Goal: Task Accomplishment & Management: Use online tool/utility

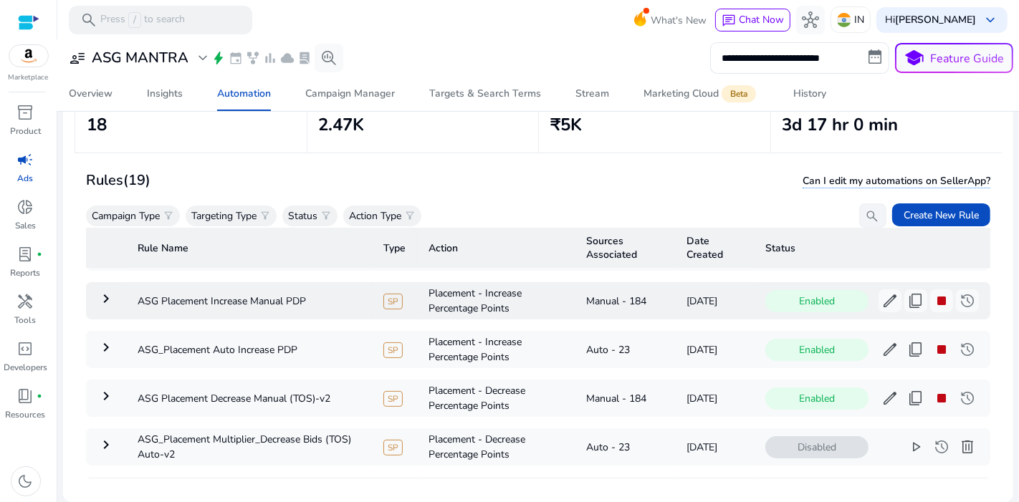
scroll to position [47, 0]
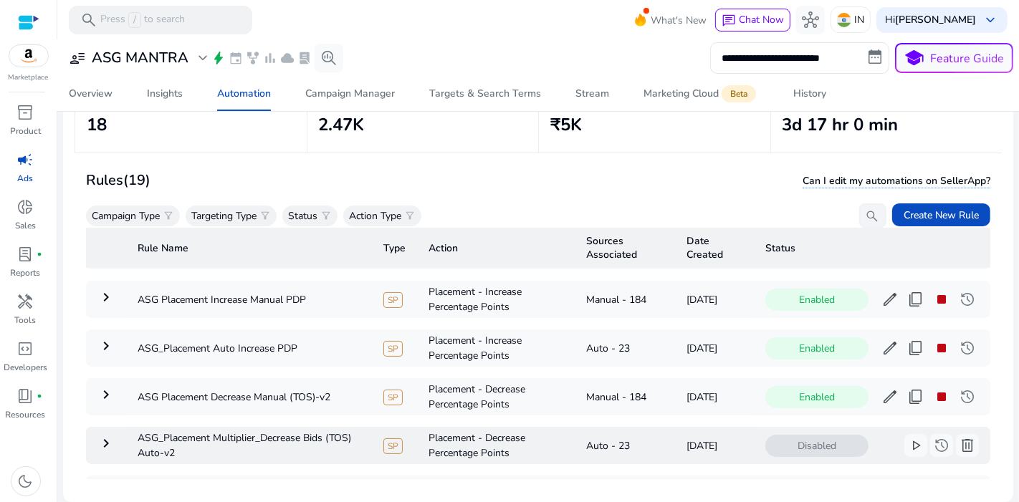
click at [102, 438] on mat-icon "keyboard_arrow_right" at bounding box center [105, 443] width 17 height 17
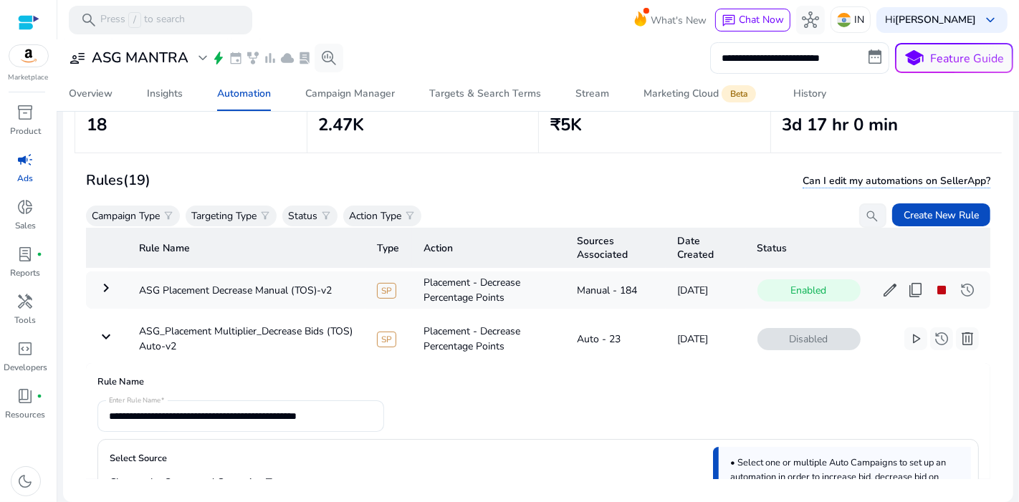
scroll to position [145, 0]
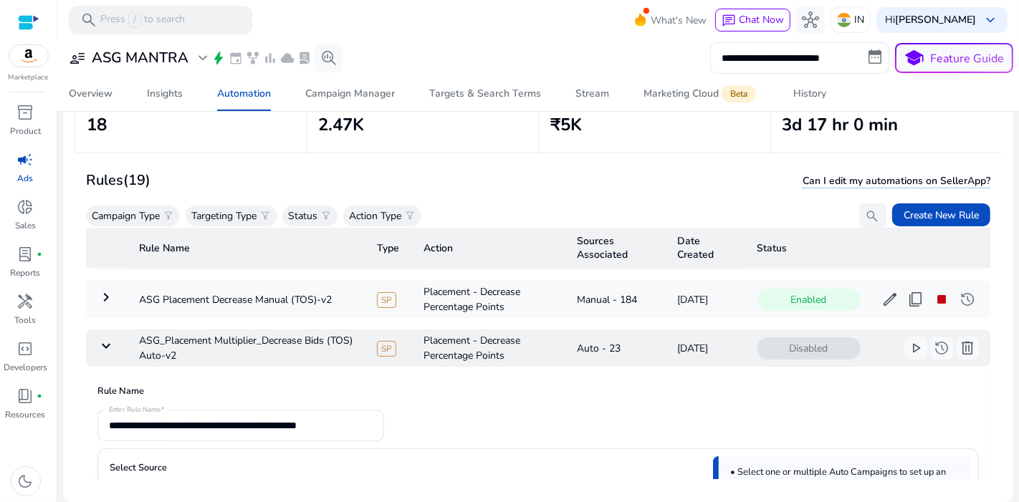
click at [101, 342] on mat-icon "keyboard_arrow_down" at bounding box center [105, 346] width 17 height 17
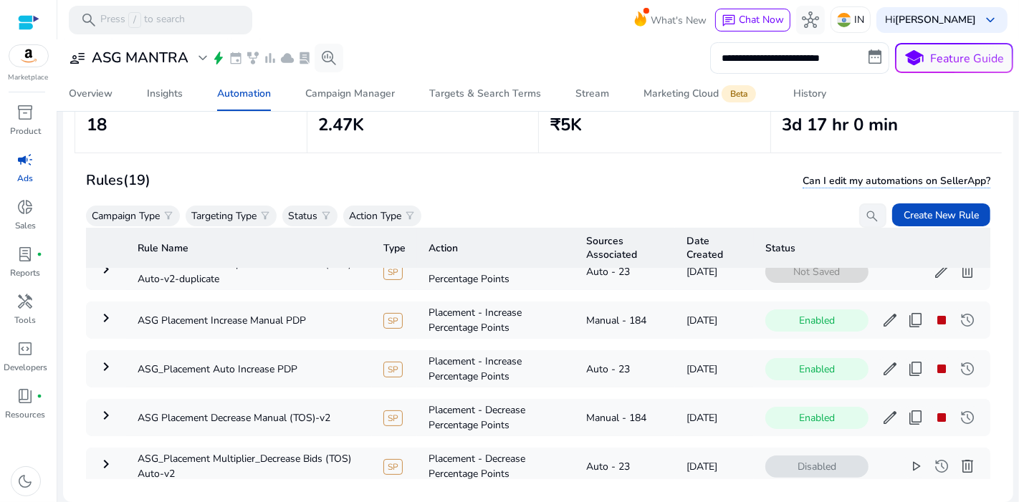
scroll to position [25, 0]
click at [104, 421] on mat-icon "keyboard_arrow_right" at bounding box center [105, 416] width 17 height 17
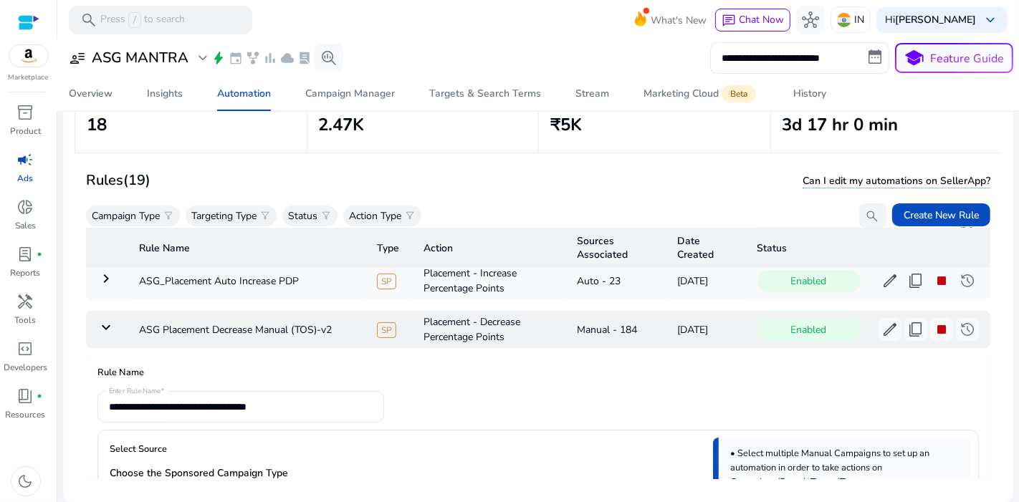
scroll to position [115, 0]
click at [104, 335] on td "keyboard_arrow_down" at bounding box center [107, 329] width 42 height 37
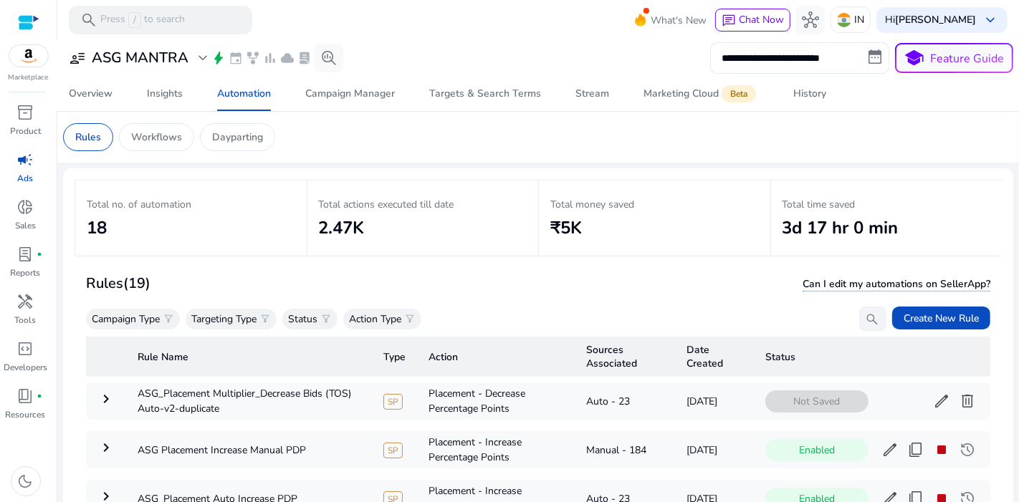
scroll to position [104, 0]
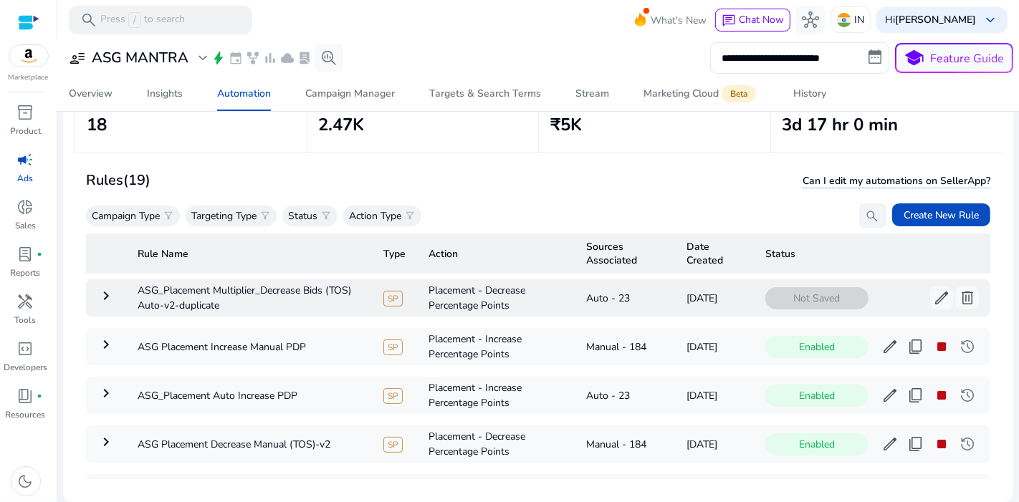
click at [109, 297] on mat-icon "keyboard_arrow_right" at bounding box center [105, 295] width 17 height 17
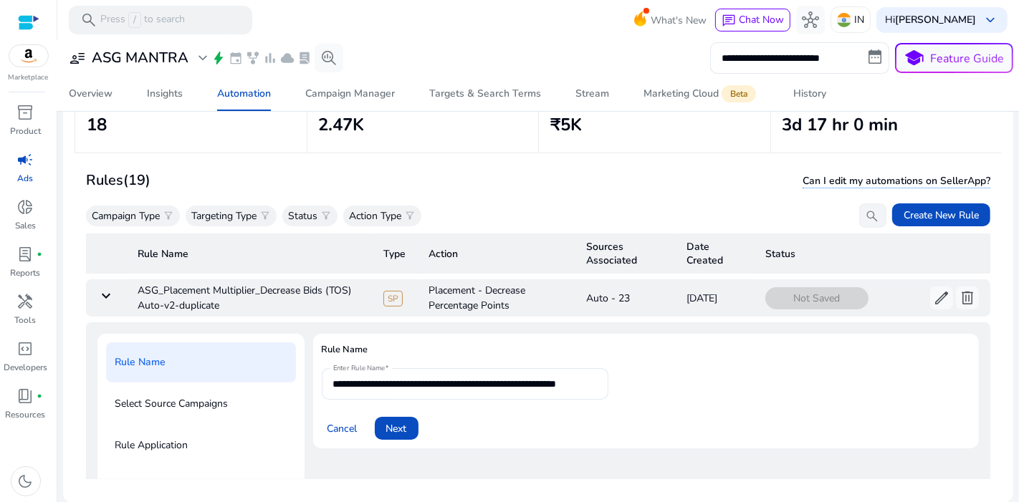
scroll to position [51, 0]
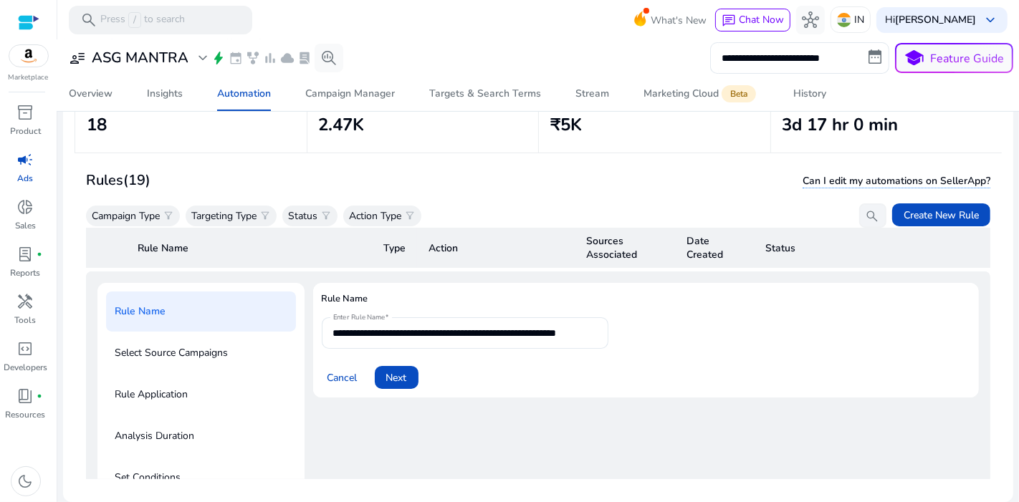
click at [513, 421] on div "**********" at bounding box center [646, 478] width 666 height 390
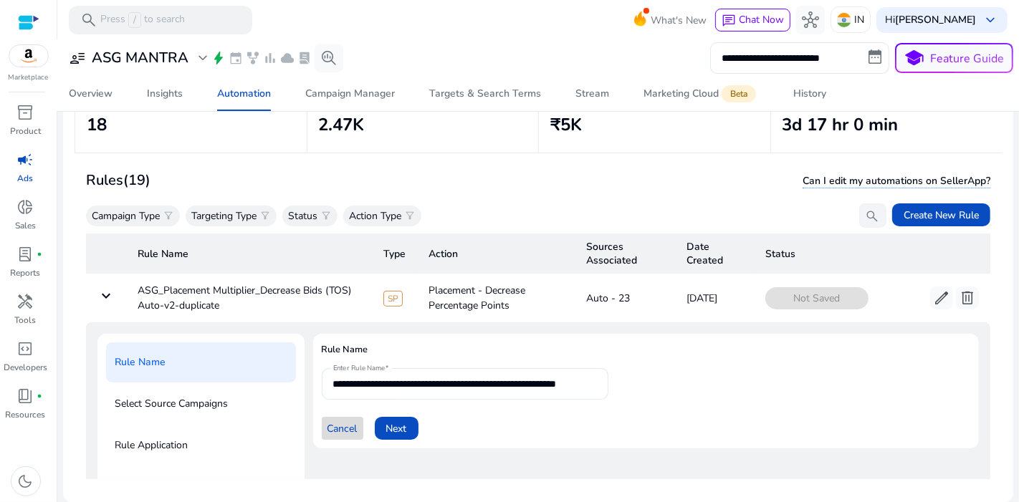
drag, startPoint x: 421, startPoint y: 358, endPoint x: 341, endPoint y: 438, distance: 113.5
click at [341, 438] on span at bounding box center [343, 428] width 42 height 34
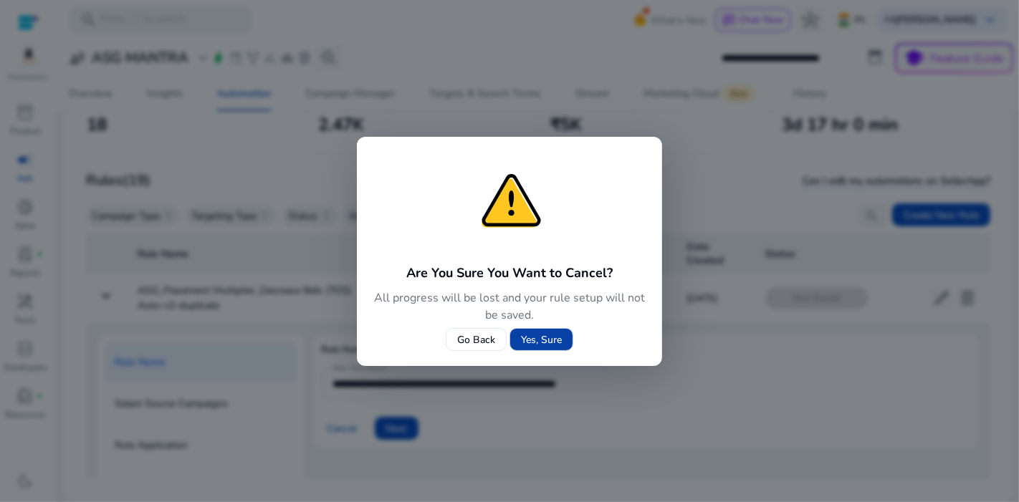
click at [548, 331] on span at bounding box center [541, 339] width 62 height 34
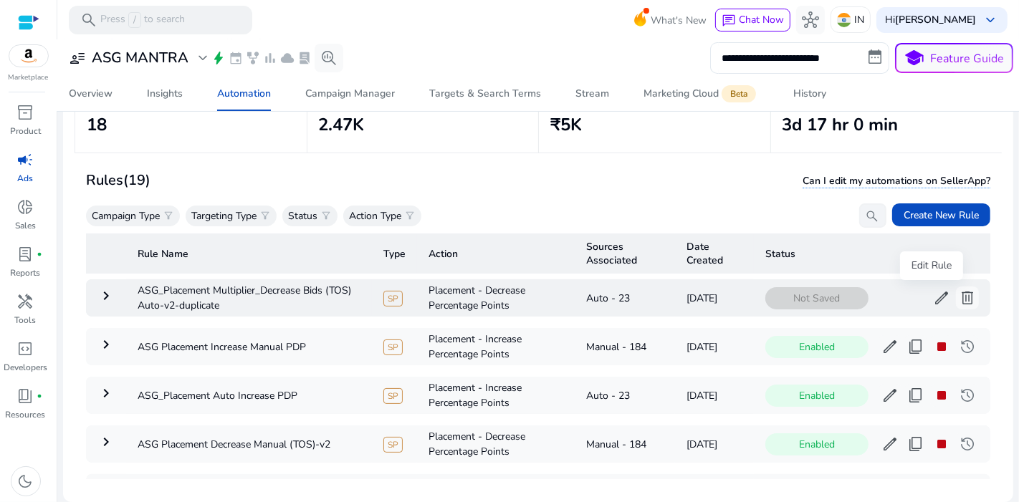
click at [933, 298] on span "edit" at bounding box center [941, 298] width 17 height 17
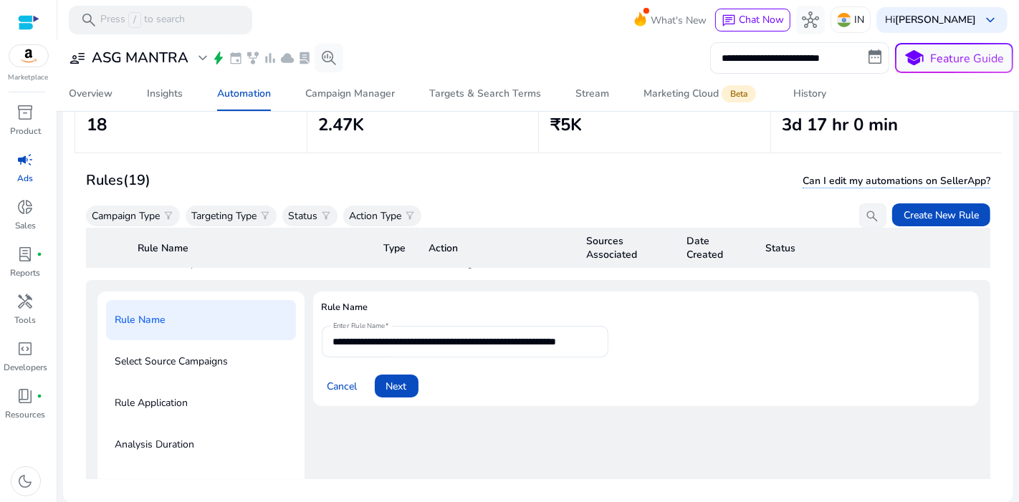
scroll to position [51, 0]
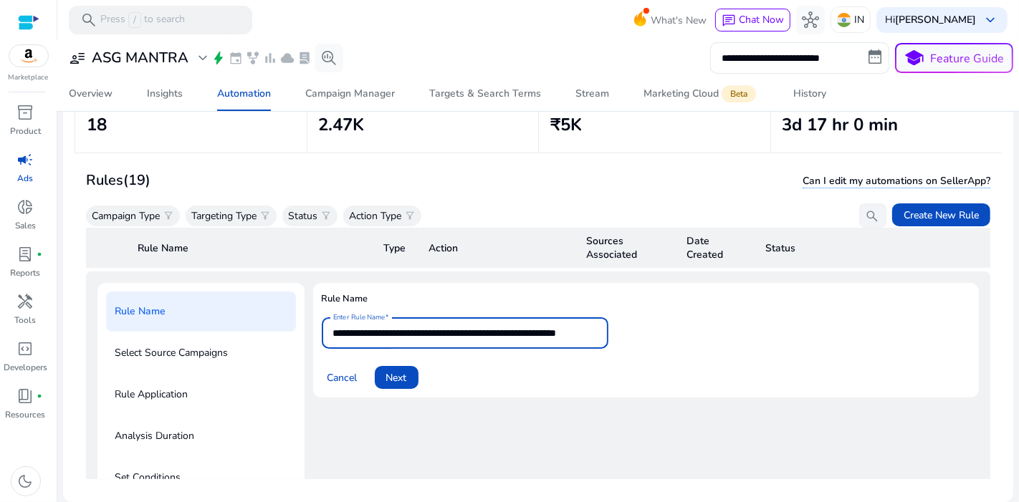
click at [575, 326] on input "**********" at bounding box center [465, 333] width 264 height 16
type input "**********"
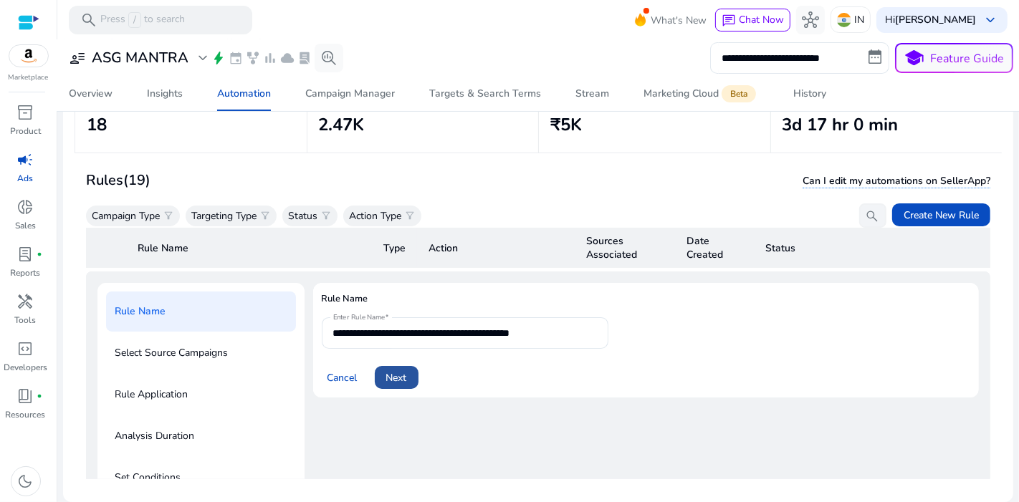
click at [403, 386] on span at bounding box center [397, 377] width 44 height 34
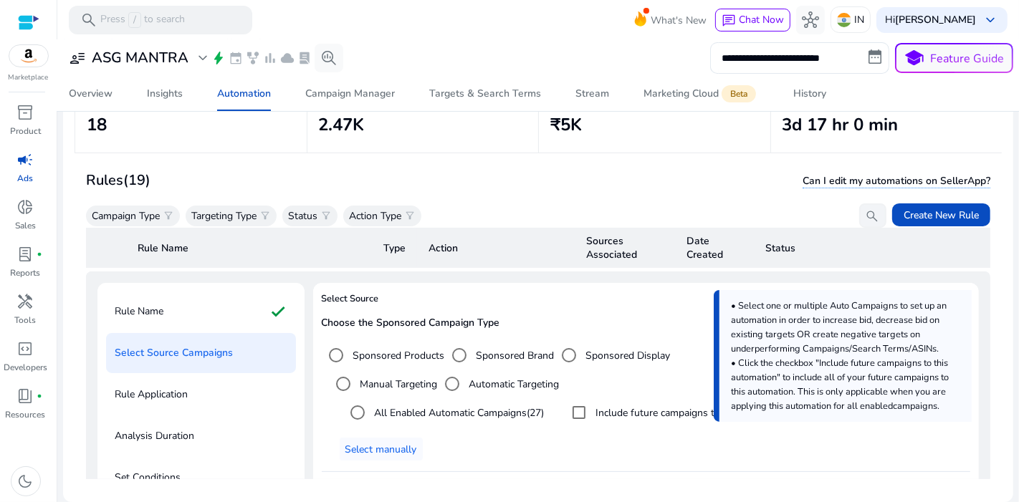
scroll to position [196, 0]
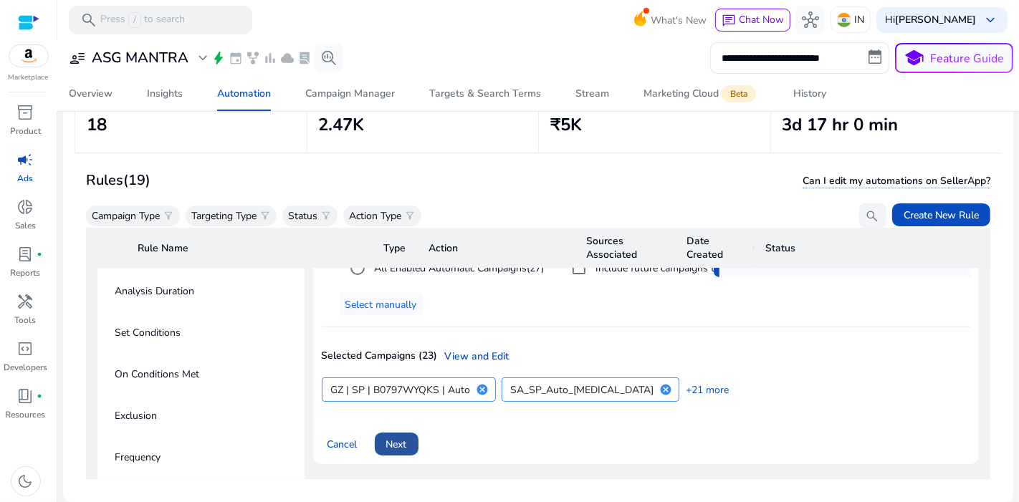
click at [388, 431] on span at bounding box center [397, 444] width 44 height 34
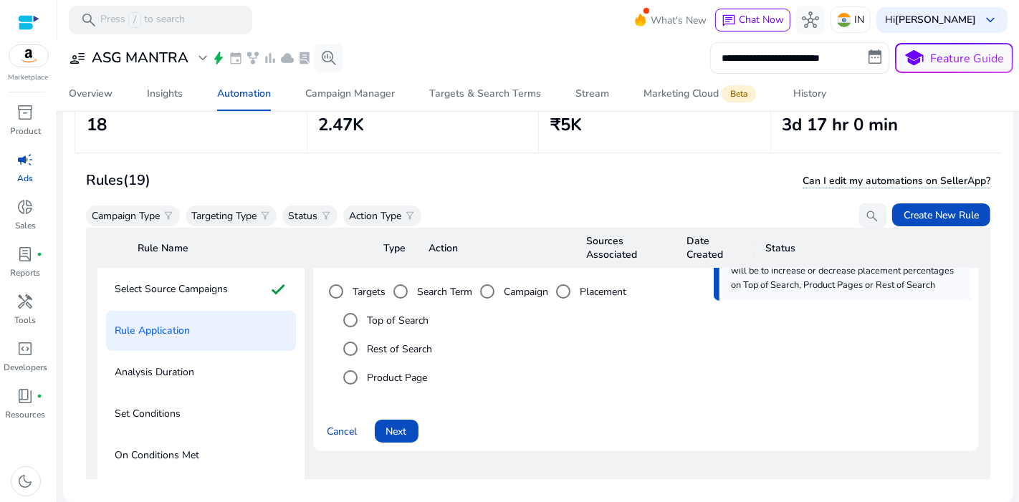
scroll to position [106, 0]
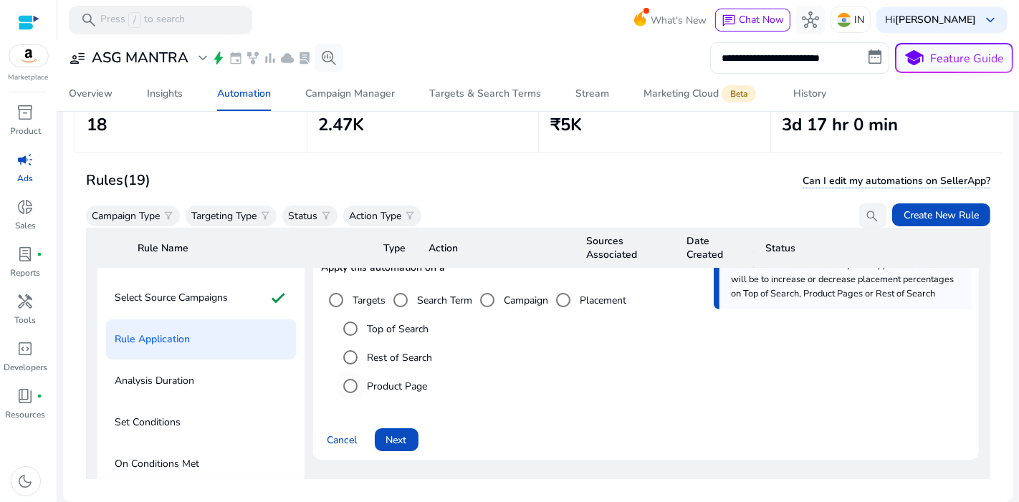
click at [407, 390] on label "Product Page" at bounding box center [396, 386] width 63 height 15
click at [399, 423] on span at bounding box center [397, 440] width 44 height 34
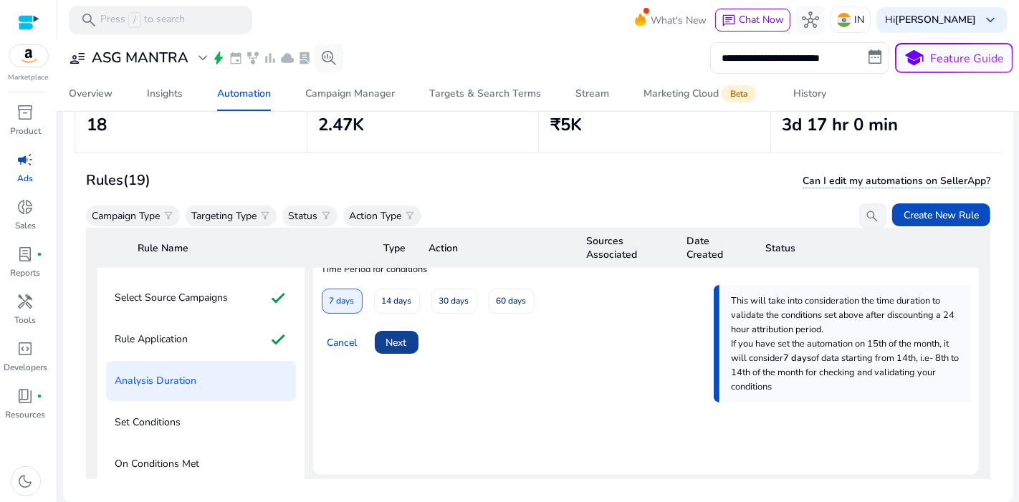
click at [398, 335] on span "Next" at bounding box center [396, 342] width 21 height 15
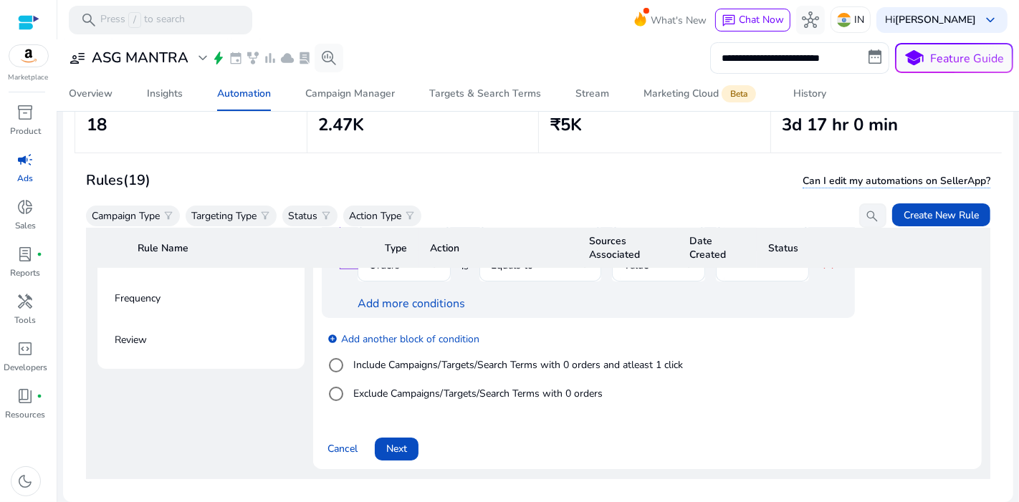
scroll to position [439, 0]
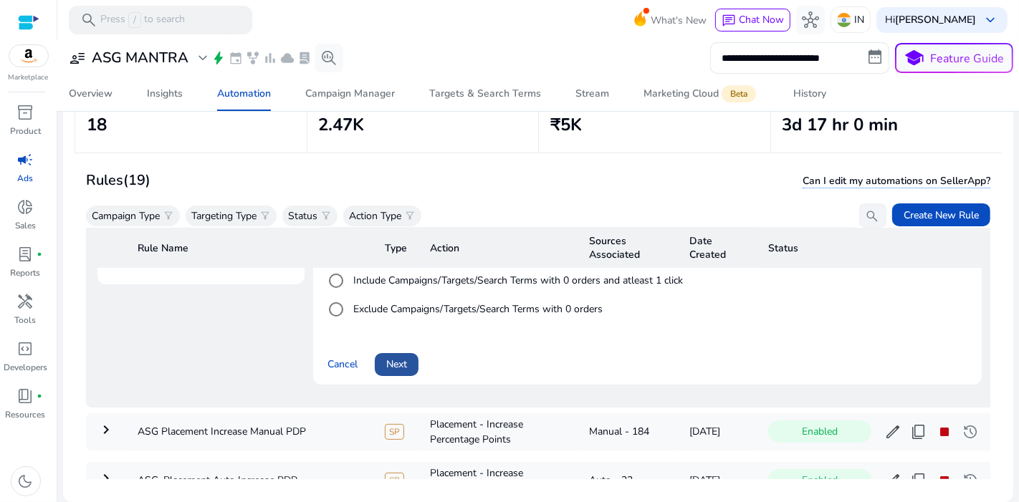
click at [401, 368] on span "Next" at bounding box center [396, 364] width 21 height 15
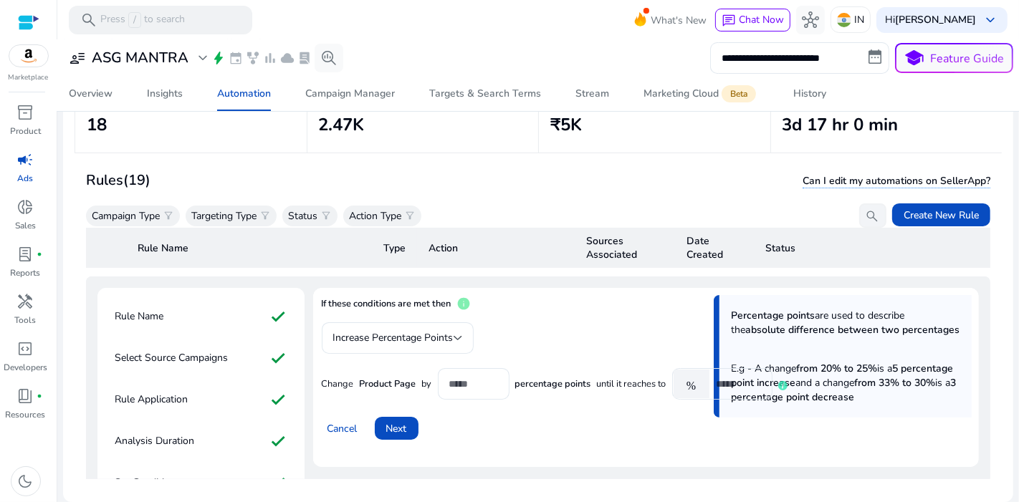
scroll to position [65, 0]
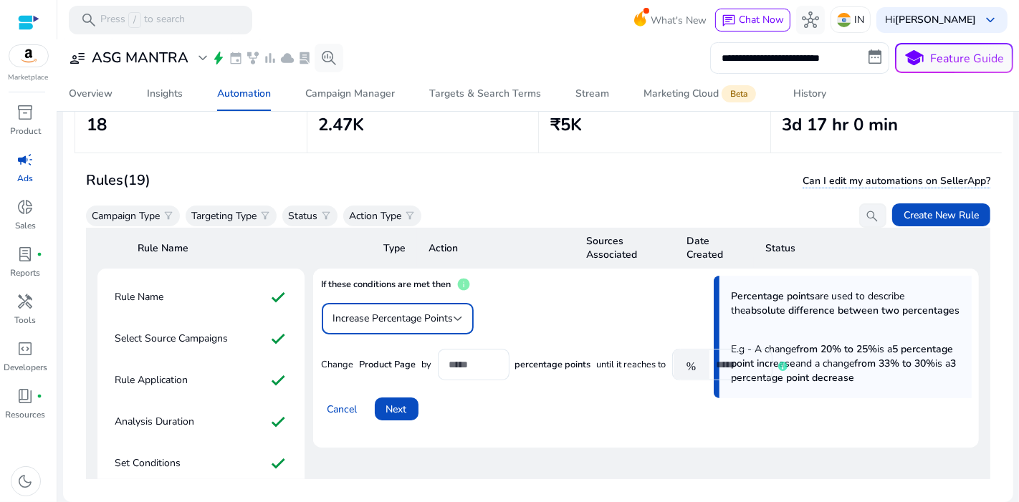
click at [413, 316] on span "Increase Percentage Points" at bounding box center [393, 319] width 120 height 14
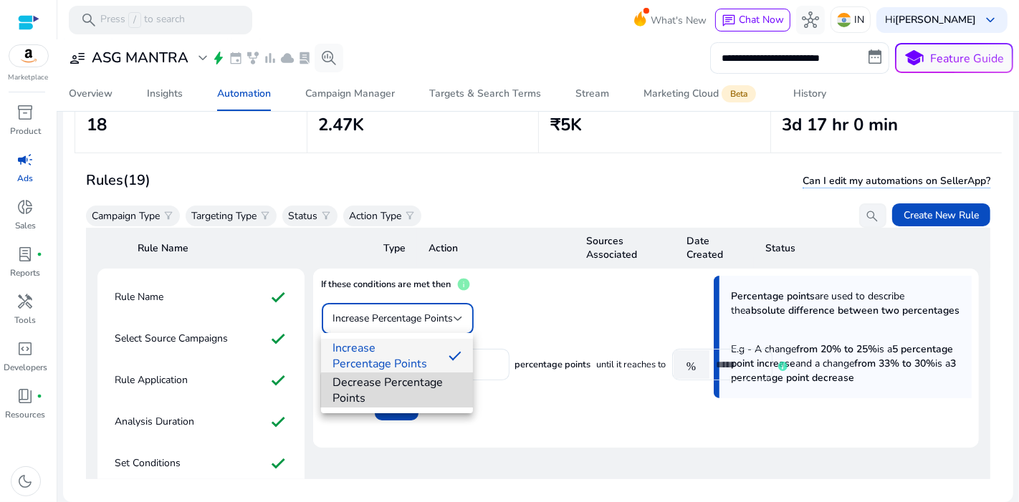
click at [404, 397] on span "Decrease Percentage Points" at bounding box center [397, 391] width 129 height 32
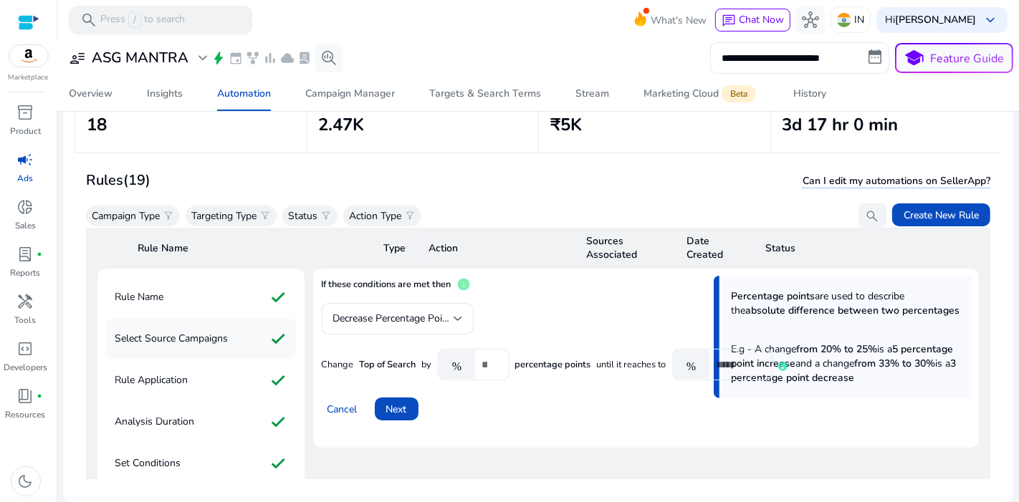
click at [202, 340] on p "Select Source Campaigns" at bounding box center [171, 339] width 113 height 23
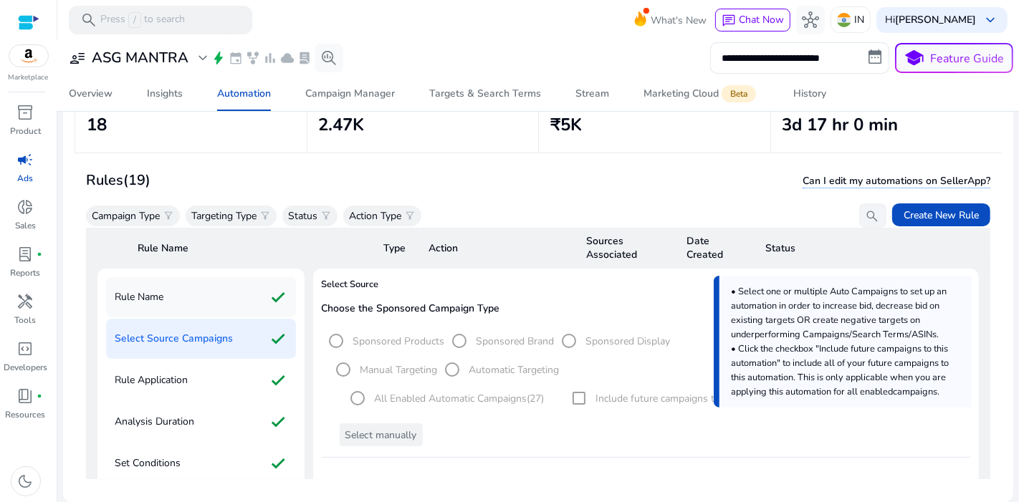
click at [193, 315] on div "Rule Name check" at bounding box center [201, 297] width 190 height 40
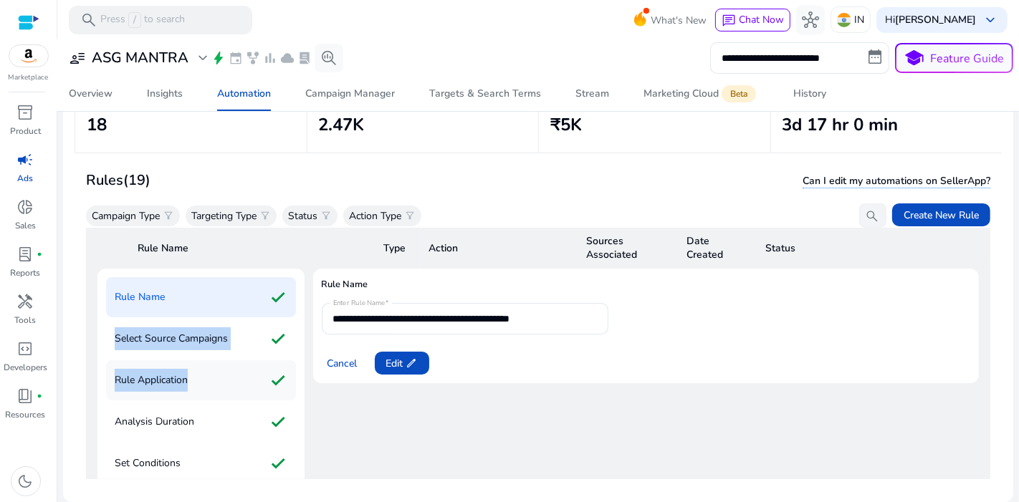
drag, startPoint x: 193, startPoint y: 315, endPoint x: 204, endPoint y: 390, distance: 75.3
click at [204, 390] on div "Rule Name check Select Source Campaigns check Rule Application check Analysis D…" at bounding box center [200, 464] width 207 height 390
click at [204, 390] on div "Rule Application check" at bounding box center [201, 380] width 190 height 40
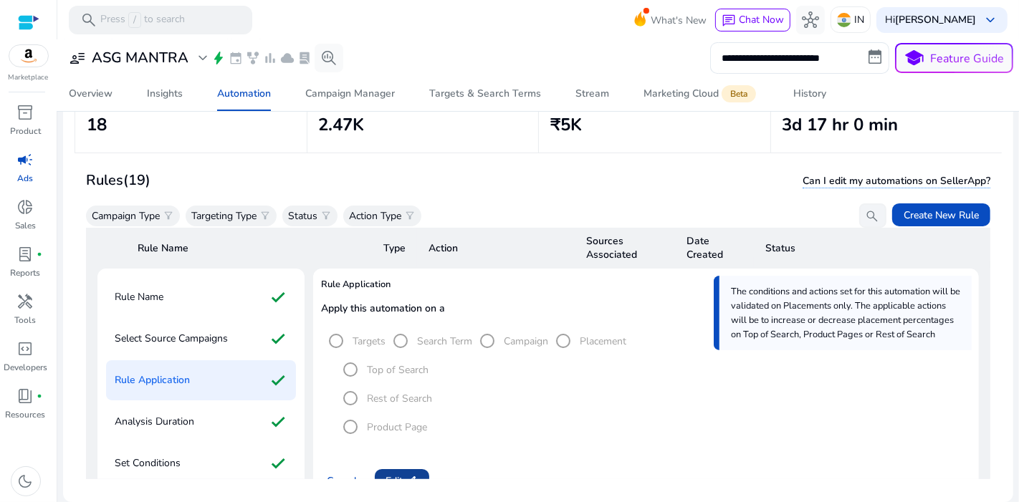
scroll to position [151, 0]
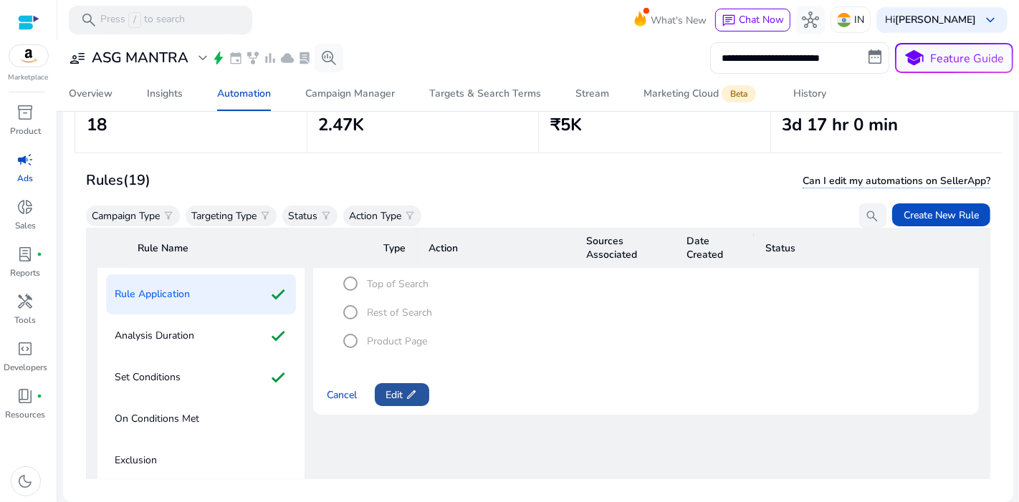
click at [408, 391] on span "edit" at bounding box center [411, 394] width 11 height 11
click at [371, 340] on label "Product Page" at bounding box center [396, 341] width 63 height 15
click at [408, 395] on span at bounding box center [397, 395] width 44 height 34
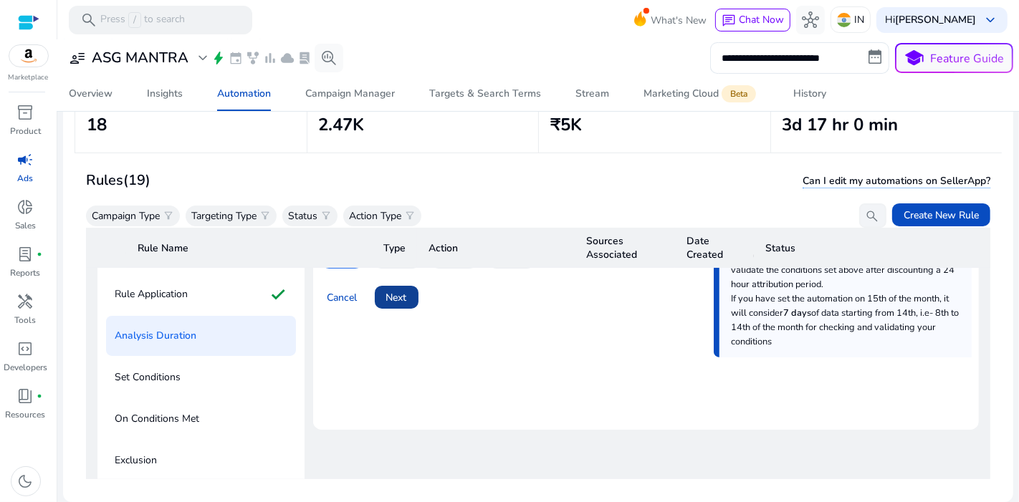
scroll to position [60, 0]
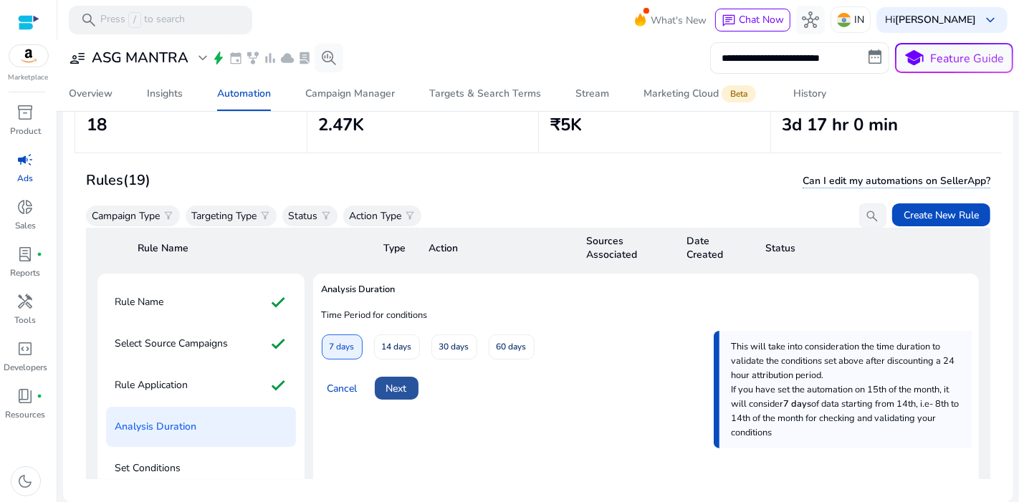
click at [396, 381] on span "Next" at bounding box center [396, 388] width 21 height 15
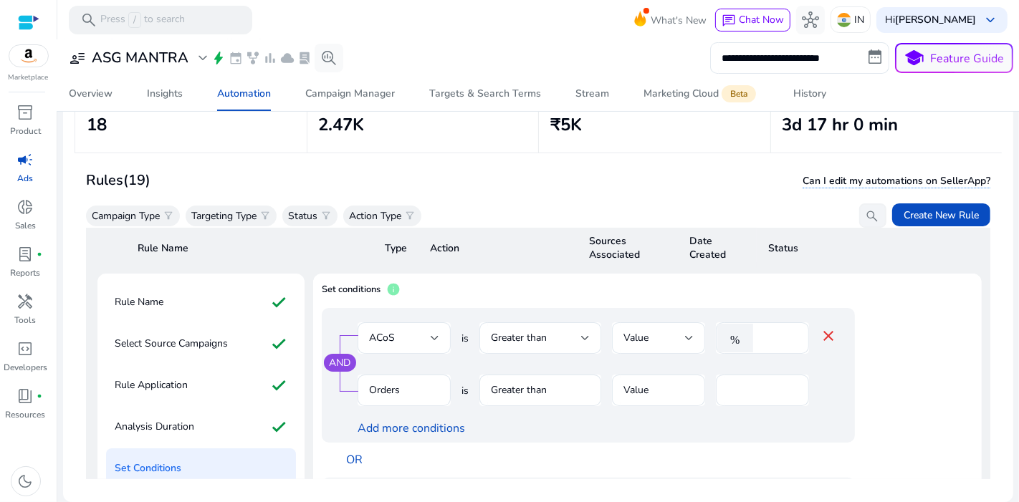
scroll to position [375, 0]
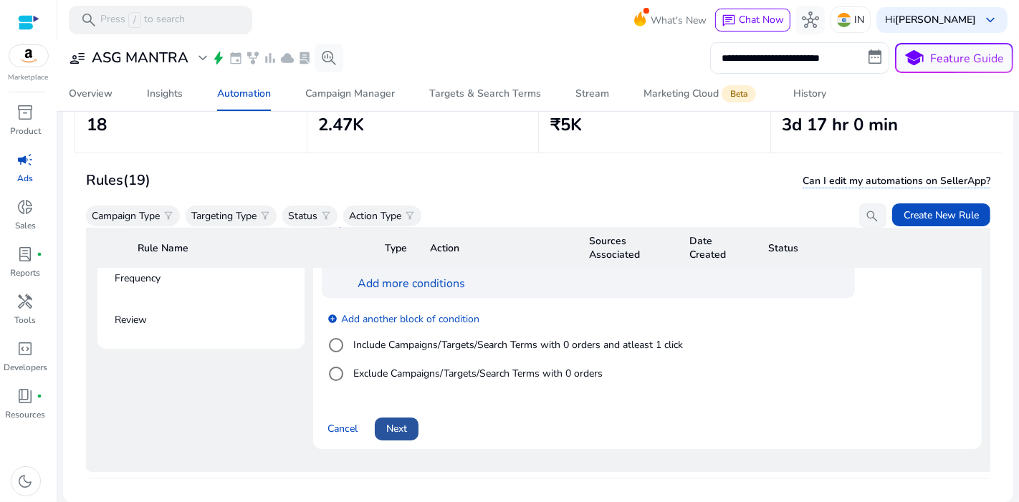
click at [401, 421] on span "Next" at bounding box center [396, 428] width 21 height 15
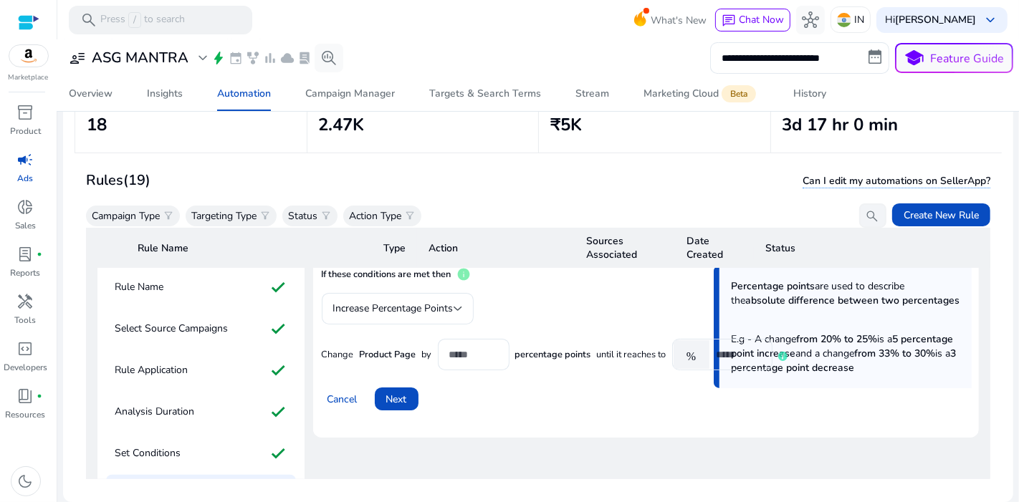
scroll to position [84, 0]
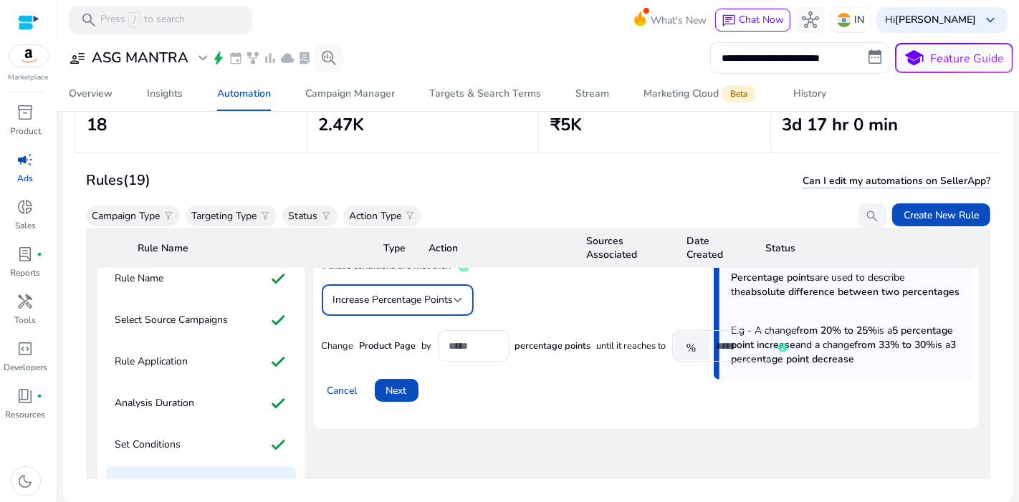
click at [405, 300] on span "Increase Percentage Points" at bounding box center [393, 300] width 120 height 14
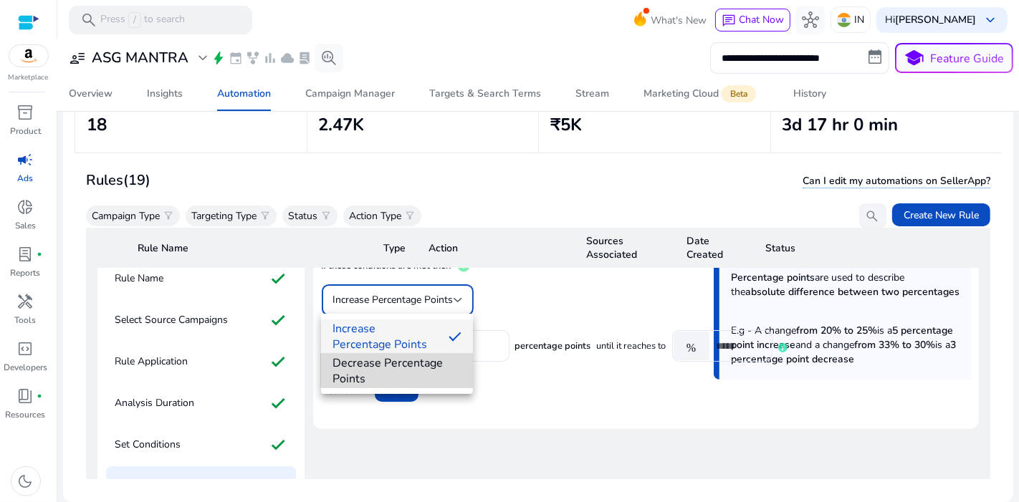
click at [410, 363] on span "Decrease Percentage Points" at bounding box center [397, 371] width 129 height 32
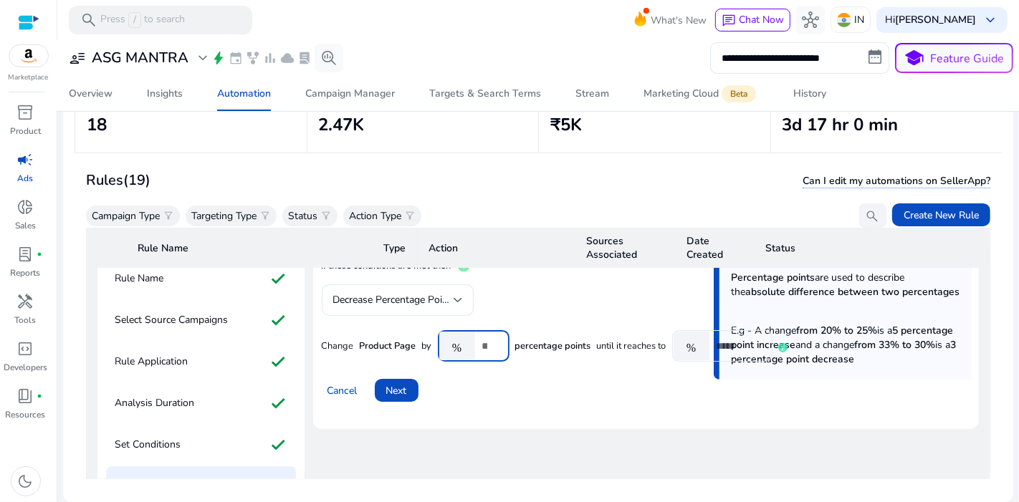
click at [482, 339] on input "*" at bounding box center [490, 346] width 16 height 16
type input "*"
click at [730, 345] on input "*" at bounding box center [739, 346] width 44 height 16
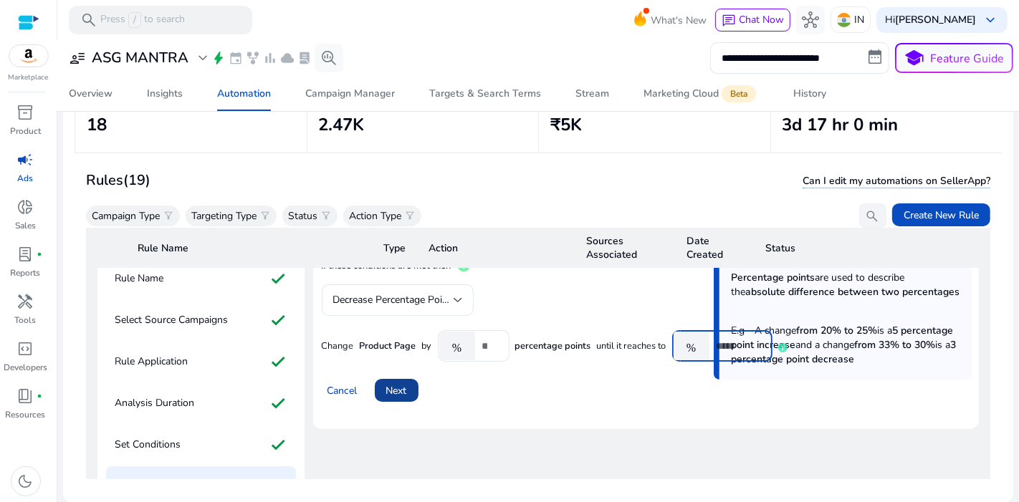
type input "*"
click at [407, 380] on span at bounding box center [397, 390] width 44 height 34
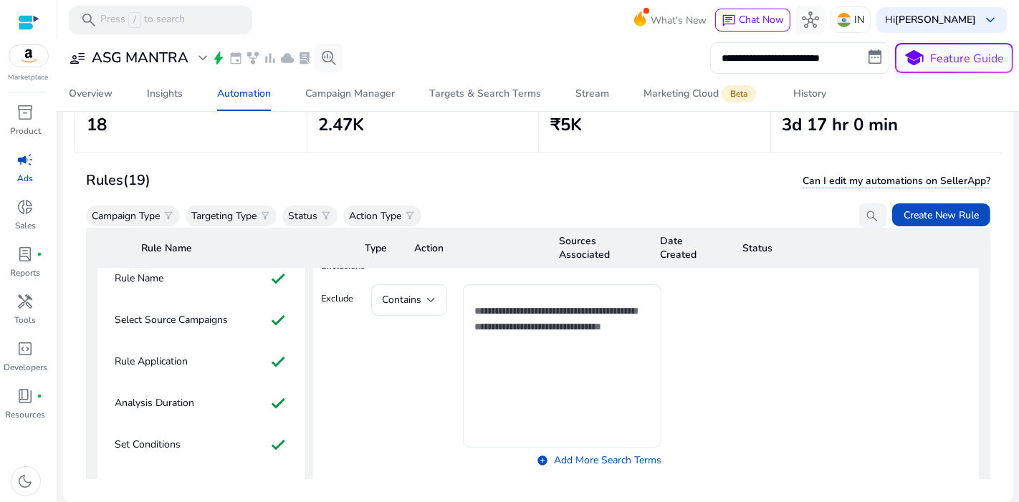
scroll to position [237, 0]
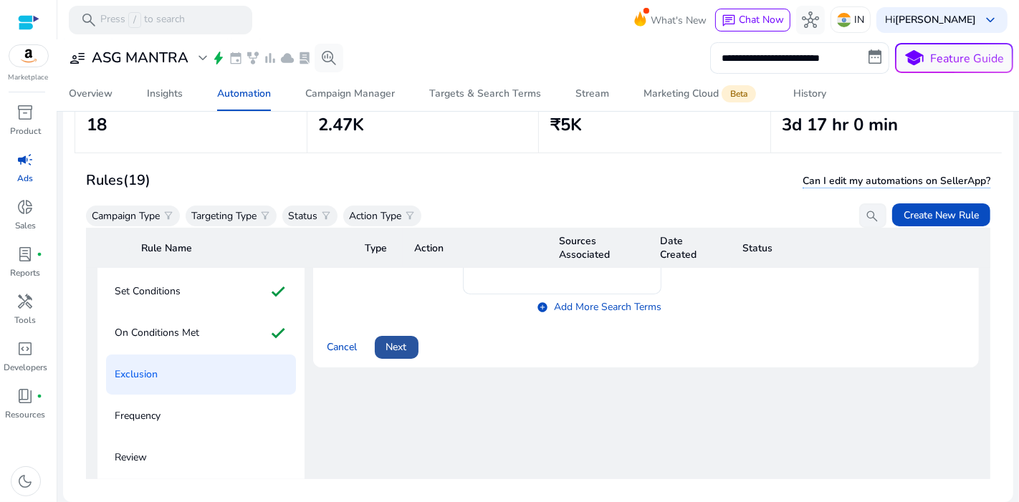
click at [387, 359] on span at bounding box center [397, 347] width 44 height 34
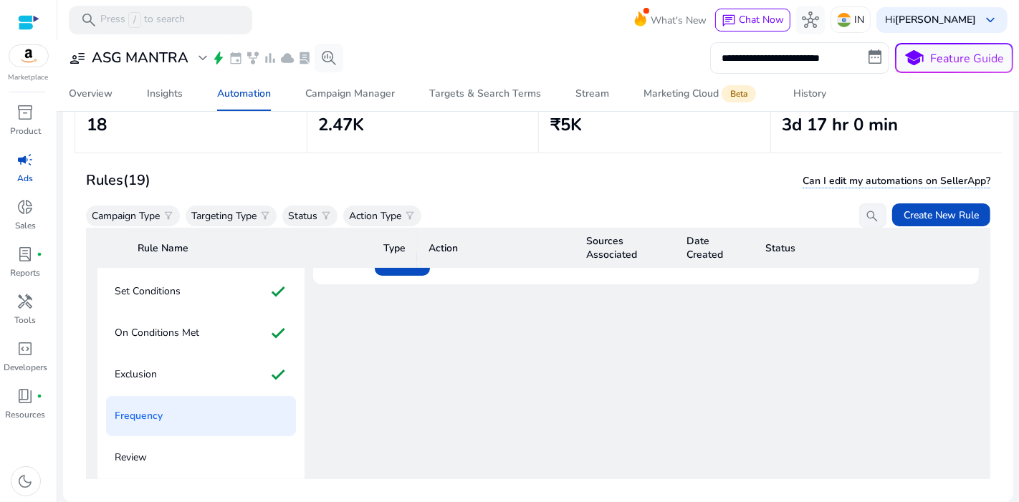
scroll to position [163, 0]
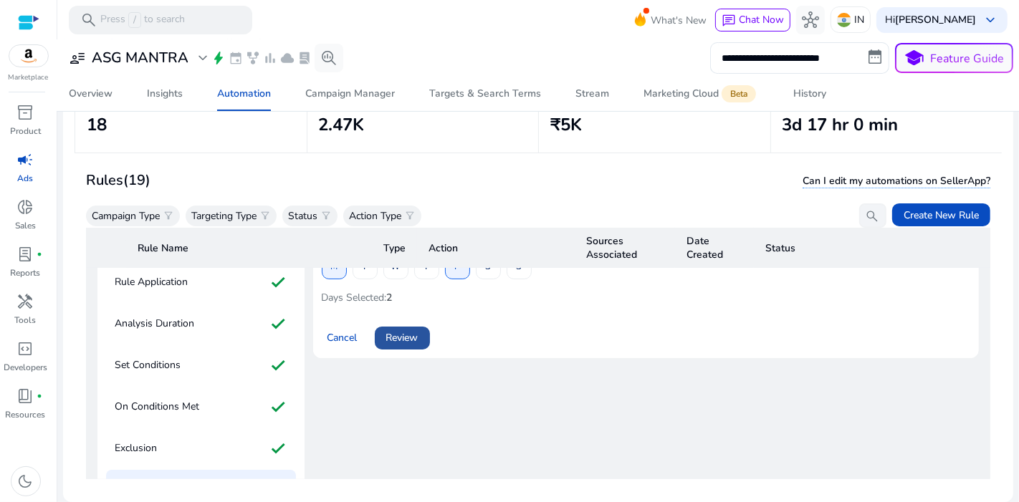
click at [418, 336] on span "Review" at bounding box center [402, 337] width 32 height 15
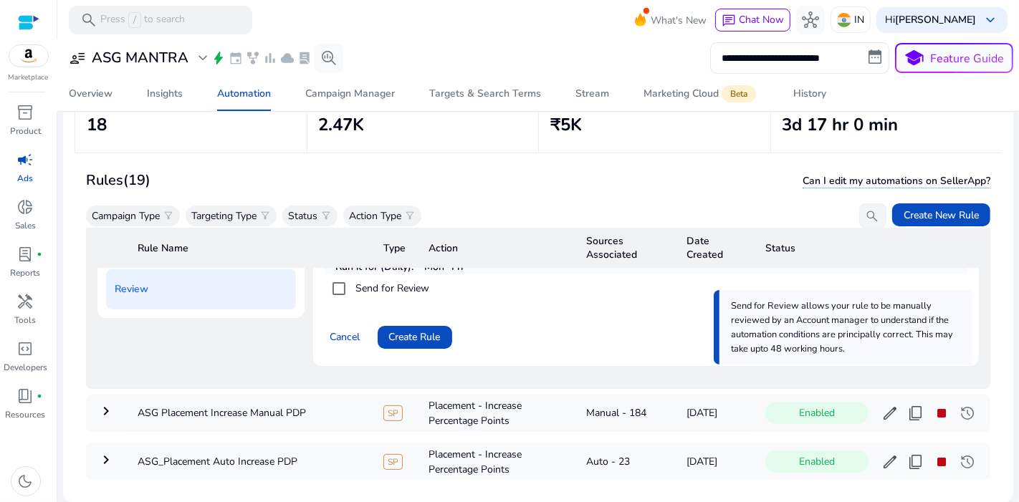
scroll to position [409, 0]
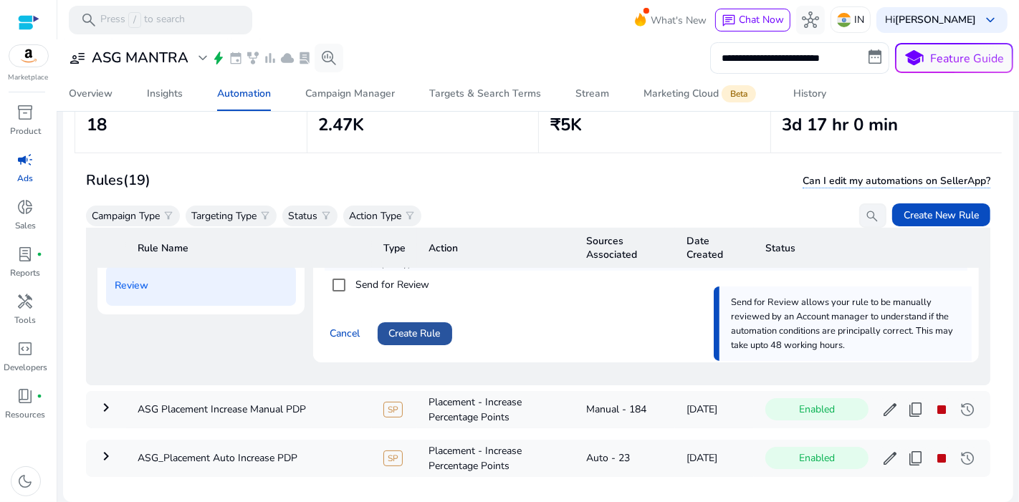
click at [421, 326] on span "Create Rule" at bounding box center [415, 333] width 52 height 15
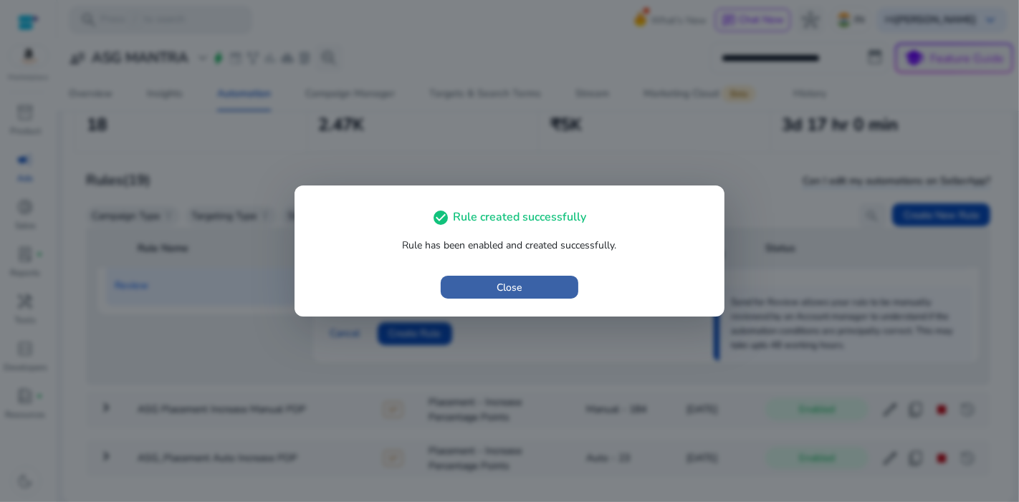
click at [482, 295] on span "button" at bounding box center [510, 287] width 138 height 34
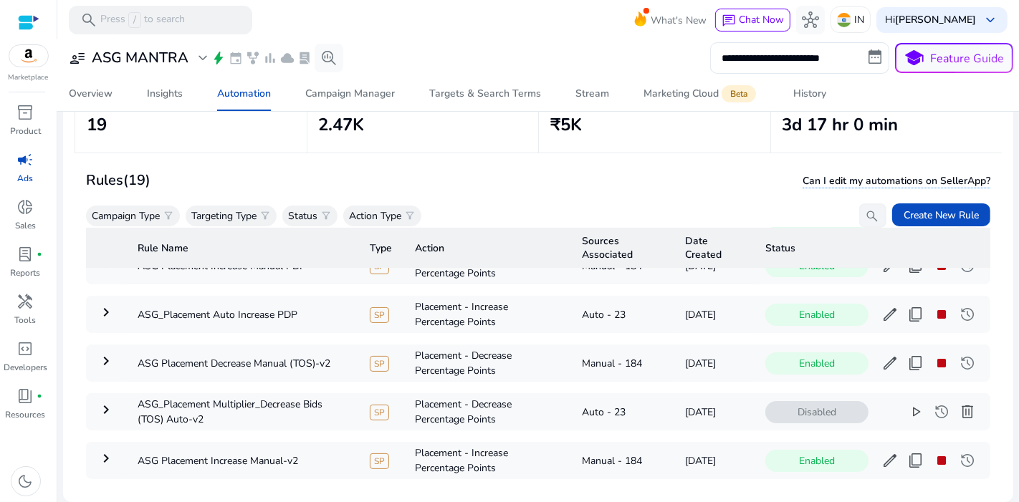
scroll to position [80, 0]
click at [104, 317] on mat-icon "keyboard_arrow_right" at bounding box center [105, 313] width 17 height 17
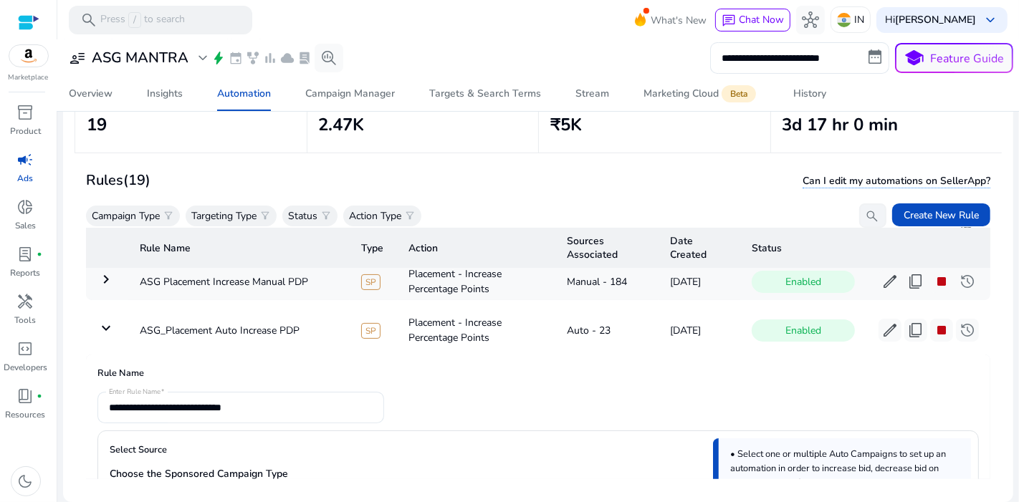
scroll to position [67, 0]
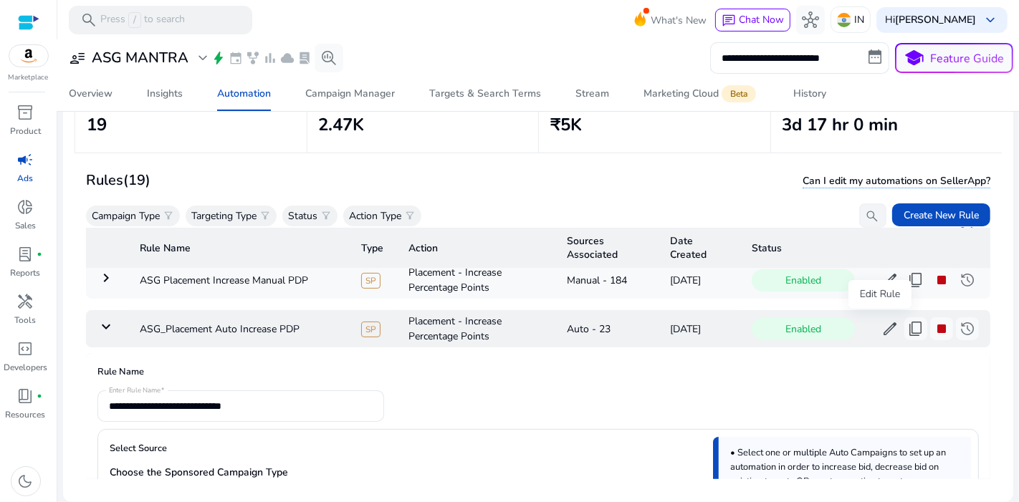
click at [889, 329] on button "edit" at bounding box center [890, 328] width 23 height 23
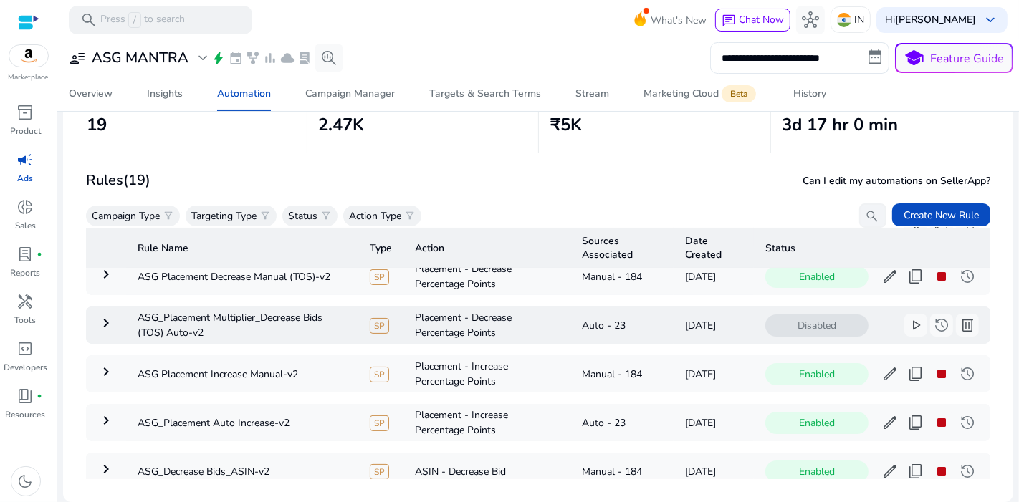
scroll to position [0, 0]
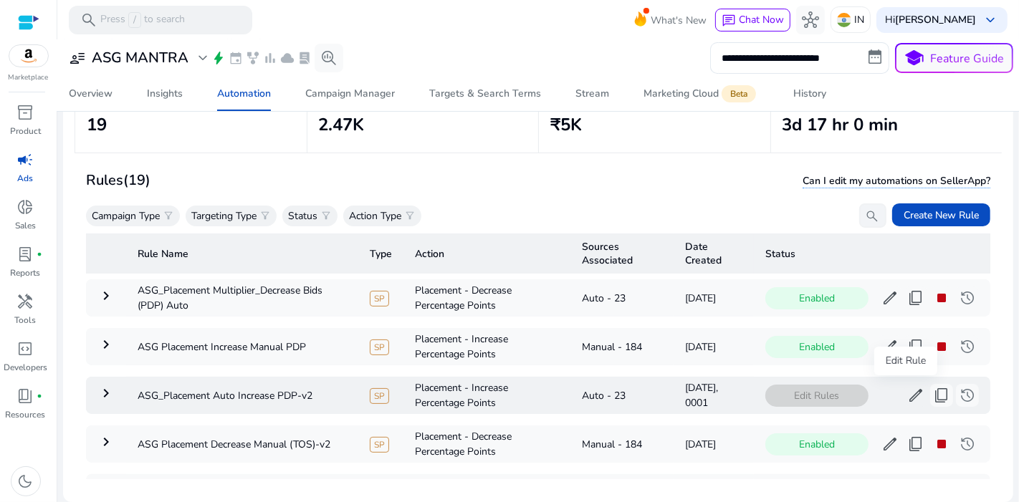
click at [907, 388] on span "edit" at bounding box center [915, 395] width 17 height 17
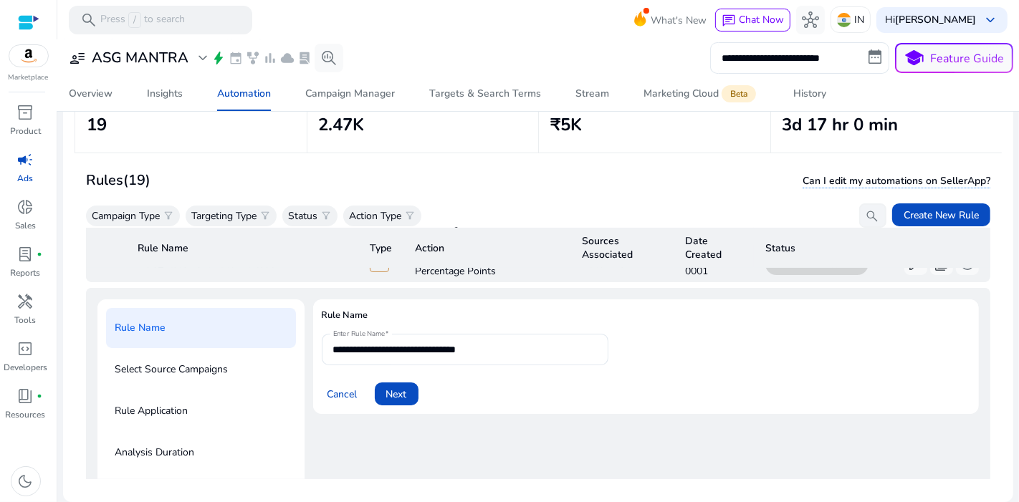
scroll to position [146, 0]
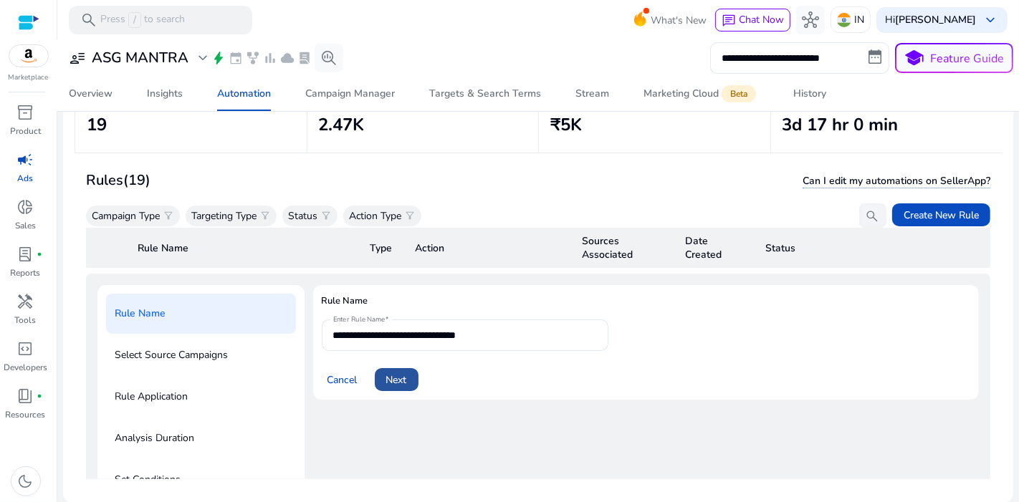
click at [414, 372] on span at bounding box center [397, 380] width 44 height 34
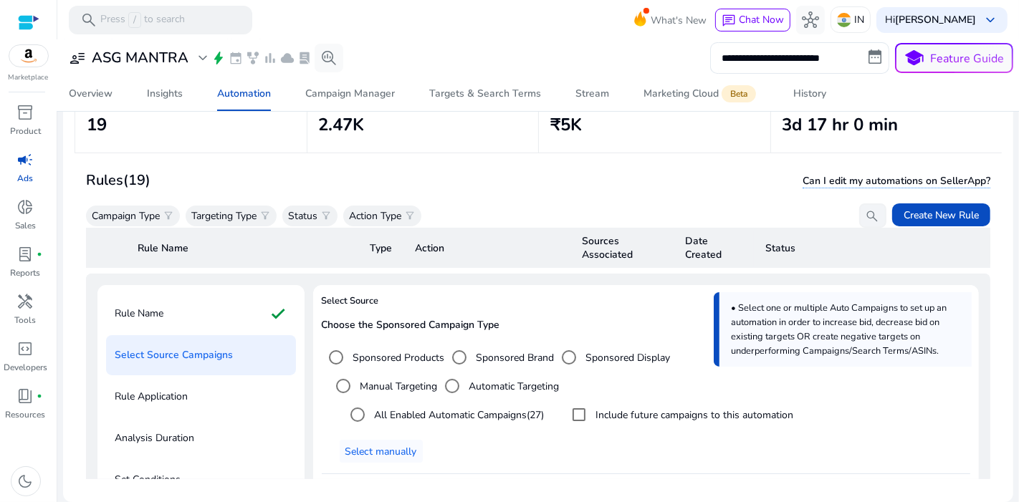
scroll to position [364, 0]
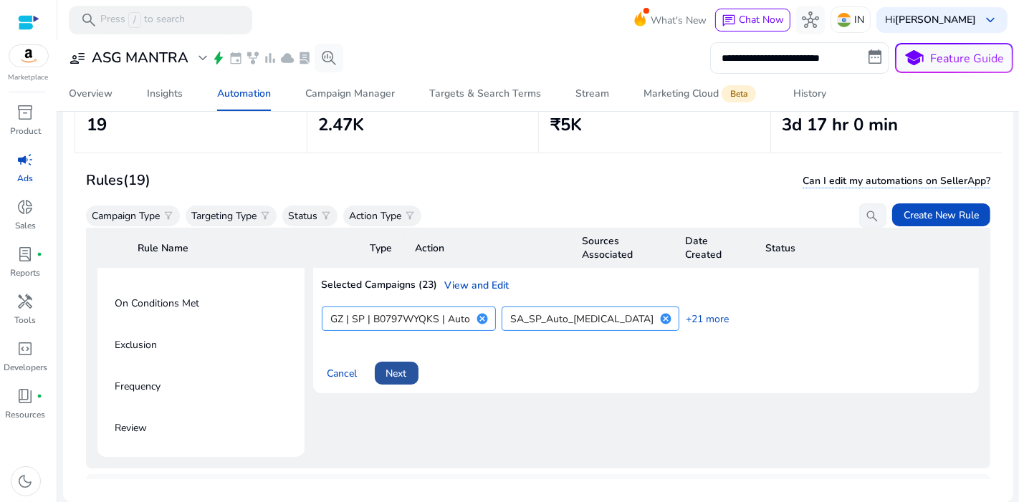
click at [401, 381] on span at bounding box center [397, 373] width 44 height 34
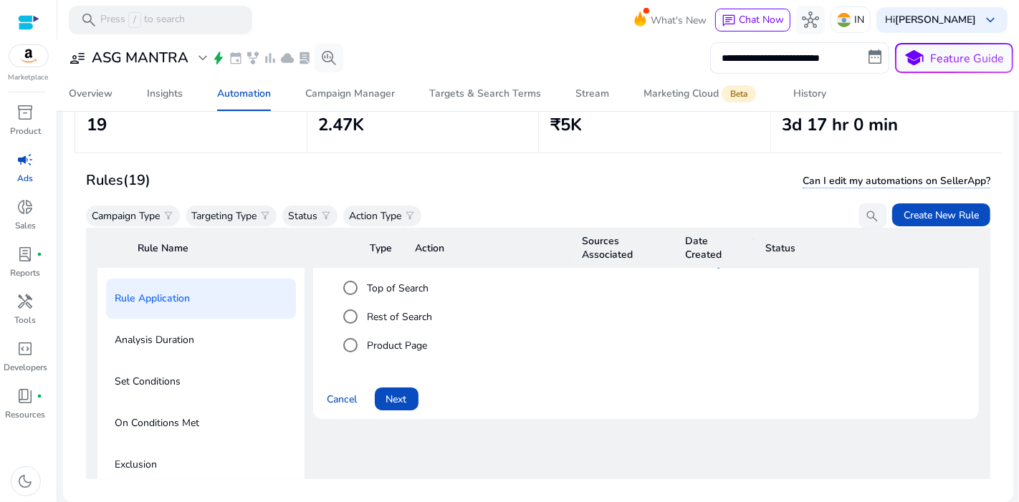
scroll to position [242, 0]
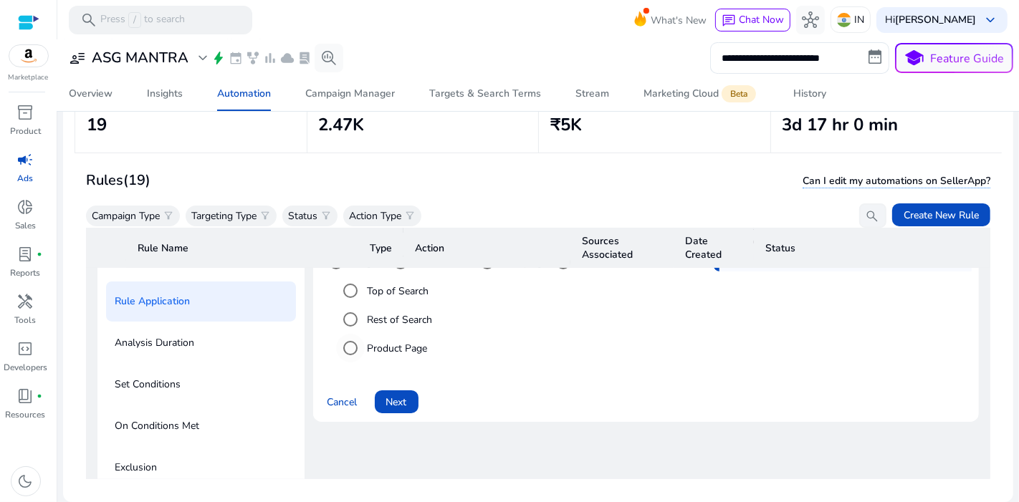
click at [395, 349] on label "Product Page" at bounding box center [396, 348] width 63 height 15
click at [403, 388] on span at bounding box center [397, 402] width 44 height 34
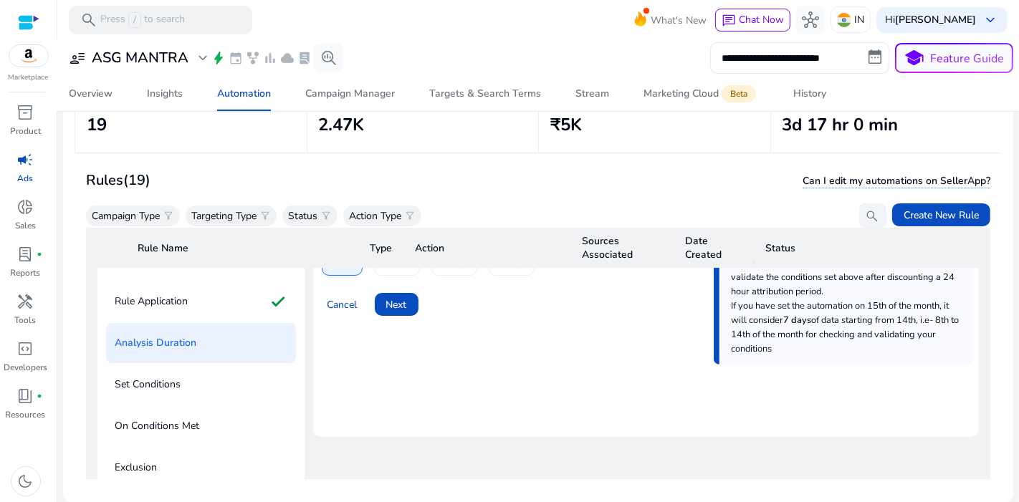
scroll to position [143, 0]
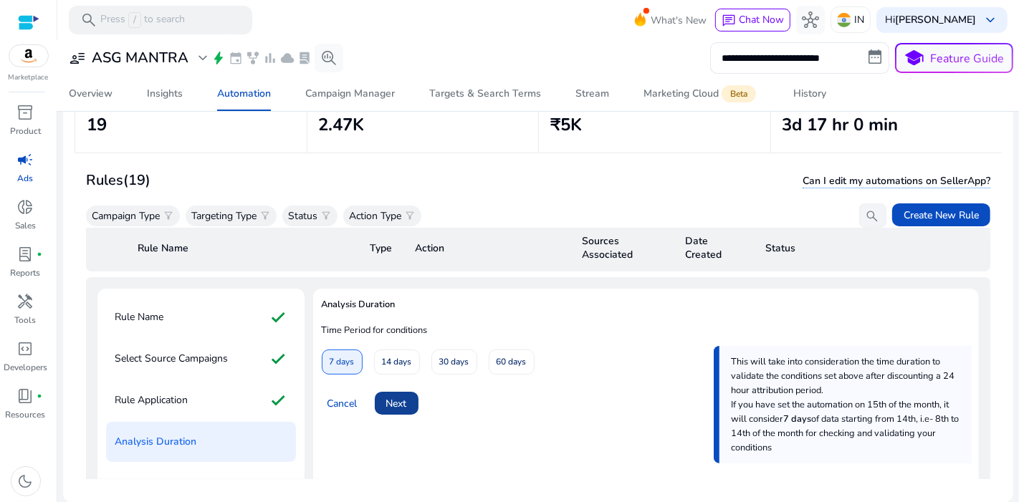
click at [403, 397] on span "Next" at bounding box center [396, 403] width 21 height 15
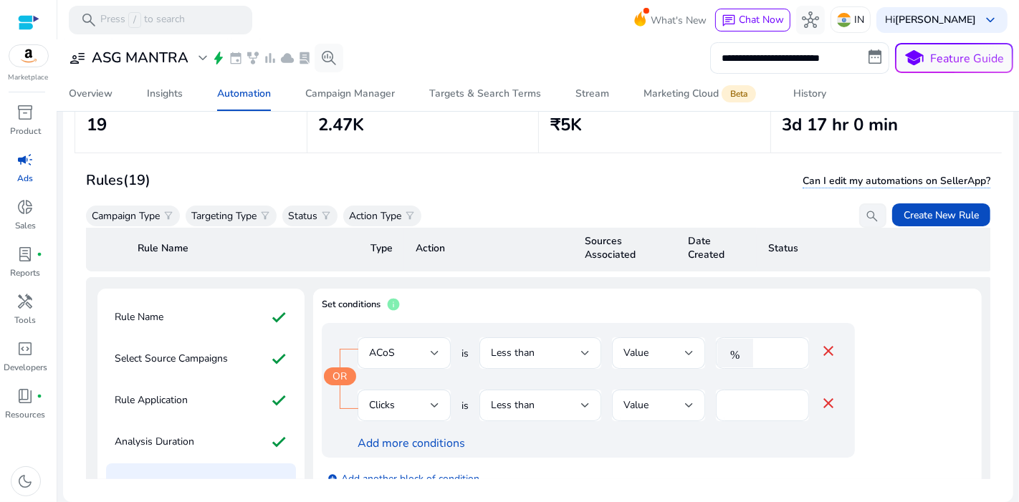
scroll to position [317, 2]
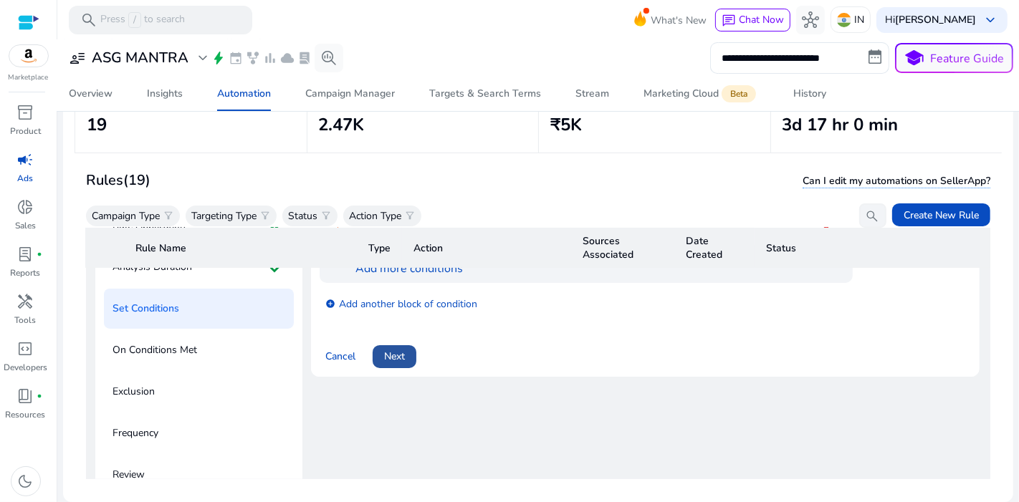
click at [393, 358] on span "Next" at bounding box center [394, 356] width 21 height 15
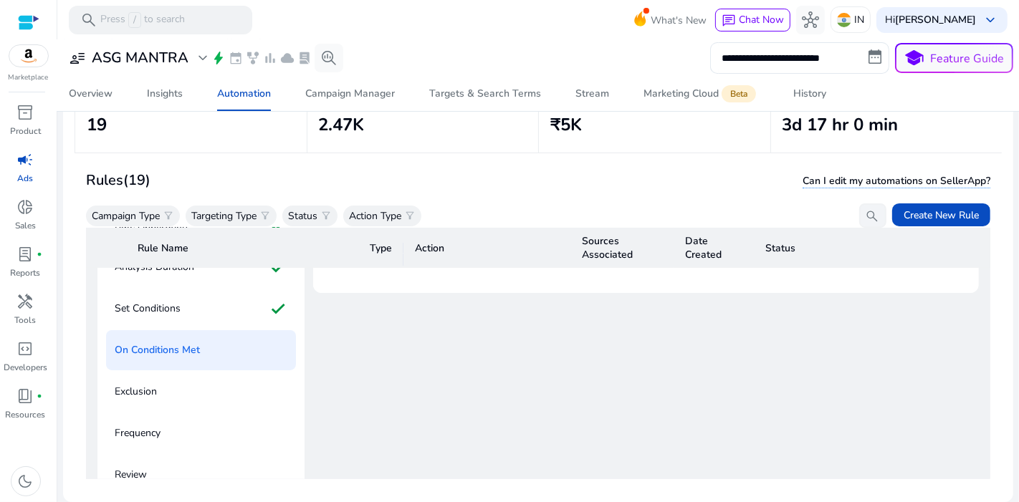
scroll to position [156, 0]
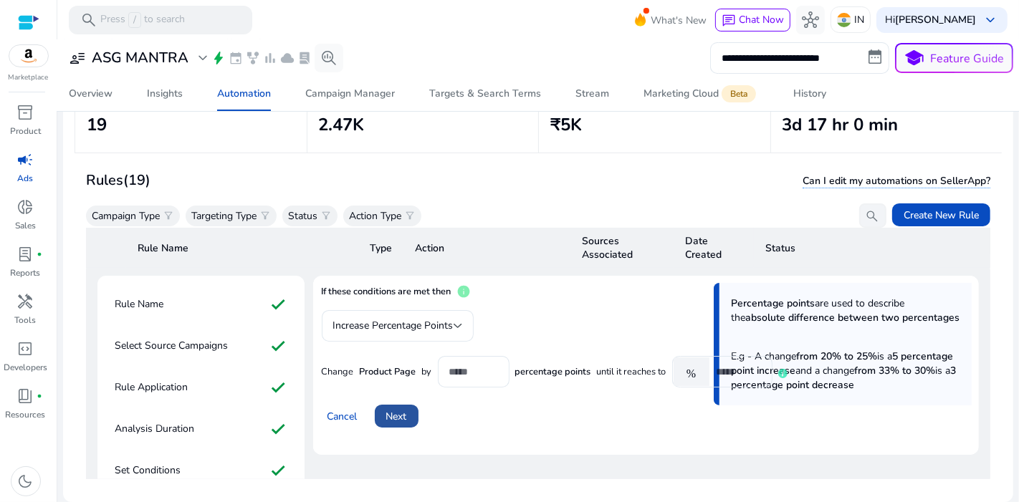
click at [408, 408] on span at bounding box center [397, 416] width 44 height 34
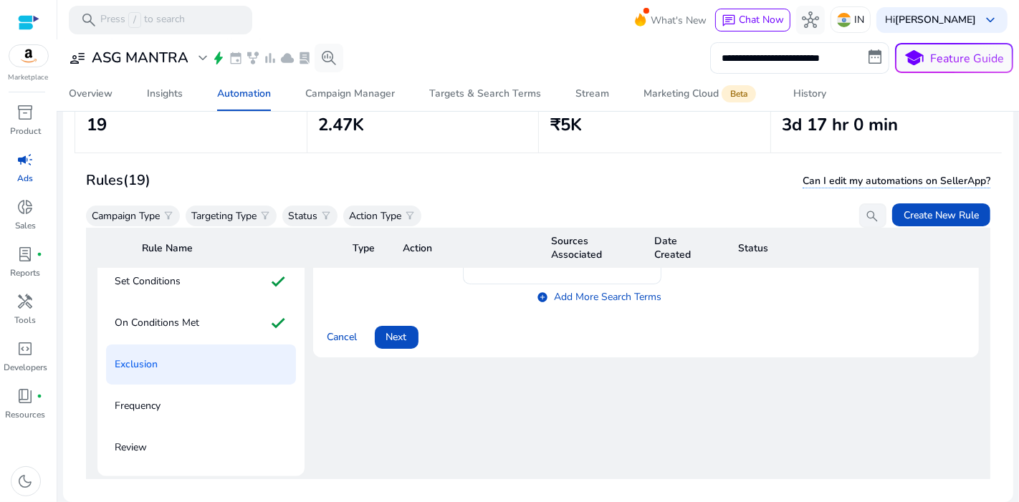
scroll to position [345, 0]
click at [414, 330] on span at bounding box center [397, 337] width 44 height 34
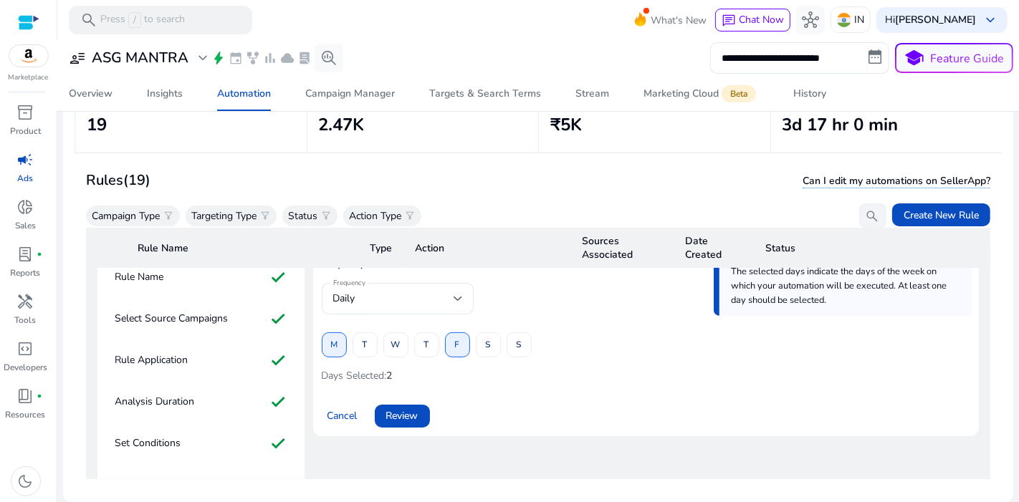
scroll to position [191, 0]
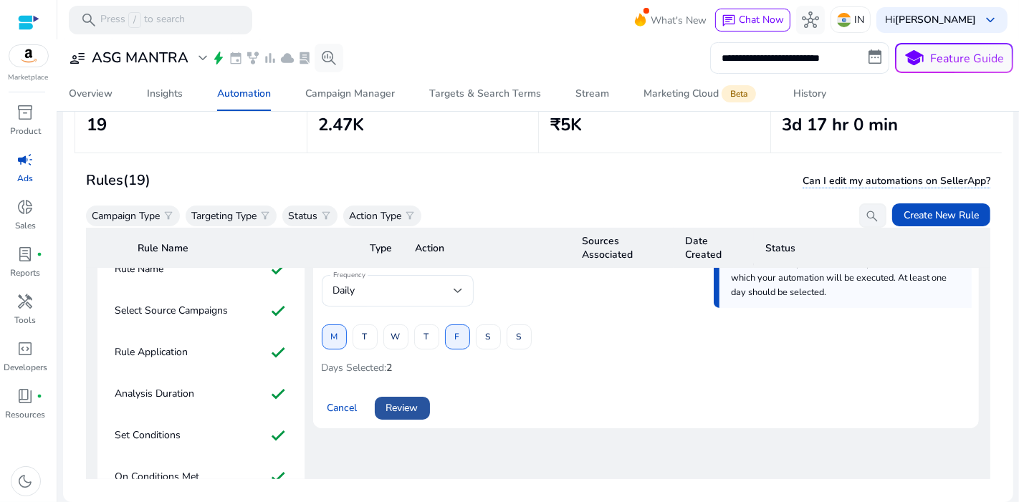
click at [405, 394] on span at bounding box center [402, 408] width 55 height 34
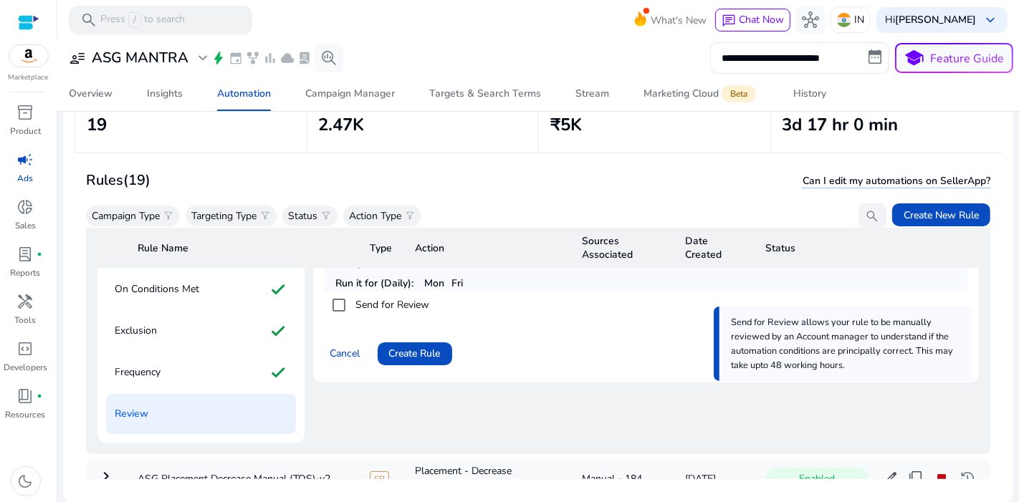
scroll to position [399, 0]
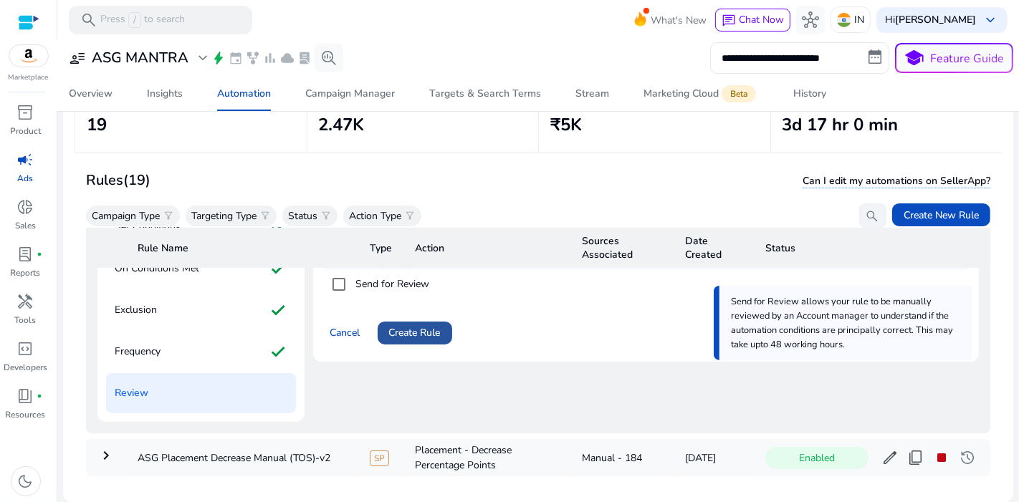
click at [421, 325] on span "Create Rule" at bounding box center [415, 332] width 52 height 15
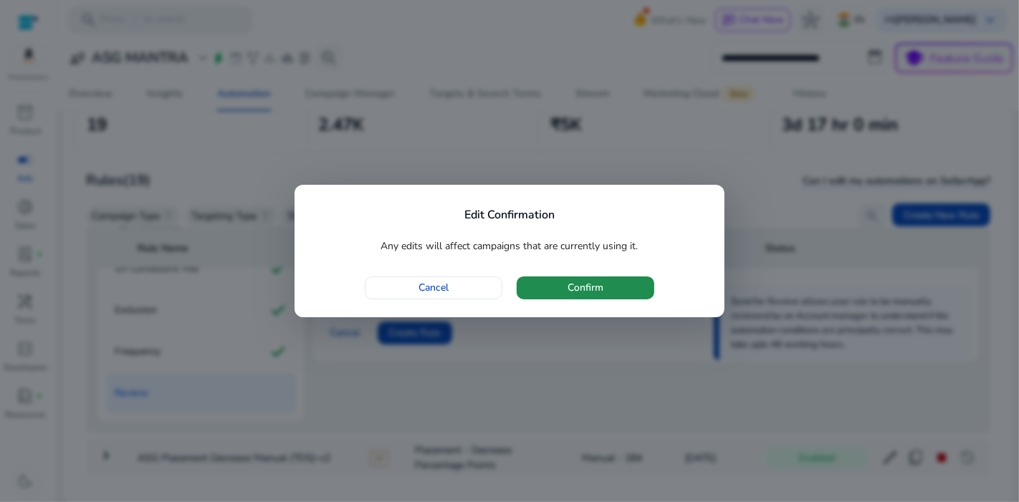
click at [583, 285] on span "Confirm" at bounding box center [586, 287] width 36 height 15
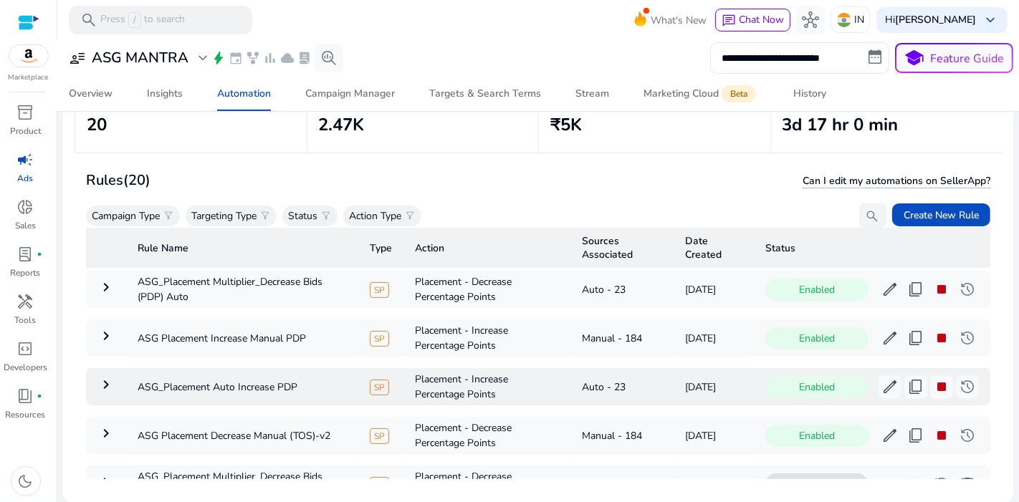
scroll to position [72, 0]
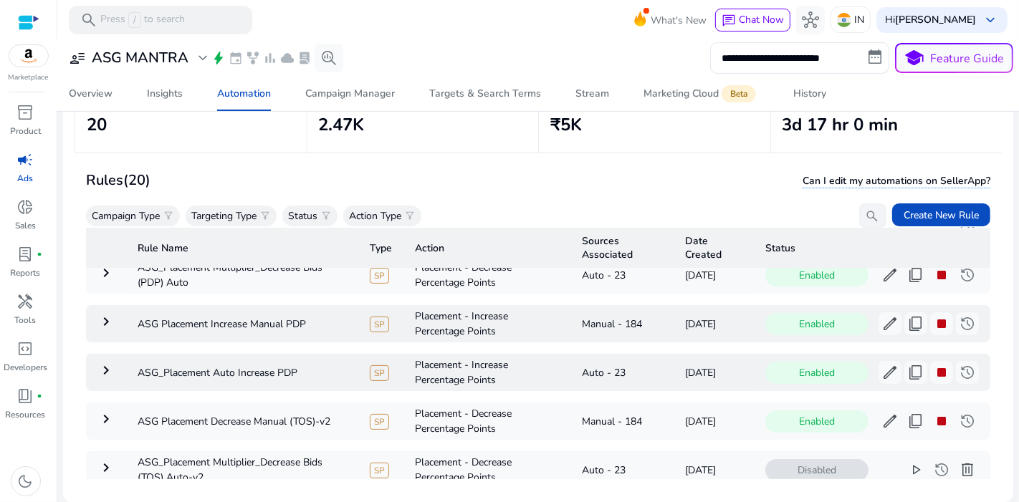
click at [555, 338] on td "Placement - Increase Percentage Points" at bounding box center [487, 323] width 168 height 37
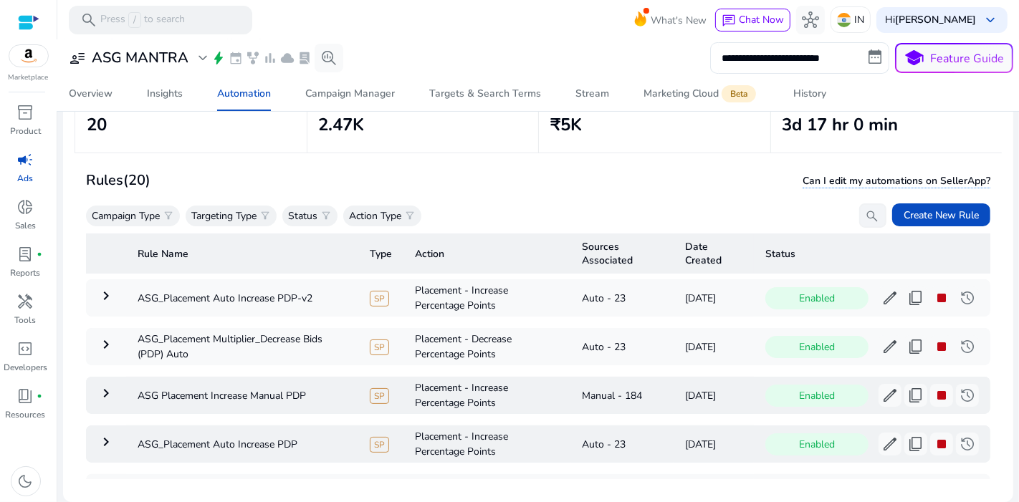
scroll to position [0, 0]
click at [555, 338] on td "Placement - Decrease Percentage Points" at bounding box center [487, 346] width 168 height 37
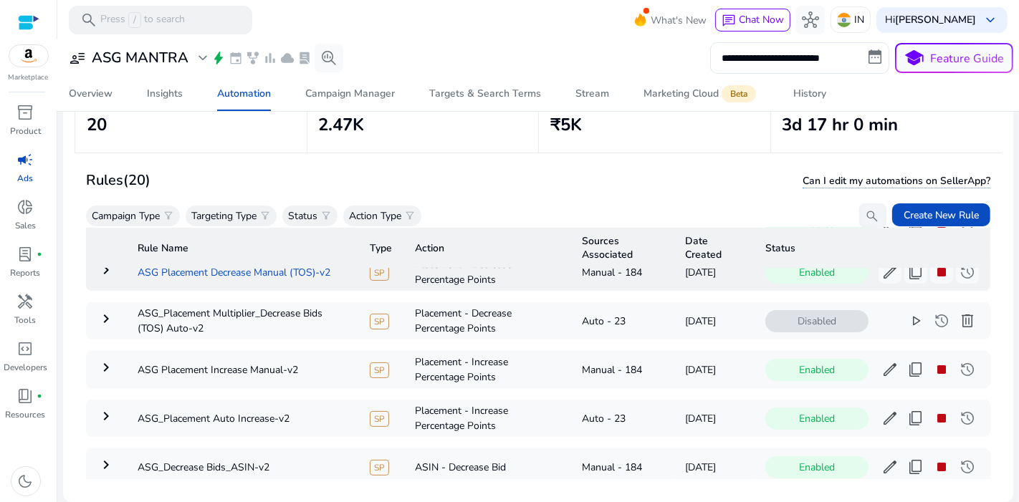
scroll to position [196, 0]
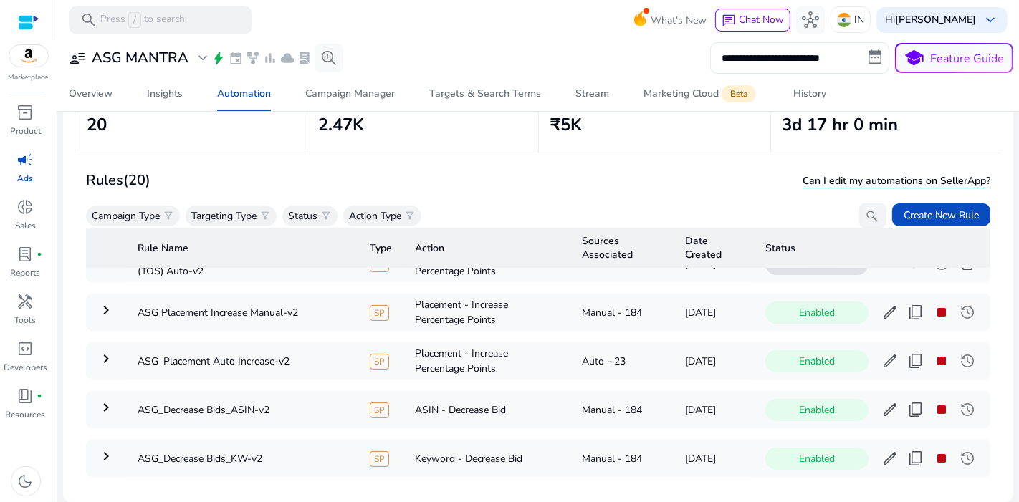
click at [186, 364] on td "ASG_Placement Auto Increase-v2" at bounding box center [242, 361] width 232 height 37
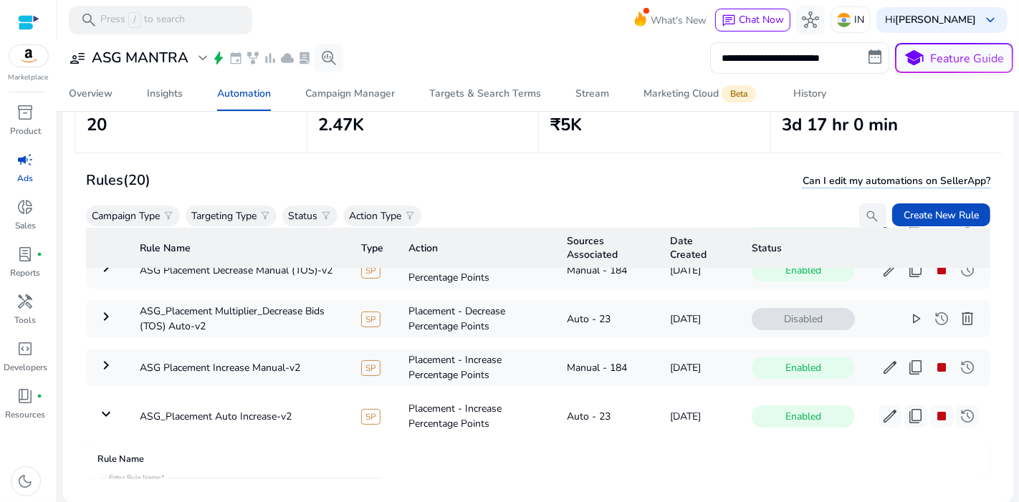
scroll to position [219, 0]
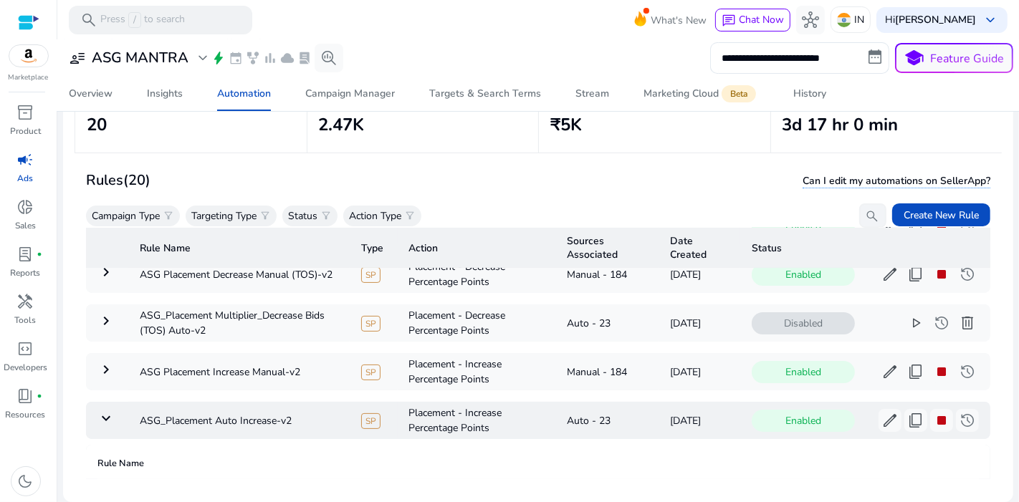
click at [110, 416] on mat-icon "keyboard_arrow_down" at bounding box center [105, 418] width 17 height 17
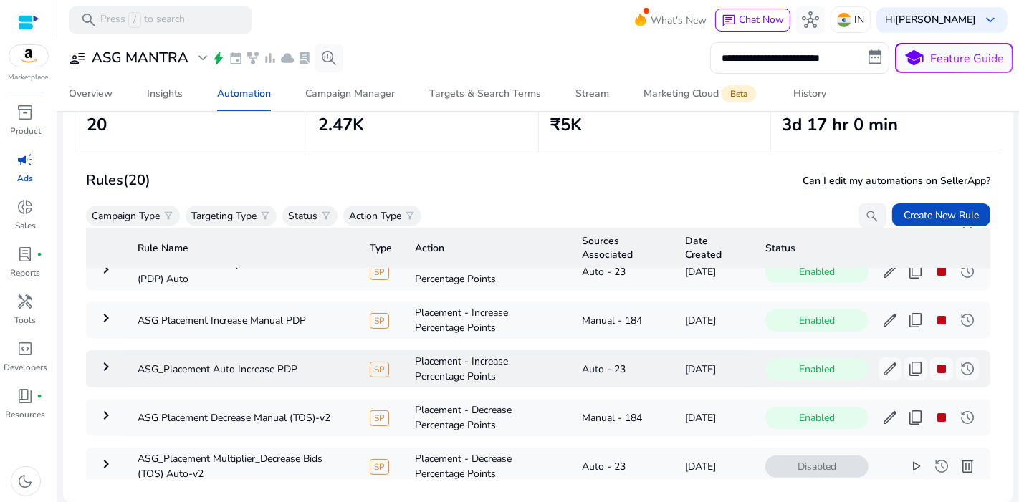
scroll to position [65, 0]
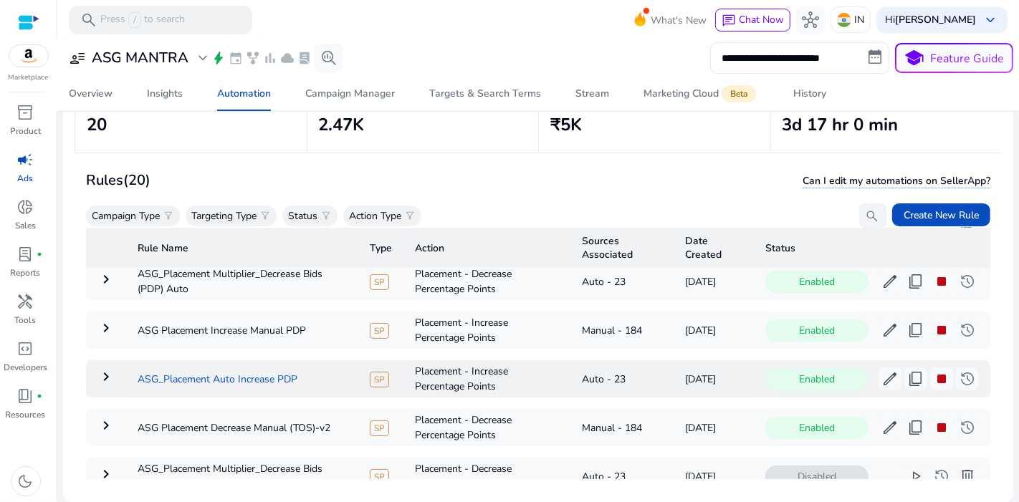
click at [190, 370] on td "ASG_Placement Auto Increase PDP" at bounding box center [242, 378] width 232 height 37
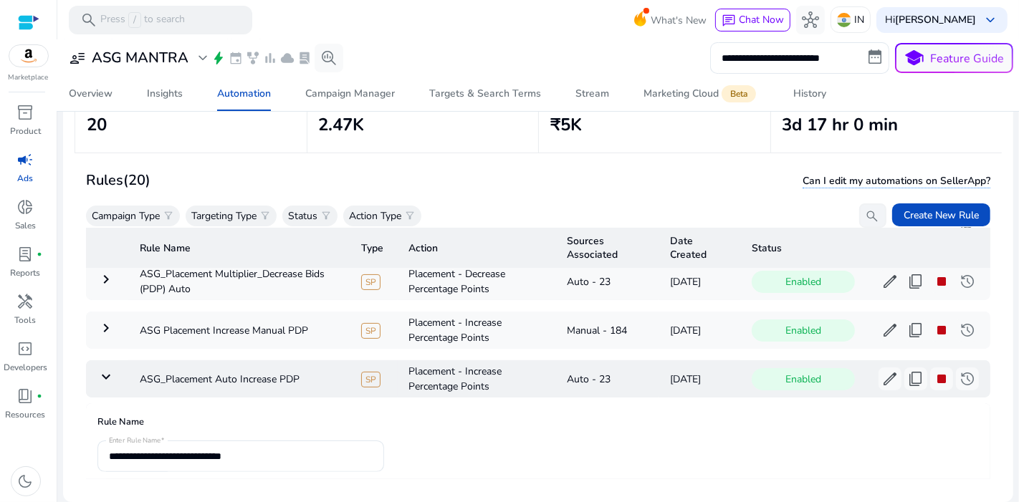
click at [108, 381] on mat-icon "keyboard_arrow_down" at bounding box center [105, 376] width 17 height 17
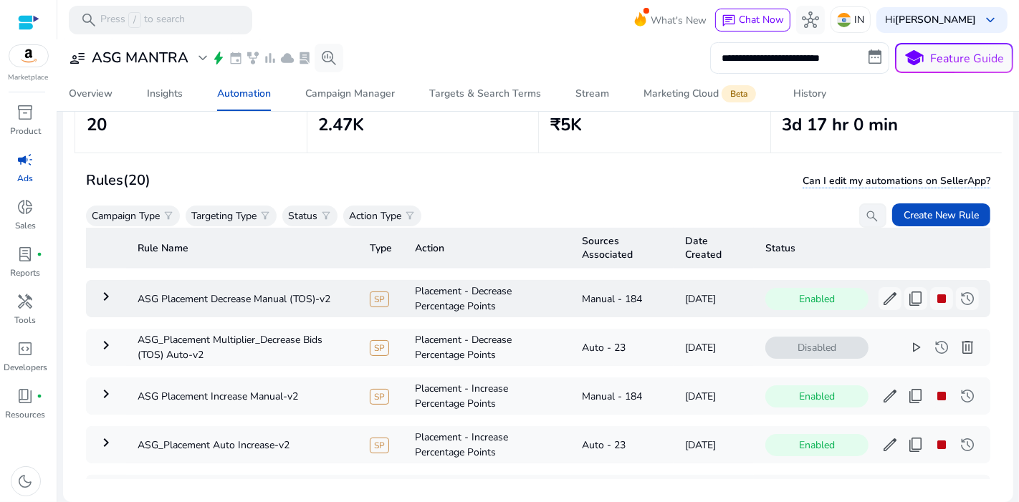
scroll to position [0, 0]
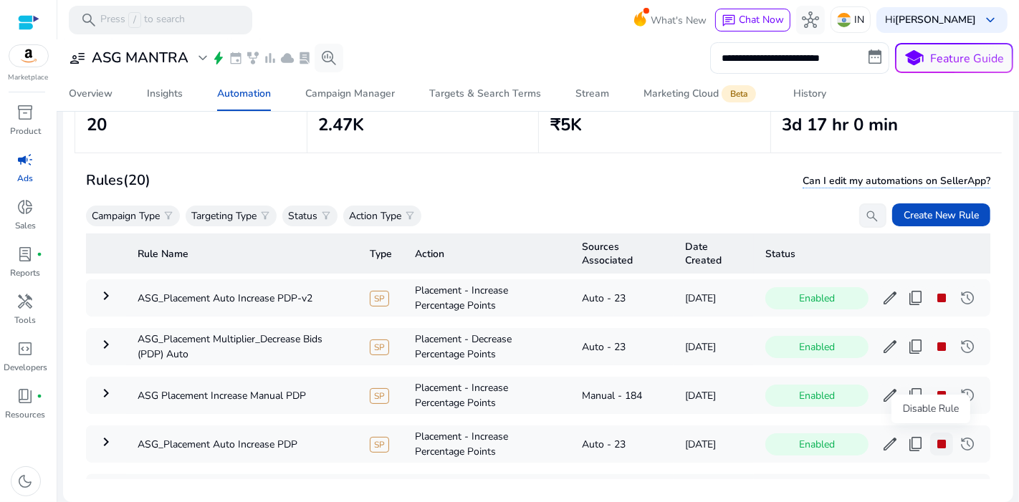
click at [937, 447] on span "stop" at bounding box center [941, 444] width 17 height 17
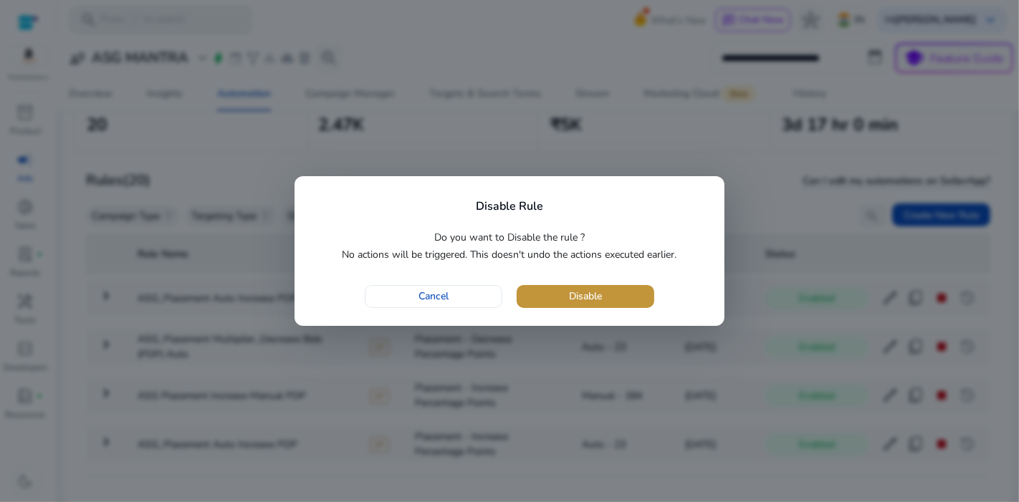
click at [588, 311] on span "button" at bounding box center [586, 296] width 138 height 34
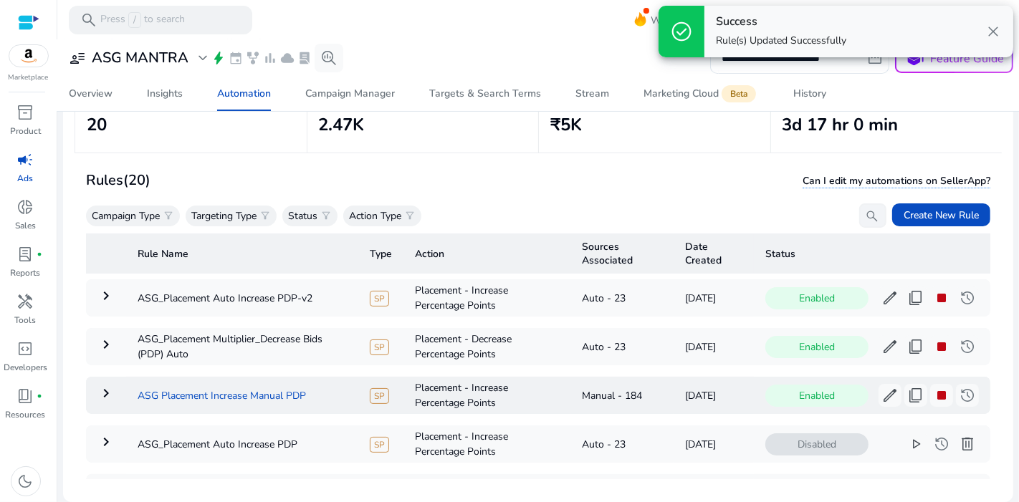
click at [256, 399] on td "ASG Placement Increase Manual PDP" at bounding box center [242, 395] width 232 height 37
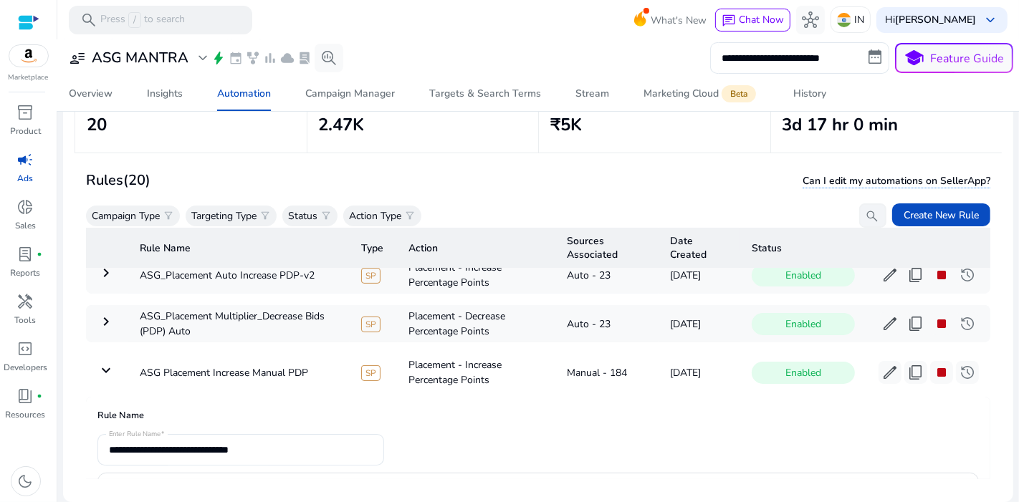
scroll to position [22, 0]
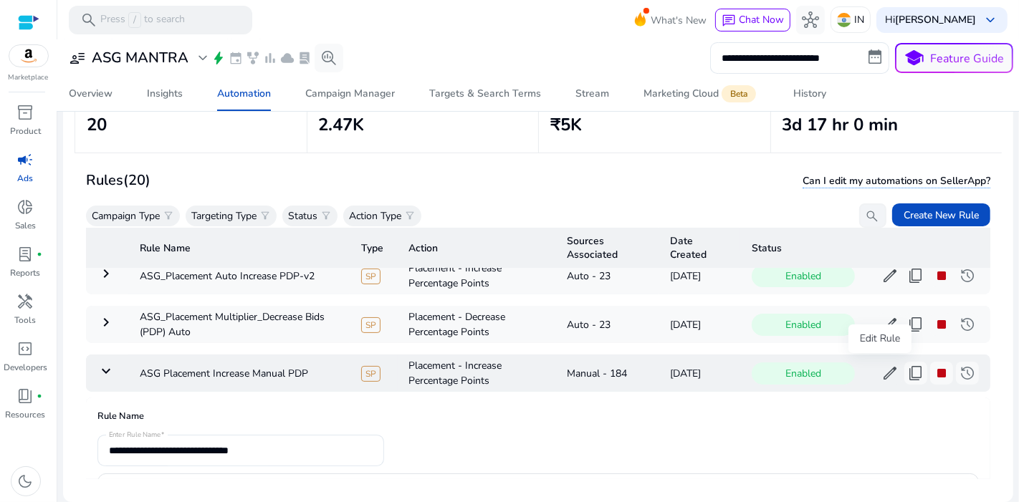
click at [881, 368] on span "edit" at bounding box center [889, 373] width 17 height 17
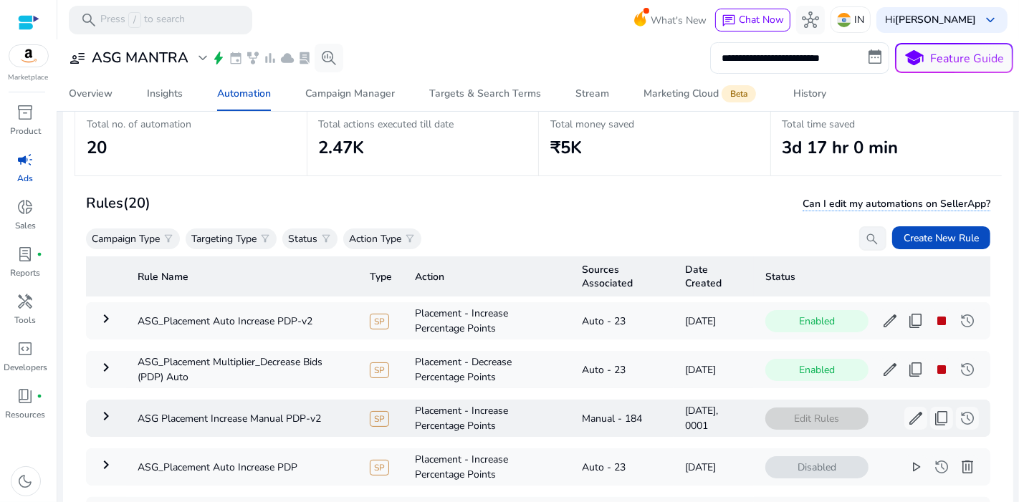
scroll to position [104, 0]
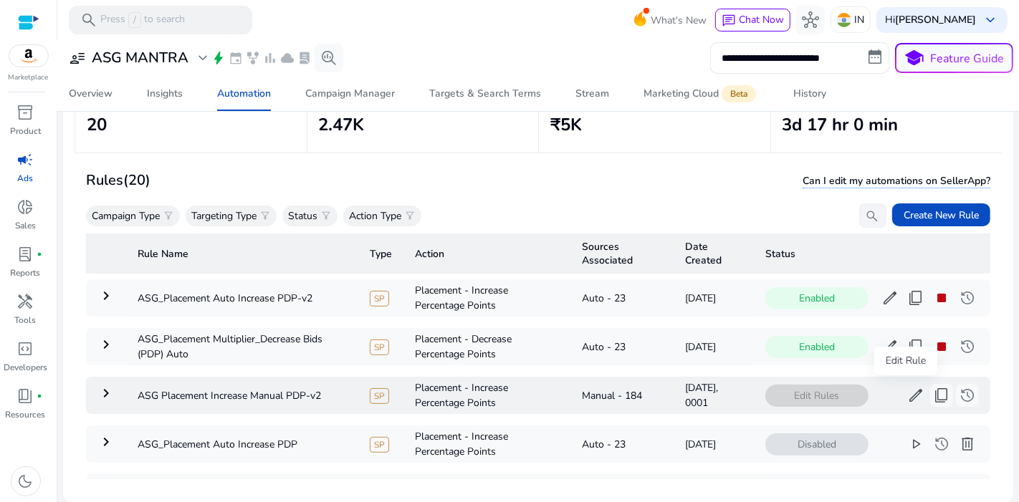
click at [907, 392] on span "edit" at bounding box center [915, 395] width 17 height 17
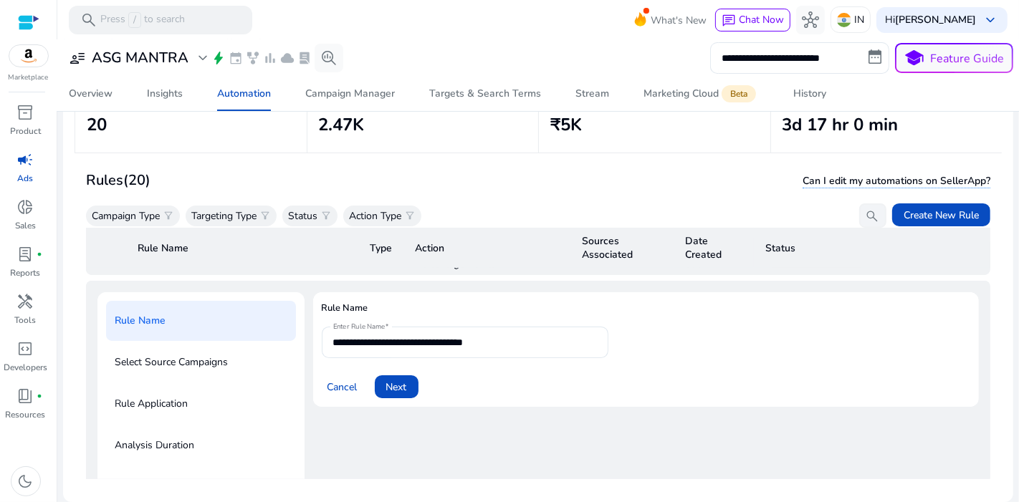
scroll to position [146, 0]
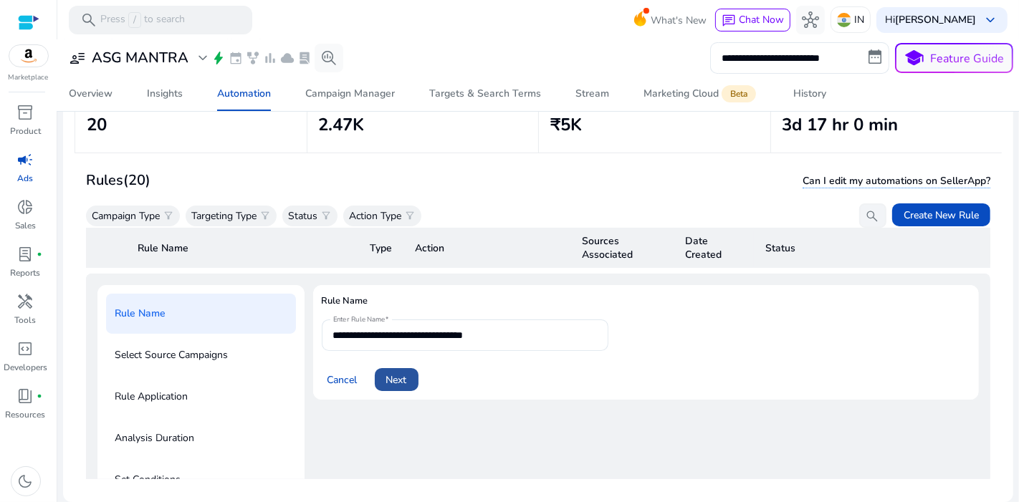
click at [407, 378] on span "Next" at bounding box center [396, 380] width 21 height 15
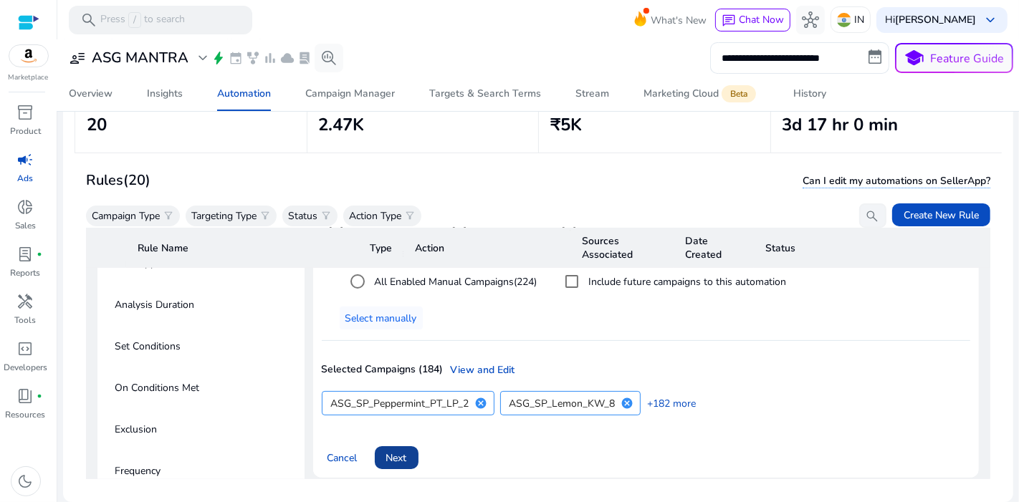
scroll to position [281, 0]
click at [408, 451] on span at bounding box center [397, 456] width 44 height 34
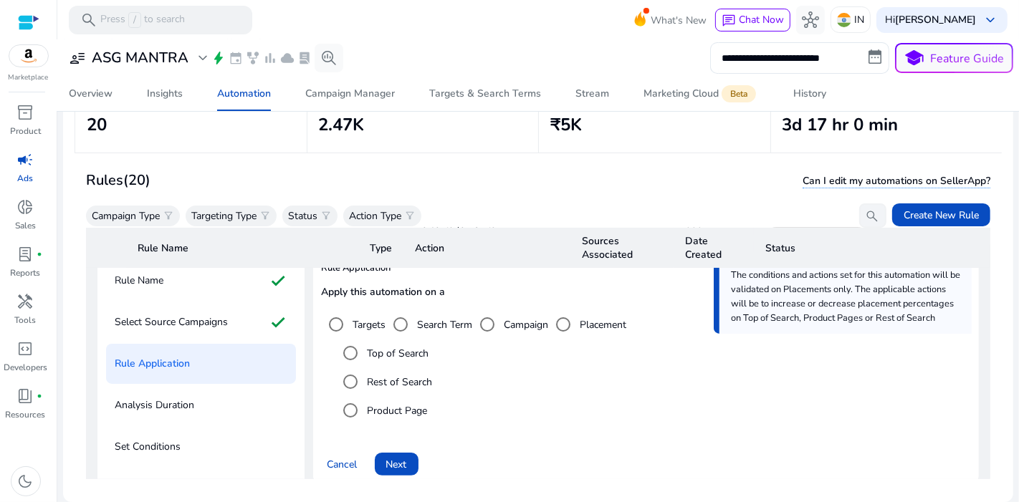
scroll to position [174, 0]
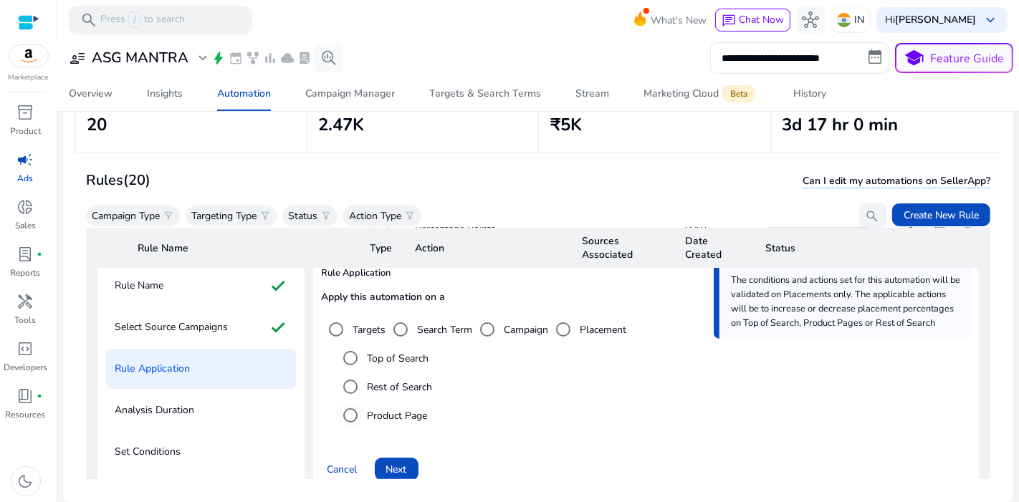
click at [407, 408] on label "Product Page" at bounding box center [396, 415] width 63 height 15
click at [390, 464] on span "Next" at bounding box center [396, 469] width 21 height 15
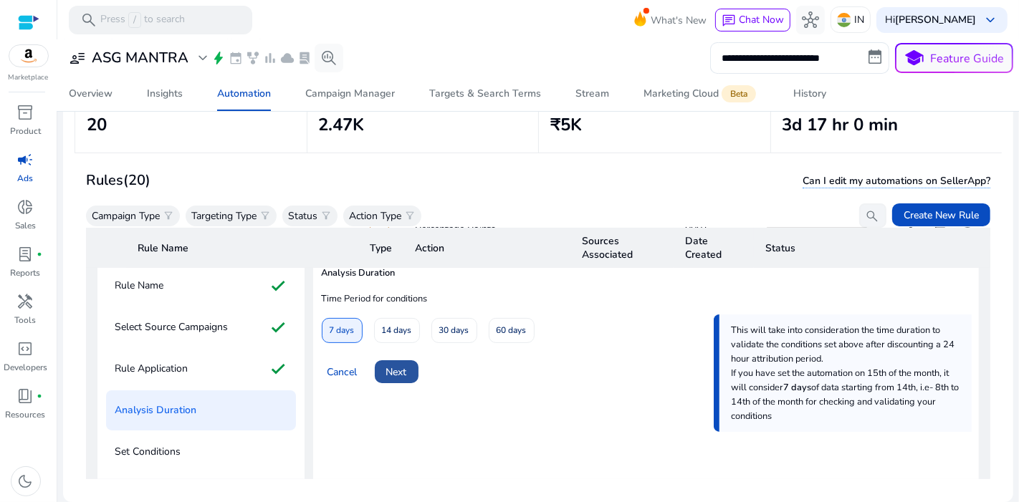
click at [406, 368] on span "Next" at bounding box center [396, 372] width 21 height 15
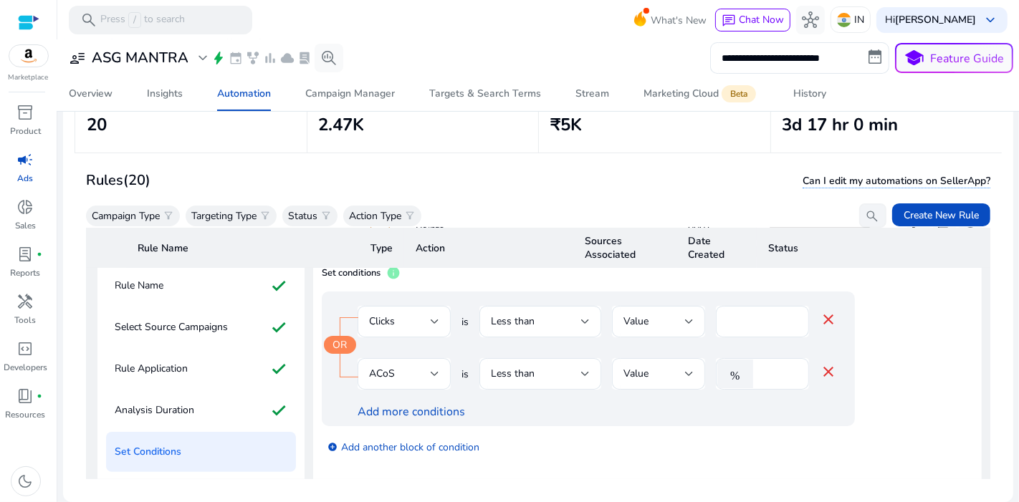
scroll to position [310, 0]
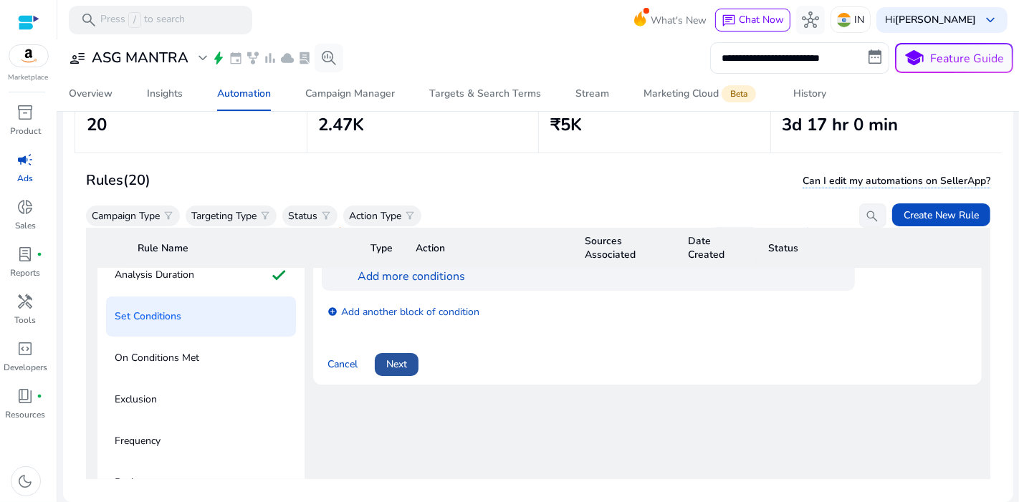
click at [411, 363] on span at bounding box center [397, 365] width 44 height 34
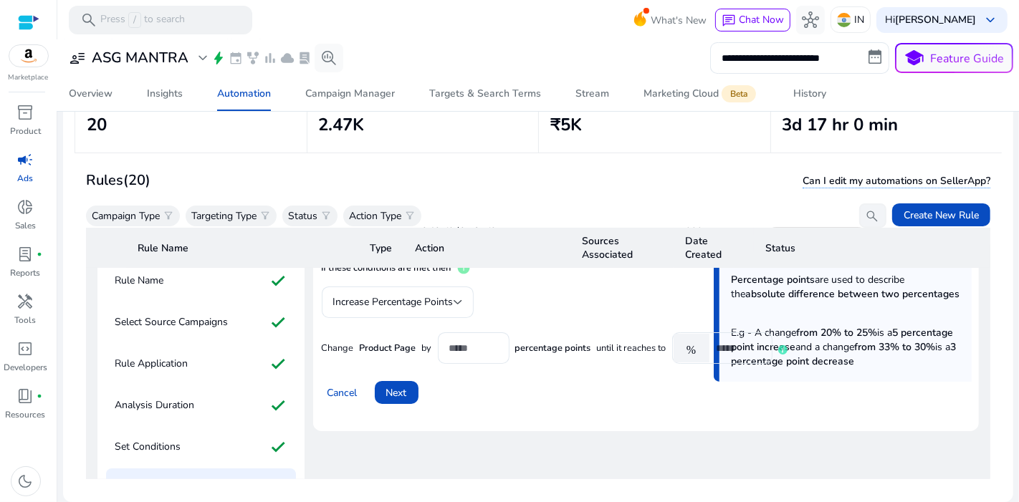
scroll to position [174, 0]
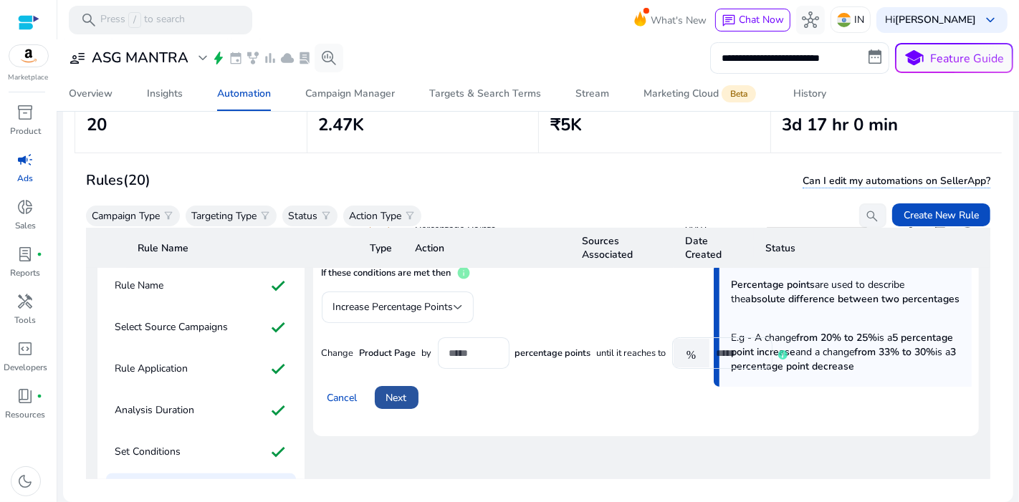
click at [407, 391] on span at bounding box center [397, 398] width 44 height 34
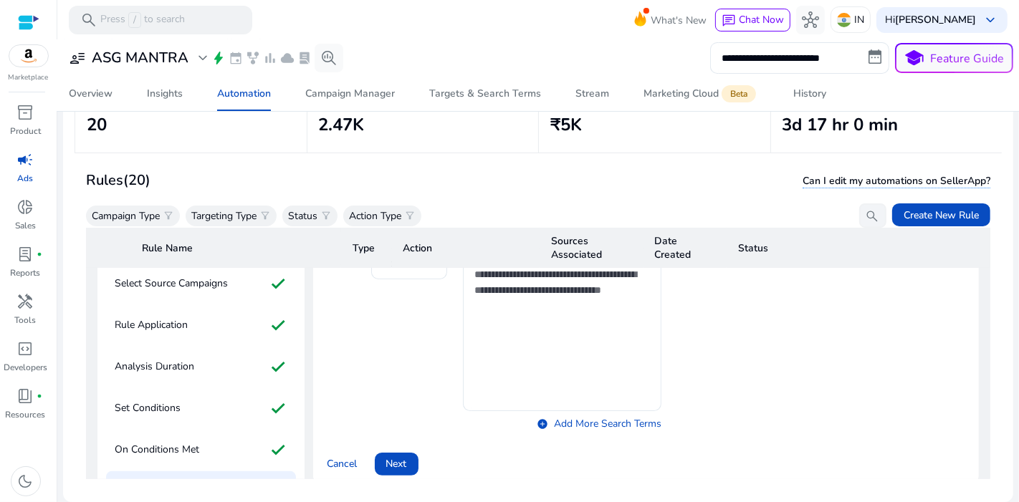
scroll to position [252, 0]
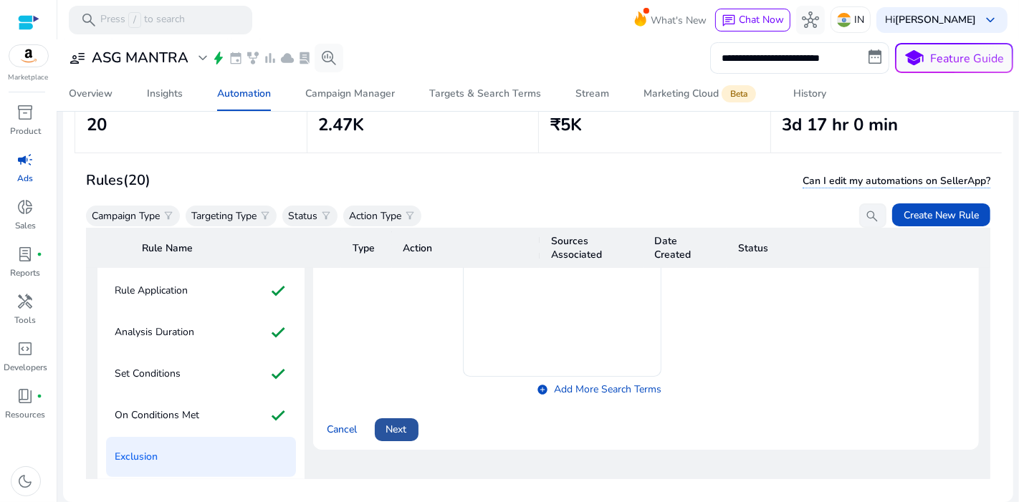
click at [401, 422] on span "Next" at bounding box center [396, 429] width 21 height 15
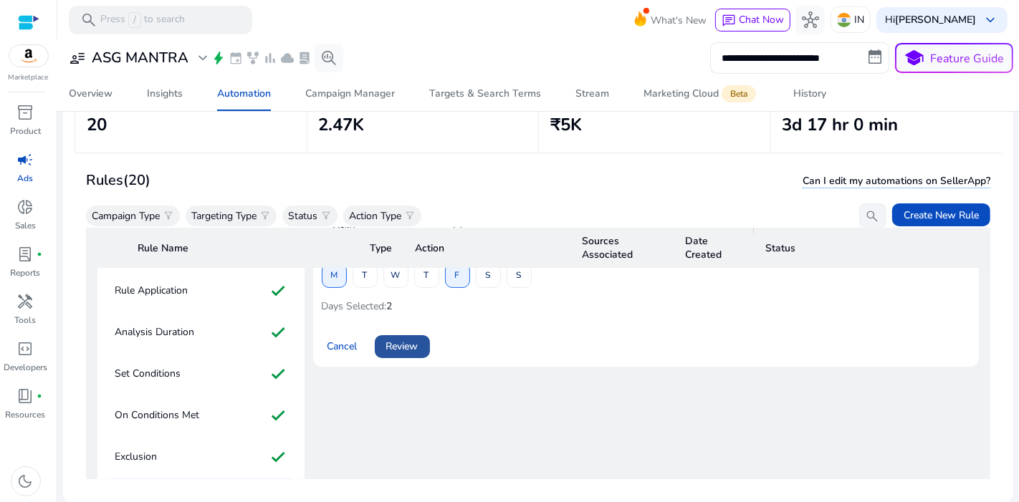
click at [406, 343] on span "Review" at bounding box center [402, 346] width 32 height 15
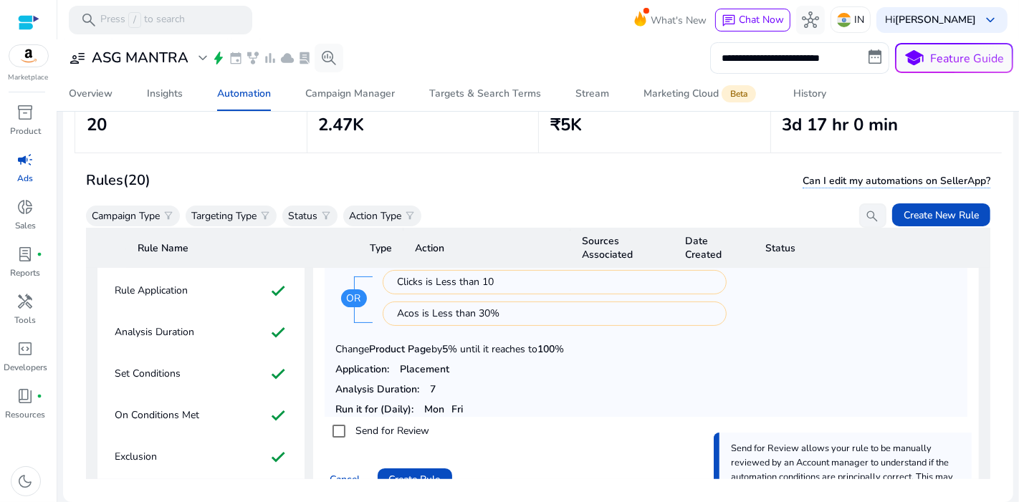
scroll to position [297, 0]
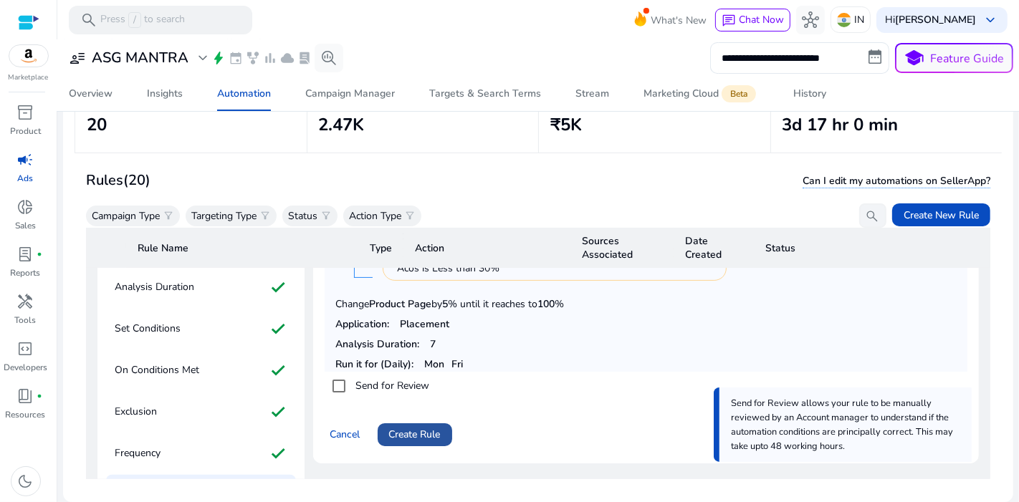
click at [436, 433] on span "Create Rule" at bounding box center [415, 434] width 52 height 15
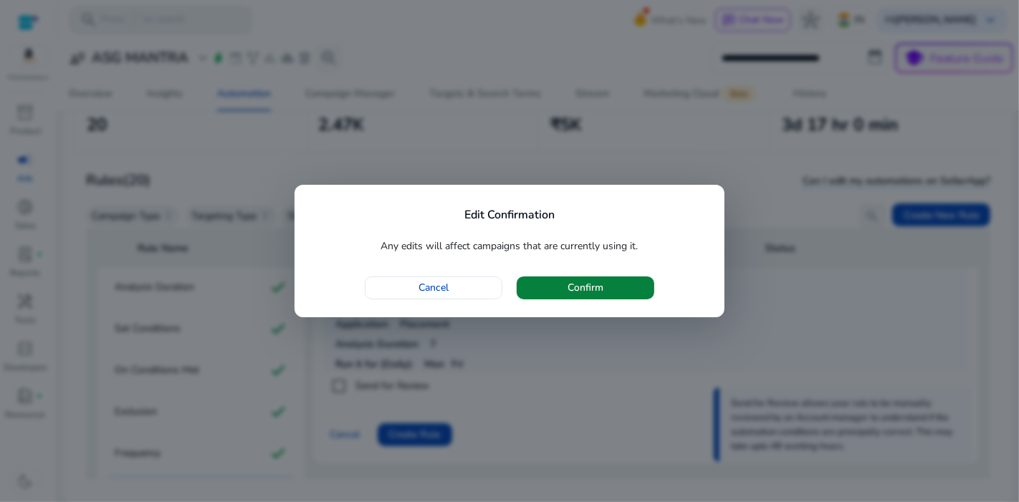
click at [574, 287] on span "Confirm" at bounding box center [586, 287] width 36 height 15
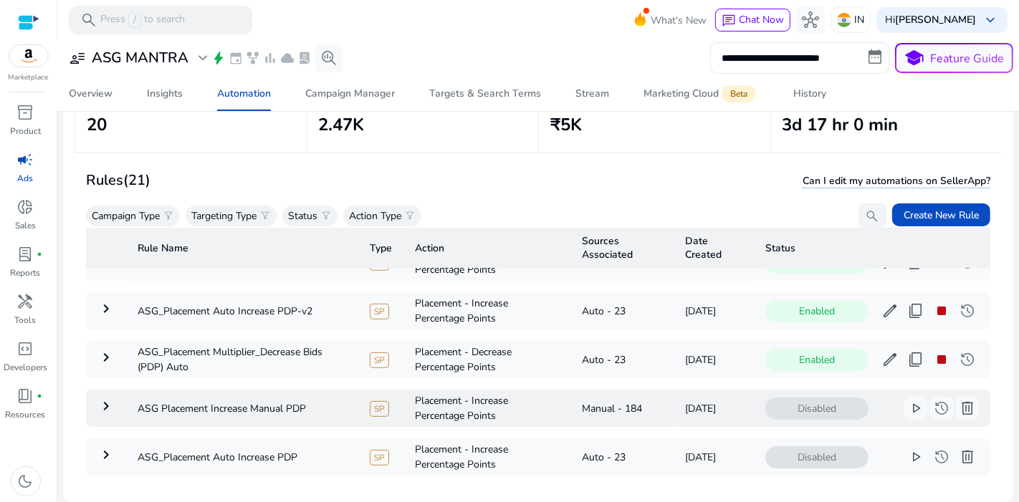
scroll to position [0, 0]
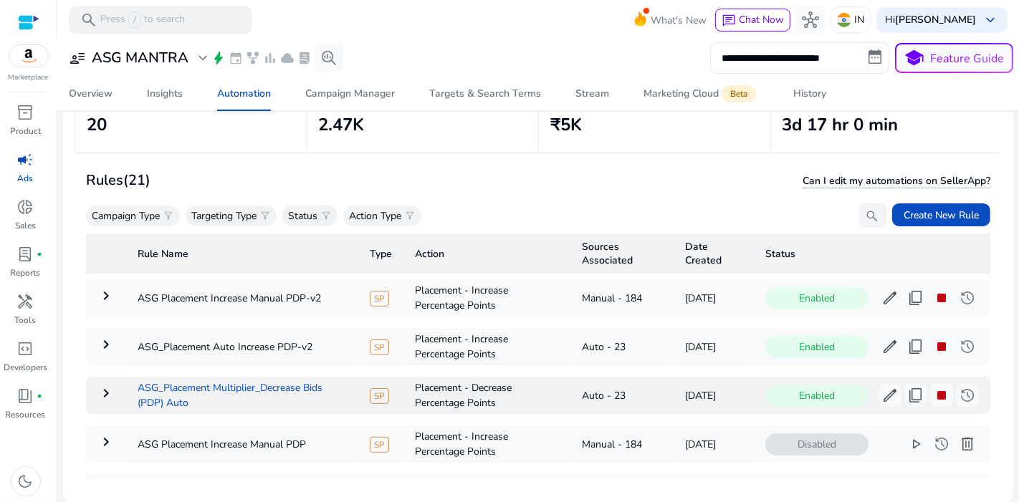
click at [277, 381] on td "ASG_Placement Multiplier_Decrease Bids (PDP) Auto" at bounding box center [242, 395] width 232 height 37
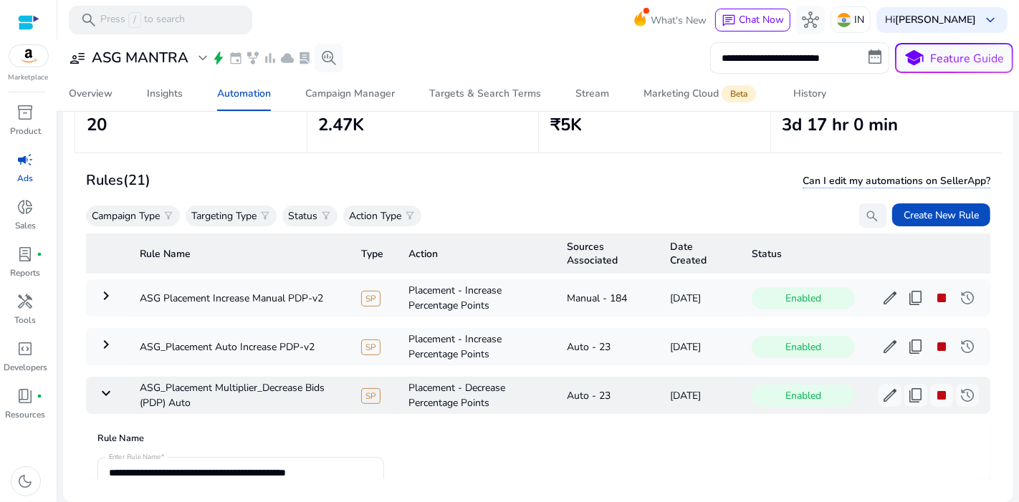
click at [105, 390] on mat-icon "keyboard_arrow_down" at bounding box center [105, 393] width 17 height 17
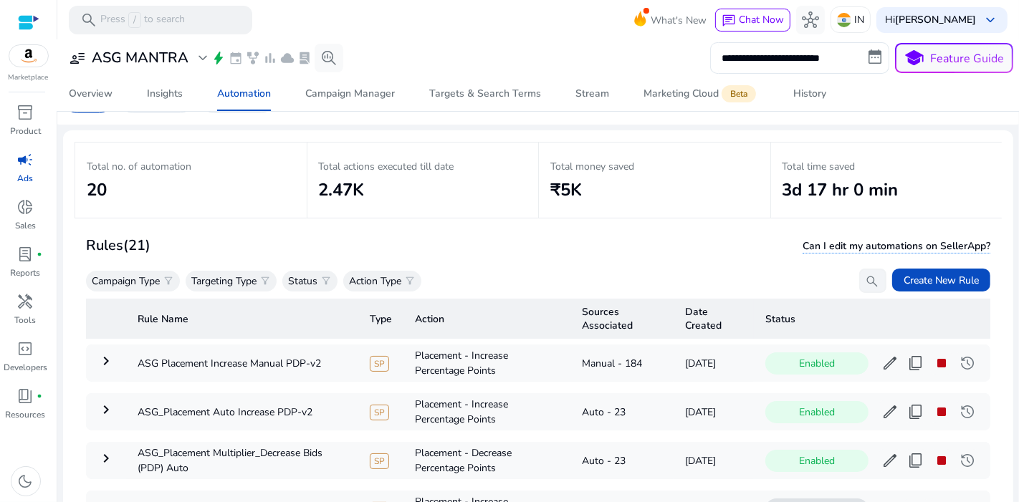
scroll to position [104, 0]
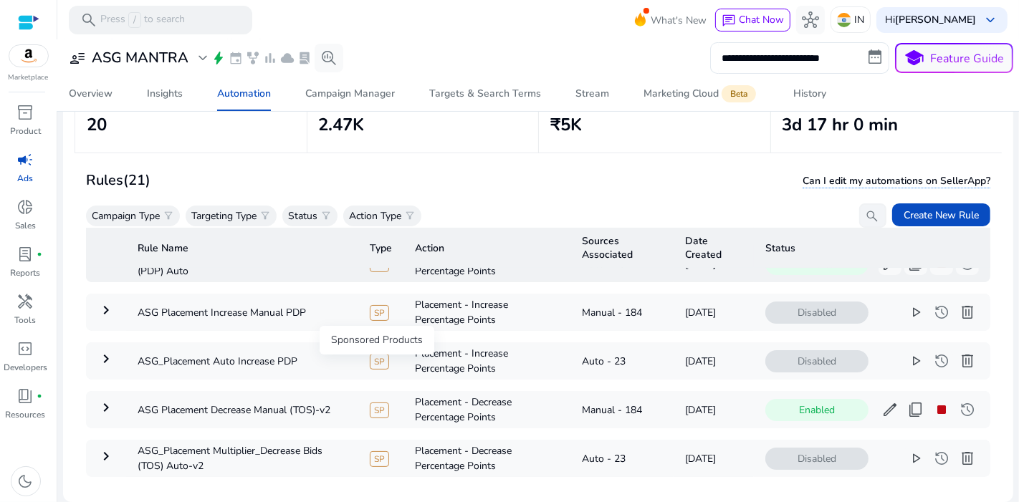
scroll to position [3, 0]
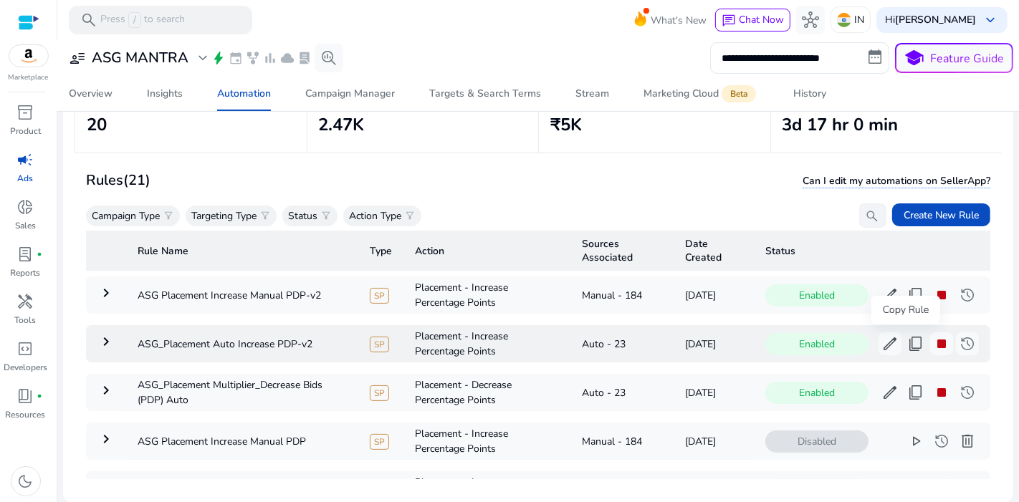
click at [907, 342] on span "content_copy" at bounding box center [915, 343] width 17 height 17
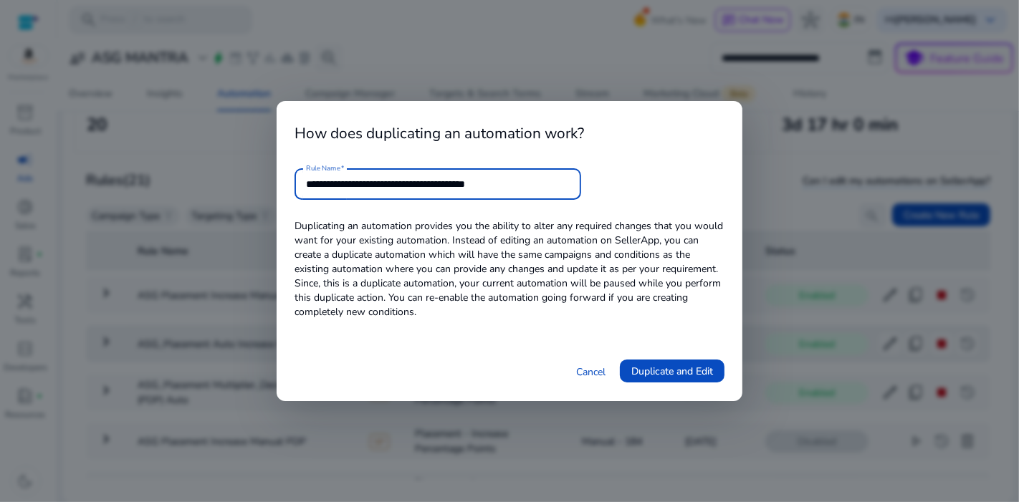
click at [538, 183] on input "**********" at bounding box center [438, 184] width 264 height 16
type input "**********"
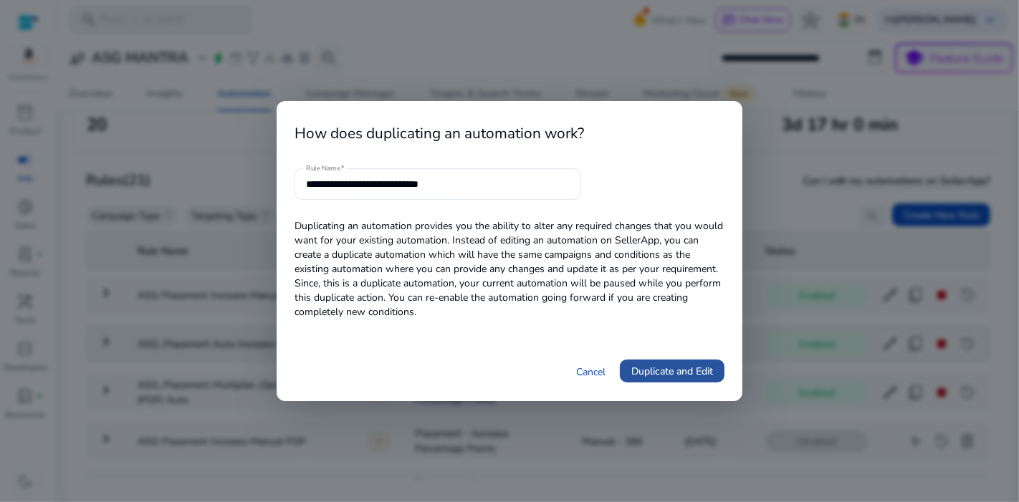
click at [679, 365] on span "Duplicate and Edit" at bounding box center [672, 371] width 82 height 15
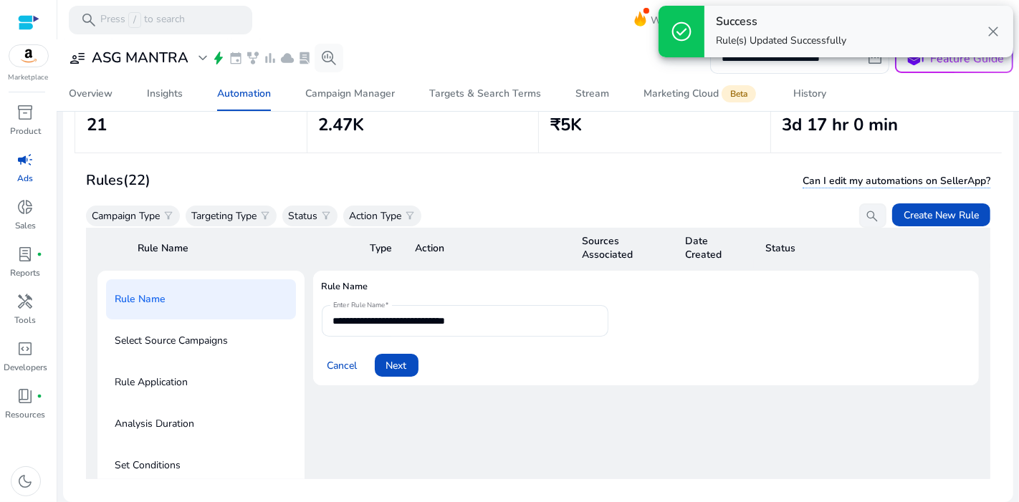
scroll to position [51, 0]
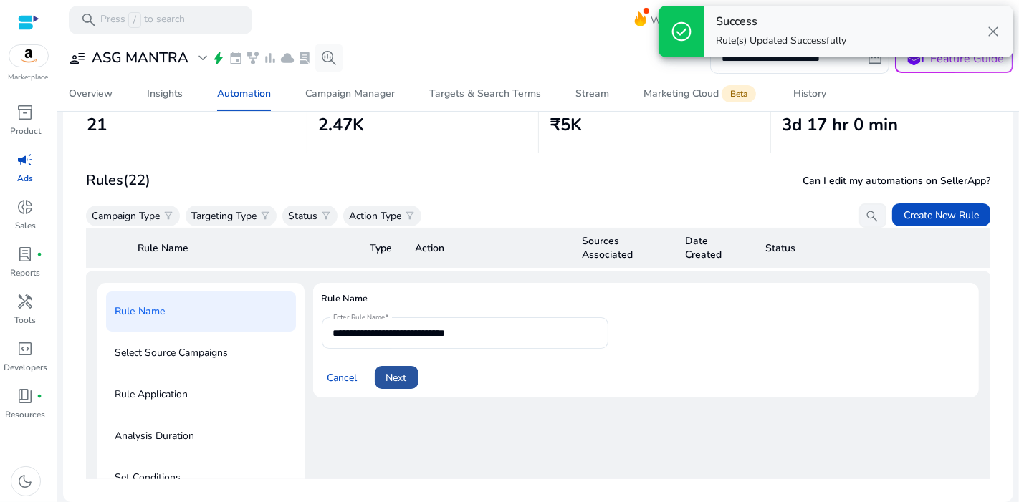
click at [411, 371] on span at bounding box center [397, 377] width 44 height 34
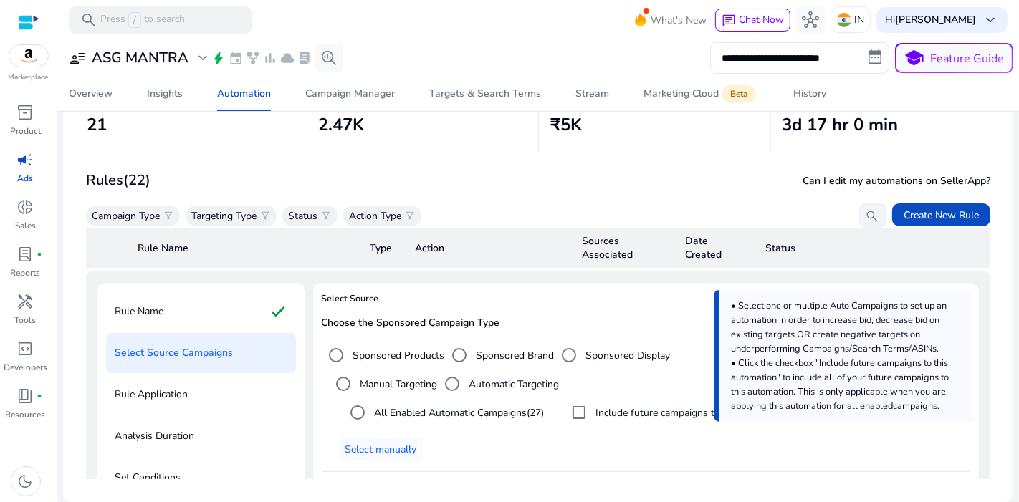
scroll to position [216, 0]
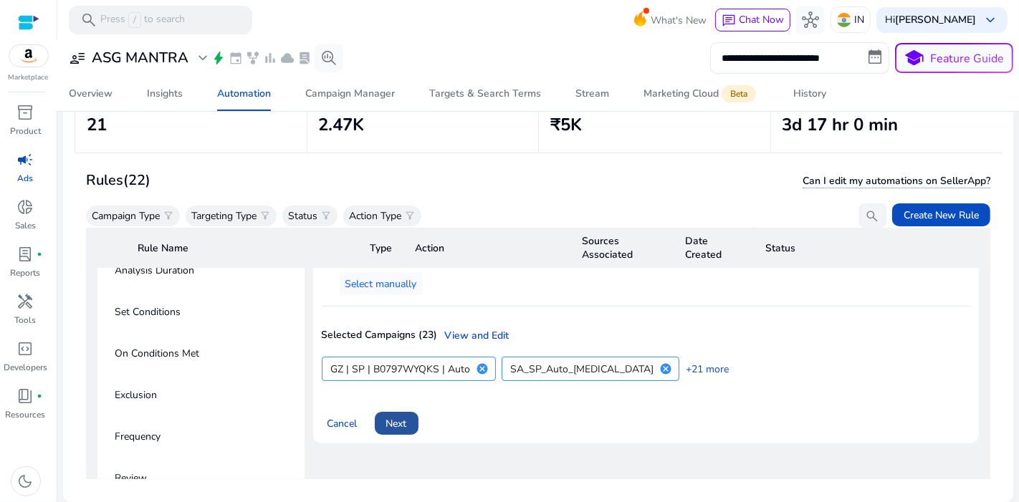
click at [400, 407] on span at bounding box center [397, 423] width 44 height 34
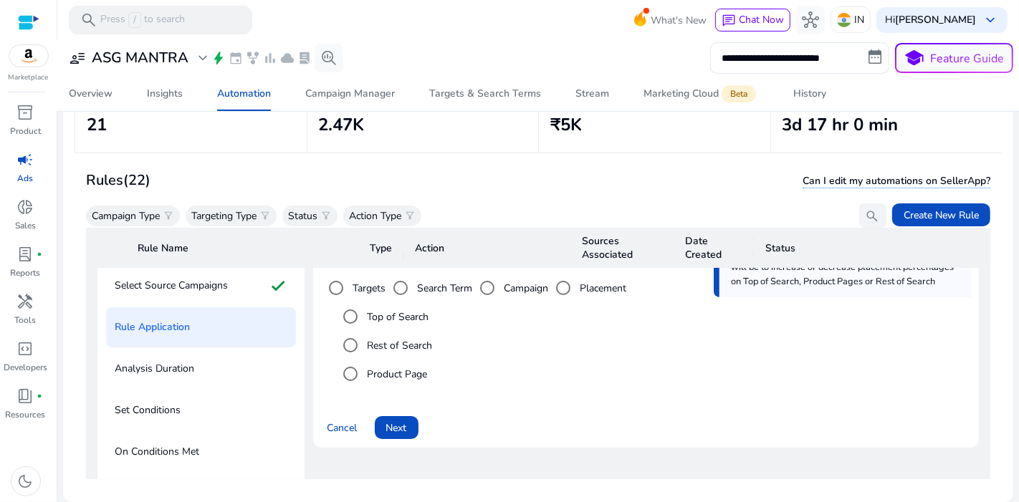
scroll to position [115, 0]
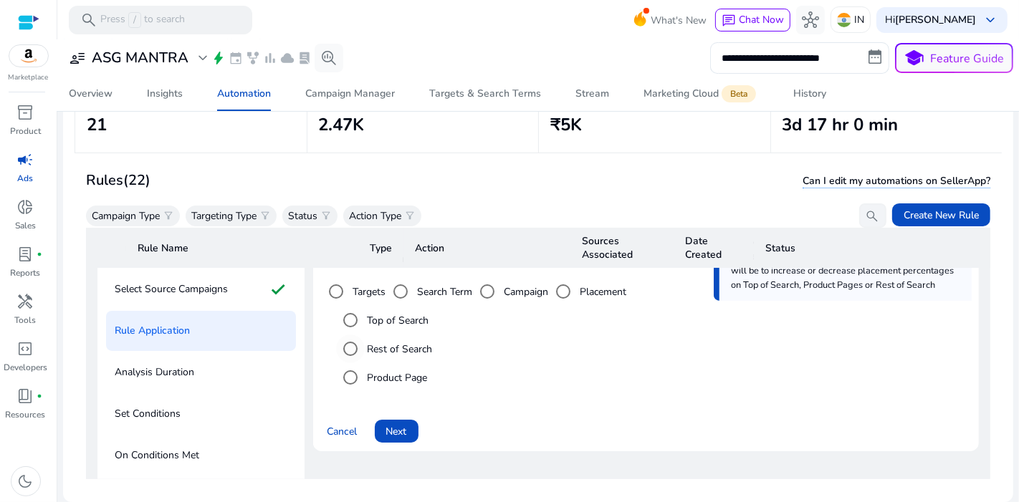
click at [420, 343] on div "Rest of Search" at bounding box center [384, 349] width 97 height 29
click at [420, 343] on label "Rest of Search" at bounding box center [399, 349] width 68 height 15
click at [405, 433] on span "Next" at bounding box center [396, 431] width 21 height 15
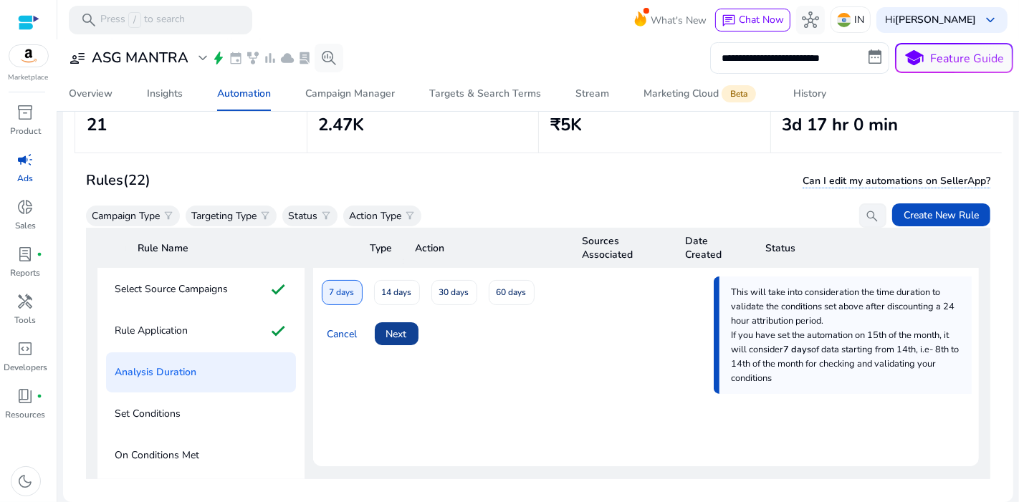
scroll to position [75, 0]
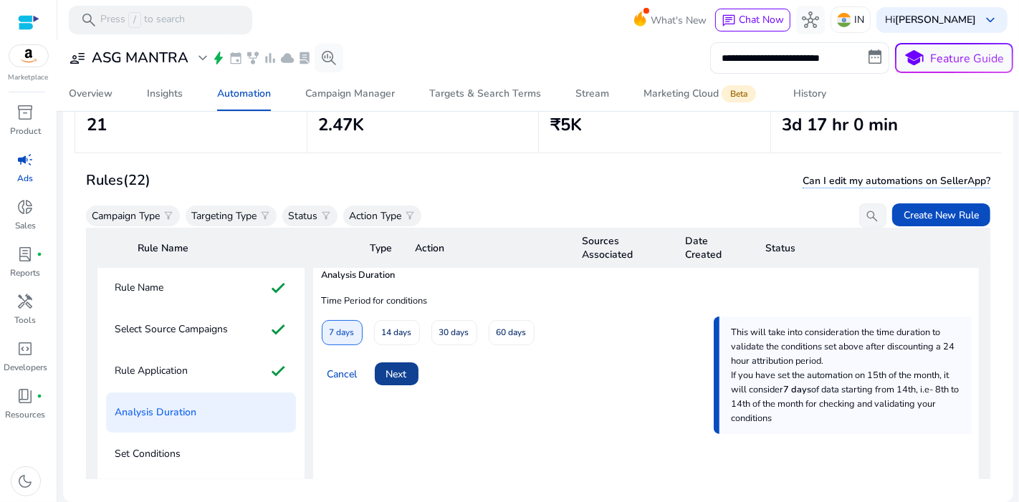
click at [411, 381] on span at bounding box center [397, 374] width 44 height 34
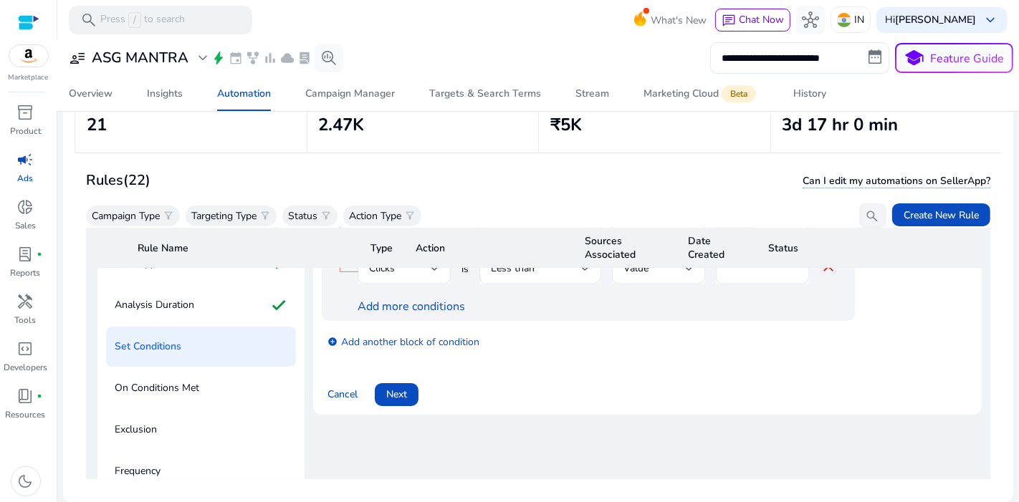
scroll to position [183, 0]
click at [406, 388] on span "Next" at bounding box center [396, 393] width 21 height 15
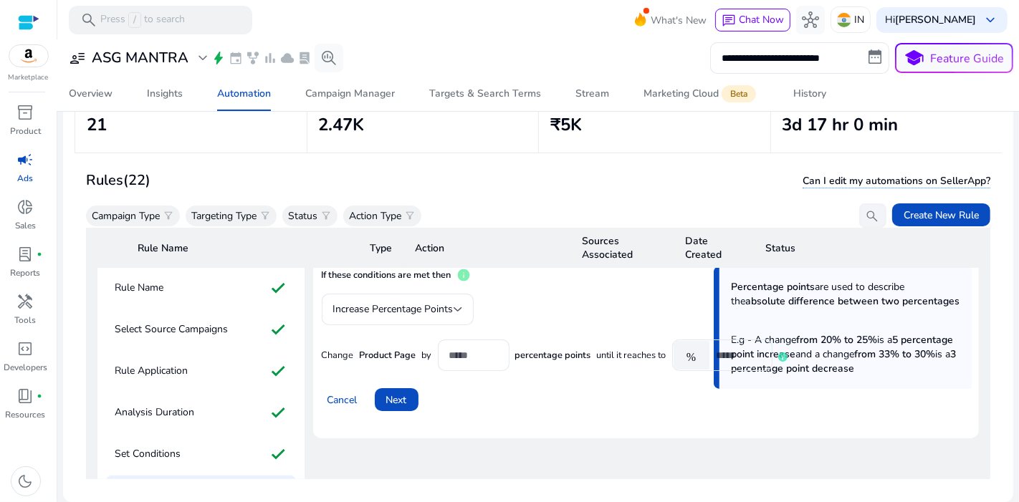
scroll to position [72, 0]
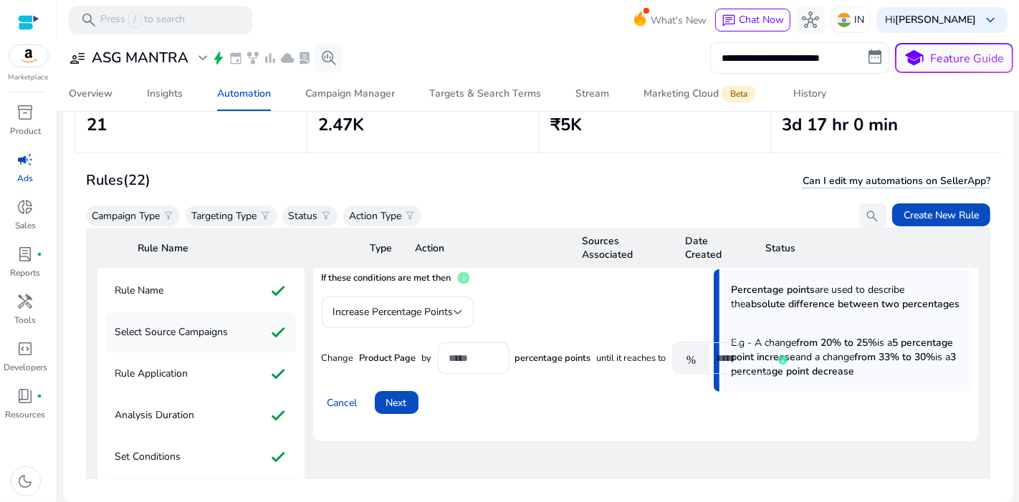
click at [199, 335] on p "Select Source Campaigns" at bounding box center [171, 332] width 113 height 23
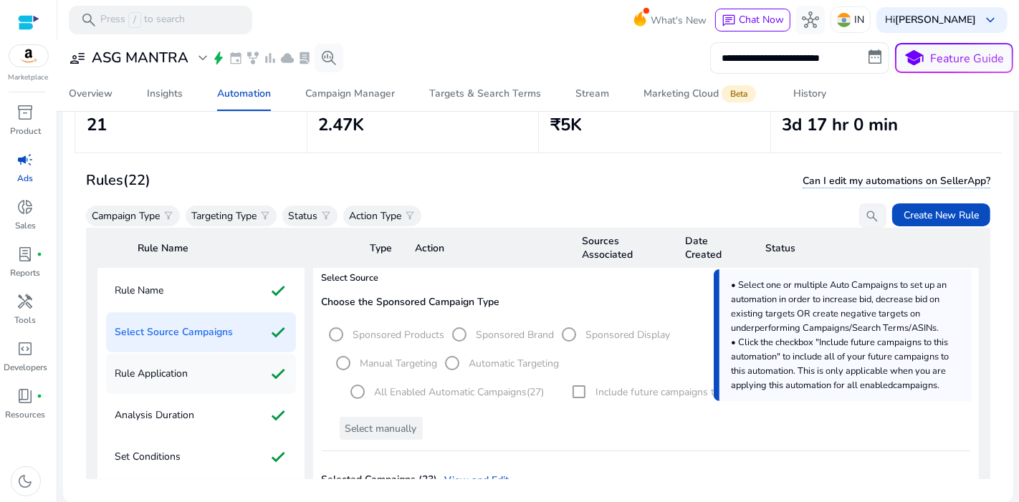
click at [204, 363] on div "Rule Application check" at bounding box center [201, 374] width 190 height 40
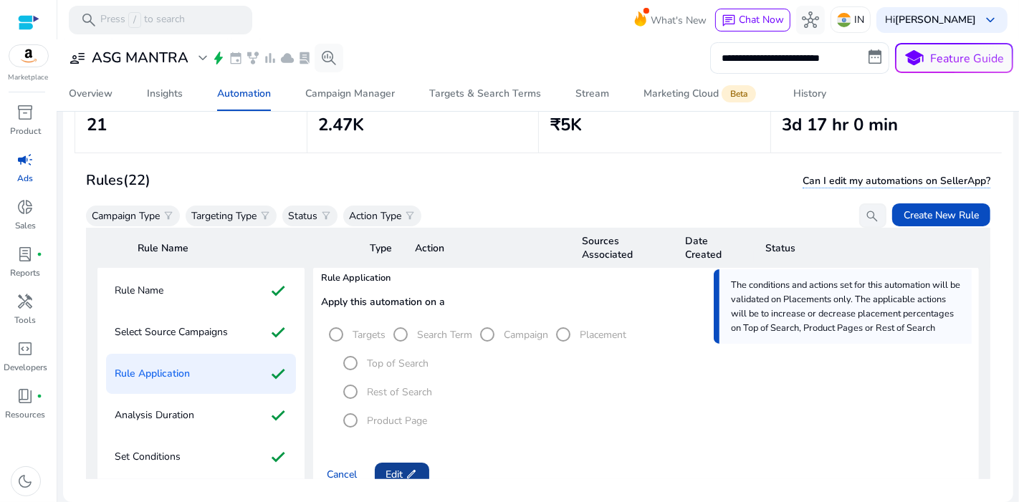
scroll to position [141, 0]
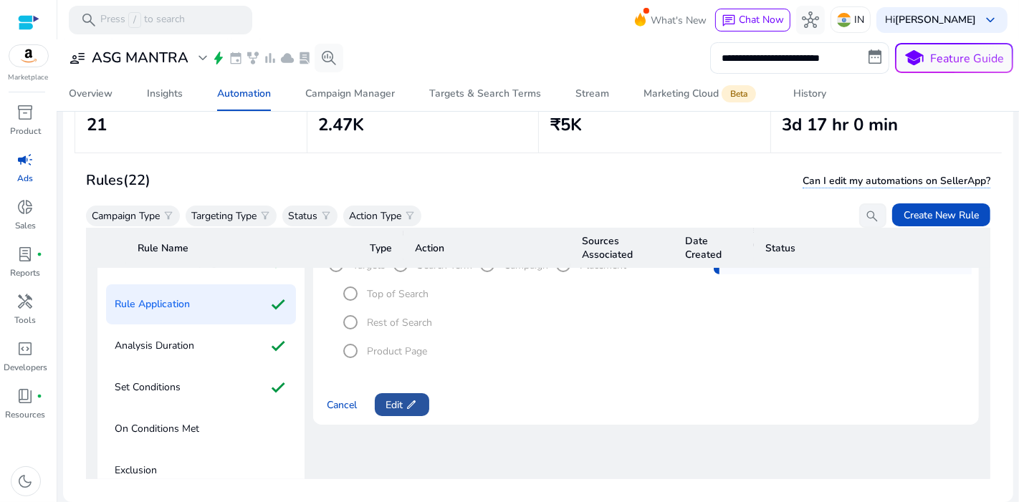
click at [412, 388] on span at bounding box center [402, 405] width 54 height 34
click at [396, 321] on label "Rest of Search" at bounding box center [399, 322] width 68 height 15
click at [416, 398] on span at bounding box center [397, 405] width 44 height 34
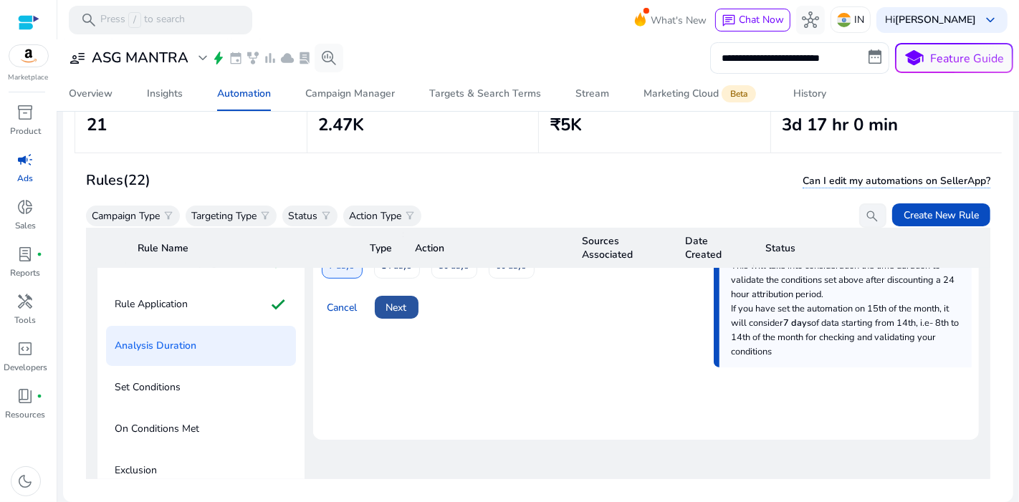
click at [393, 306] on span "Next" at bounding box center [396, 307] width 21 height 15
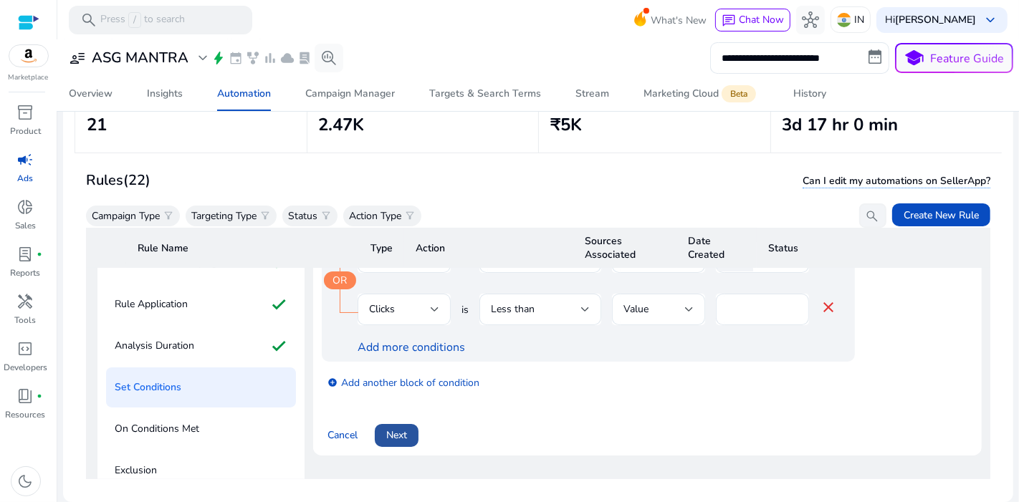
click at [410, 438] on span at bounding box center [397, 436] width 44 height 34
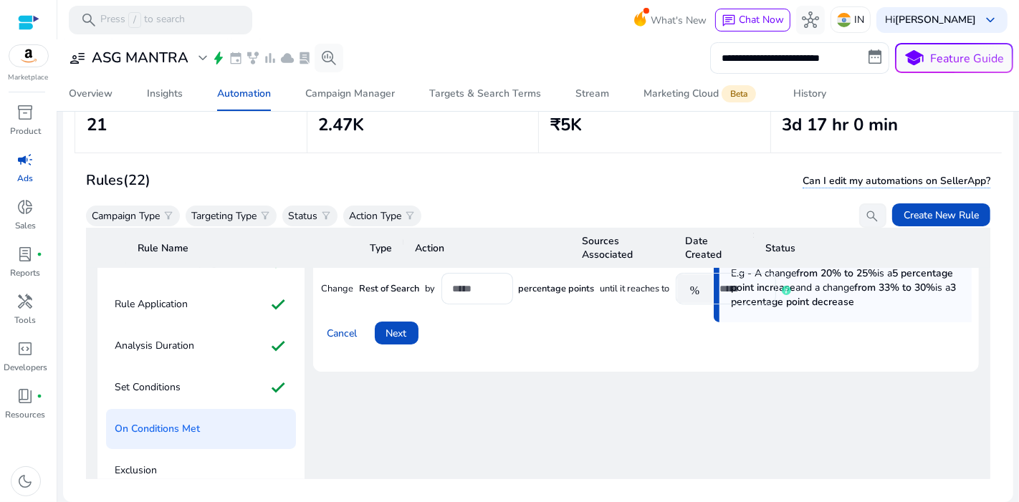
scroll to position [44, 0]
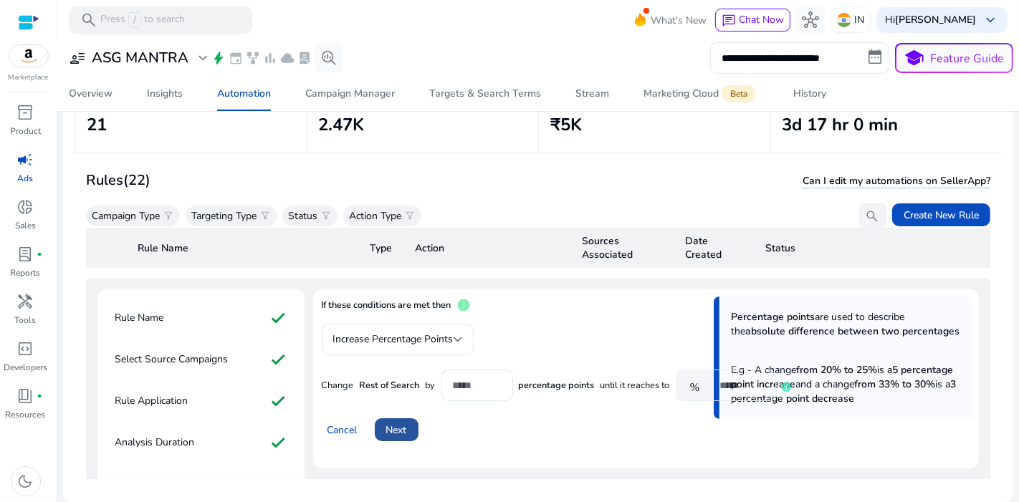
click at [395, 423] on span "Next" at bounding box center [396, 430] width 21 height 15
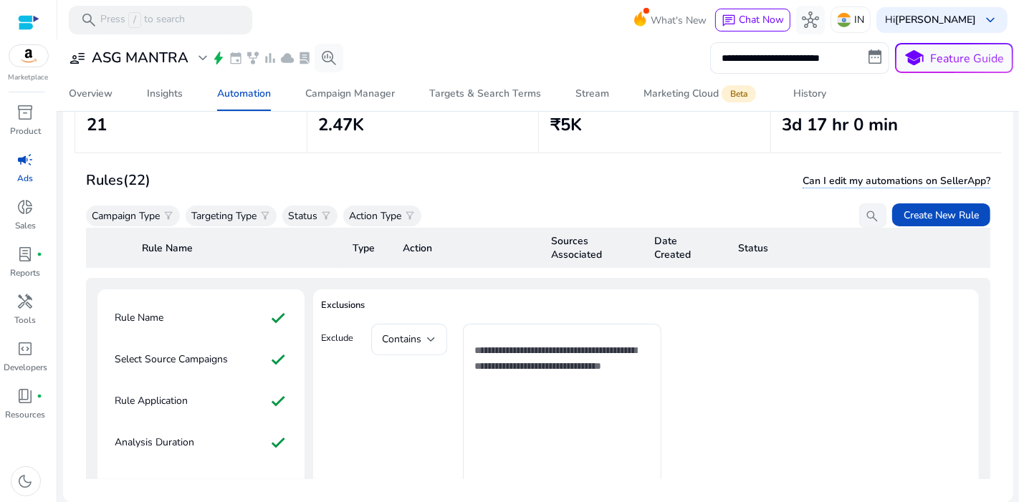
scroll to position [200, 0]
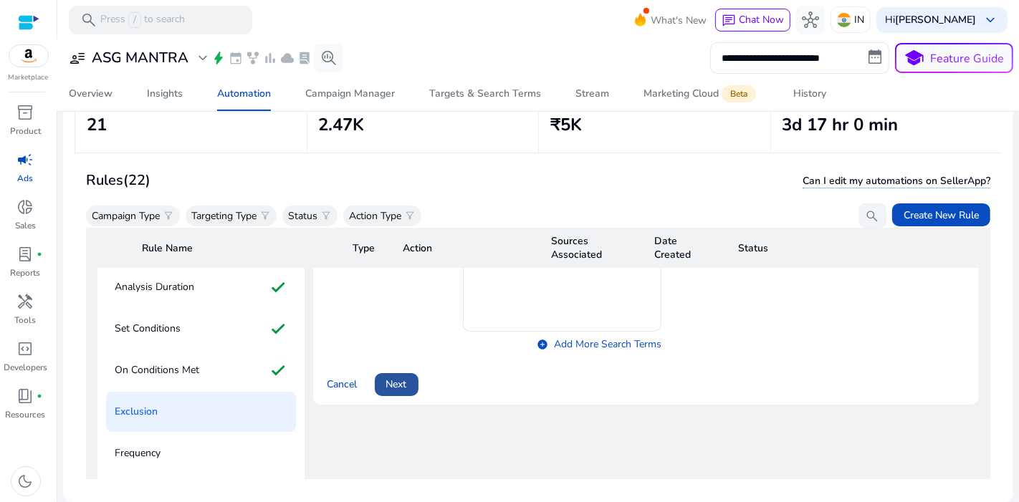
click at [398, 384] on span "Next" at bounding box center [396, 384] width 21 height 15
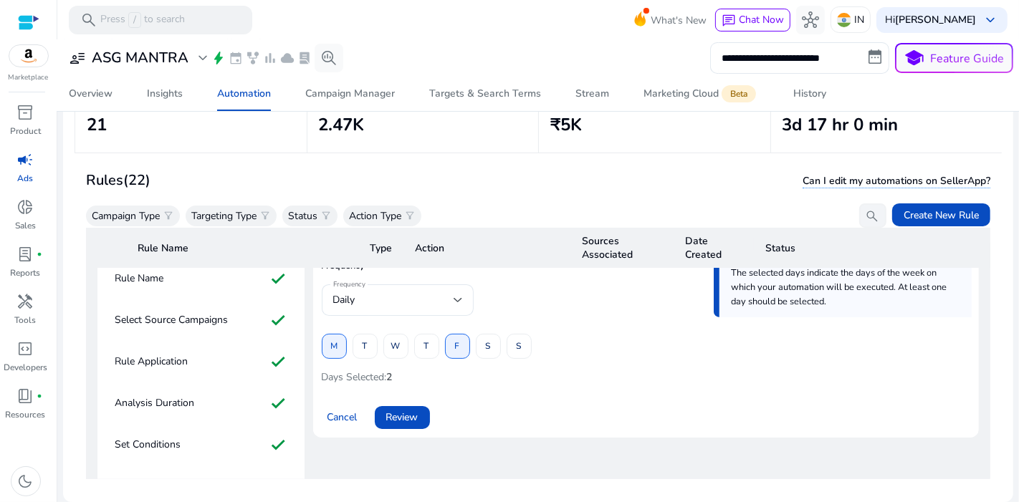
scroll to position [82, 0]
click at [406, 414] on span "Review" at bounding box center [402, 418] width 32 height 15
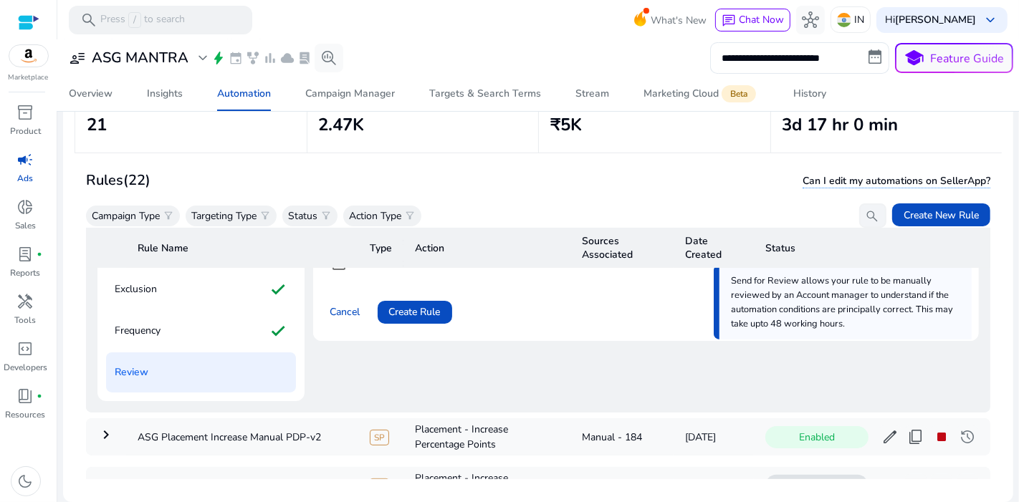
scroll to position [326, 0]
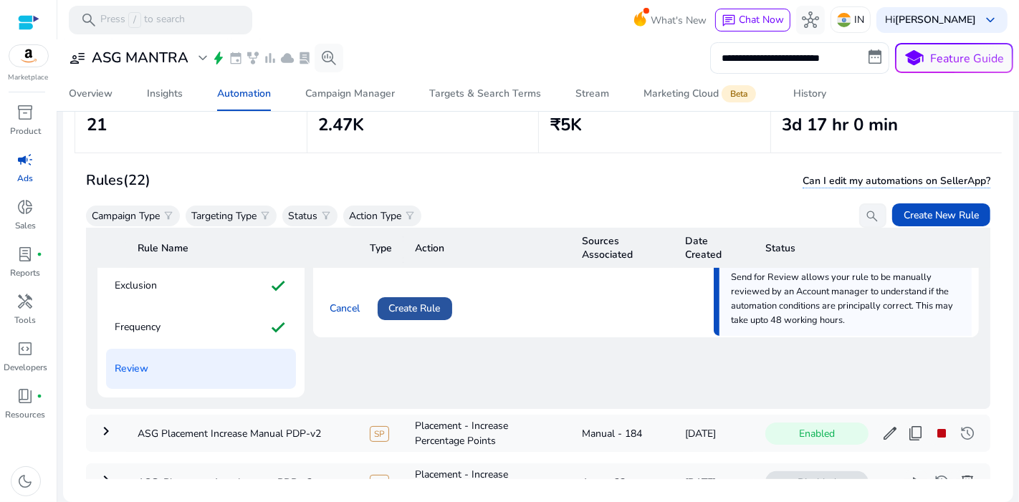
click at [419, 312] on span "Create Rule" at bounding box center [415, 308] width 52 height 15
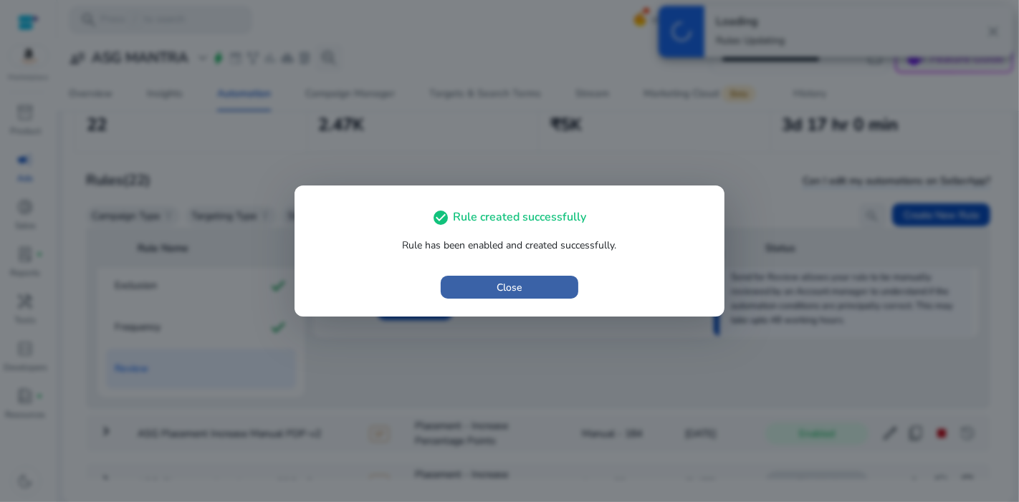
click at [486, 280] on span "button" at bounding box center [510, 287] width 138 height 34
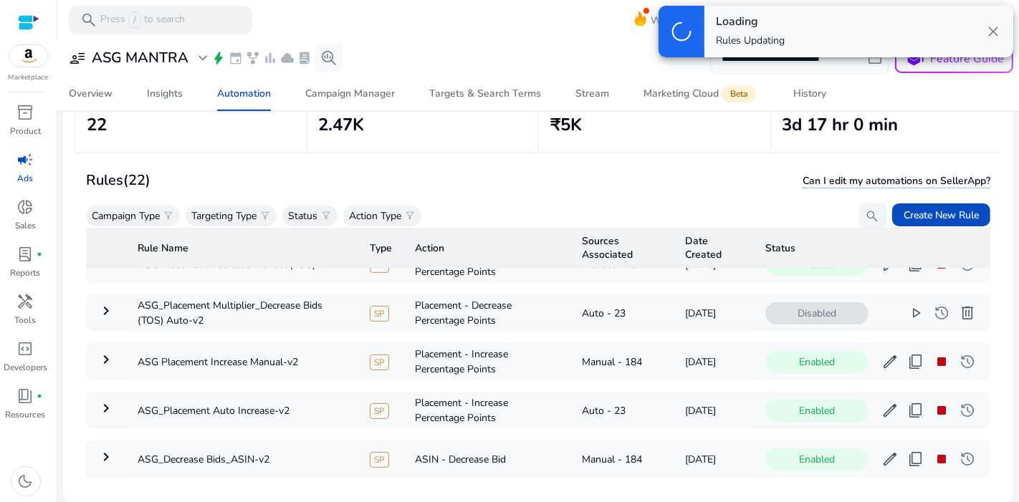
scroll to position [0, 0]
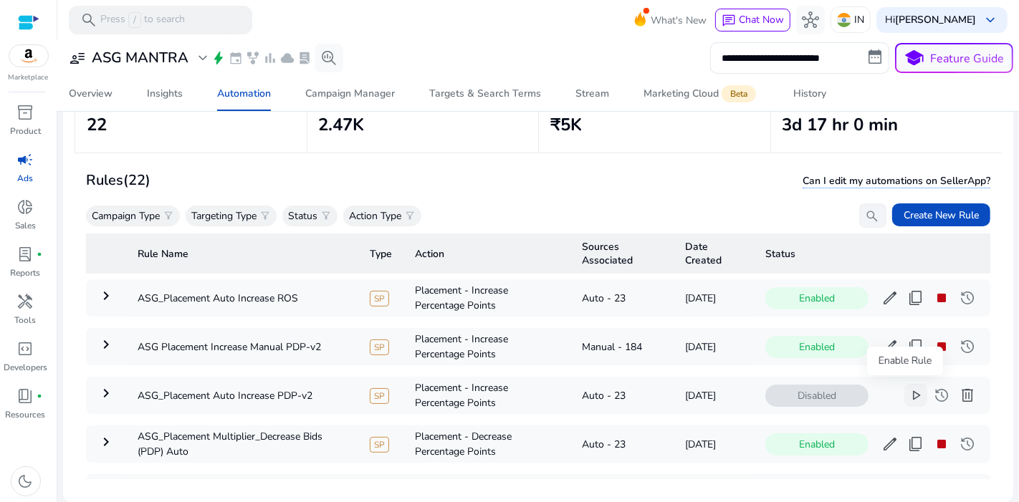
click at [907, 396] on span "play_arrow" at bounding box center [915, 395] width 17 height 17
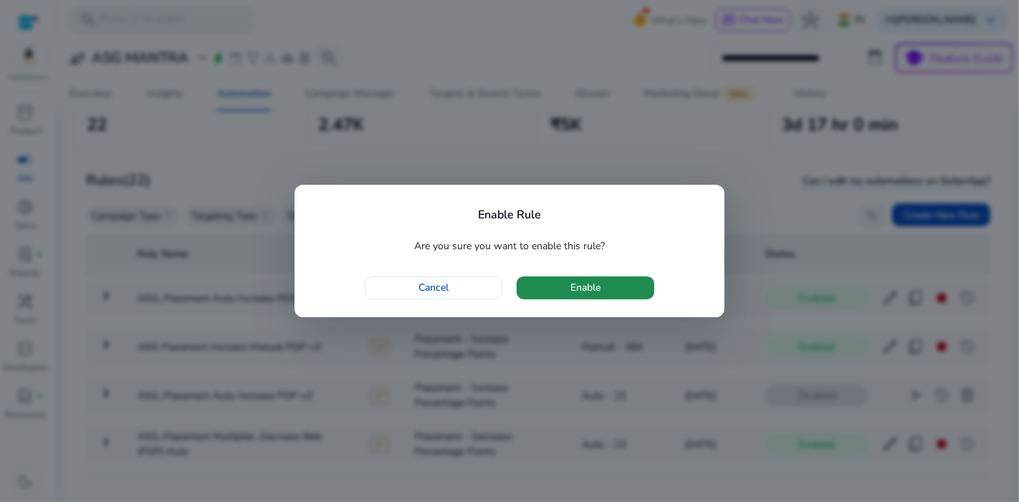
click at [609, 280] on span "button" at bounding box center [586, 288] width 138 height 34
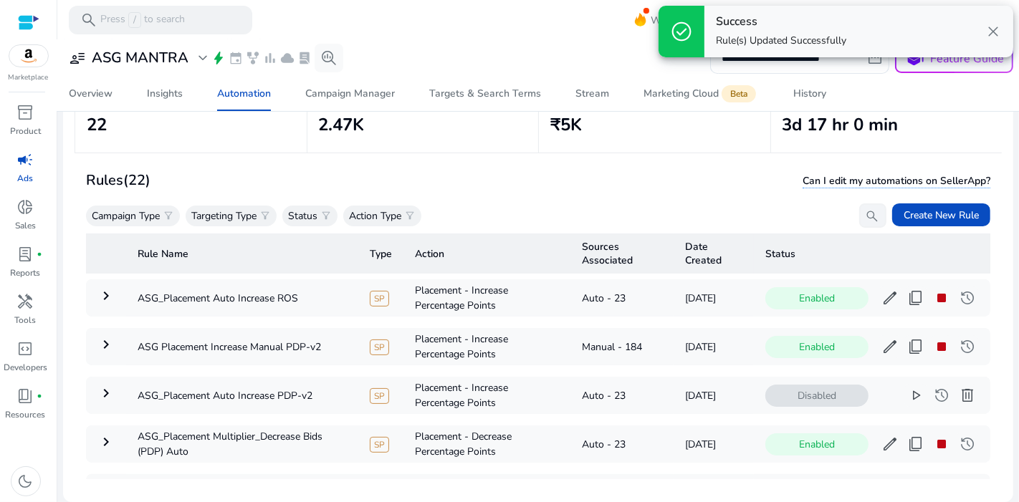
click at [609, 280] on td "Auto - 23" at bounding box center [621, 297] width 103 height 37
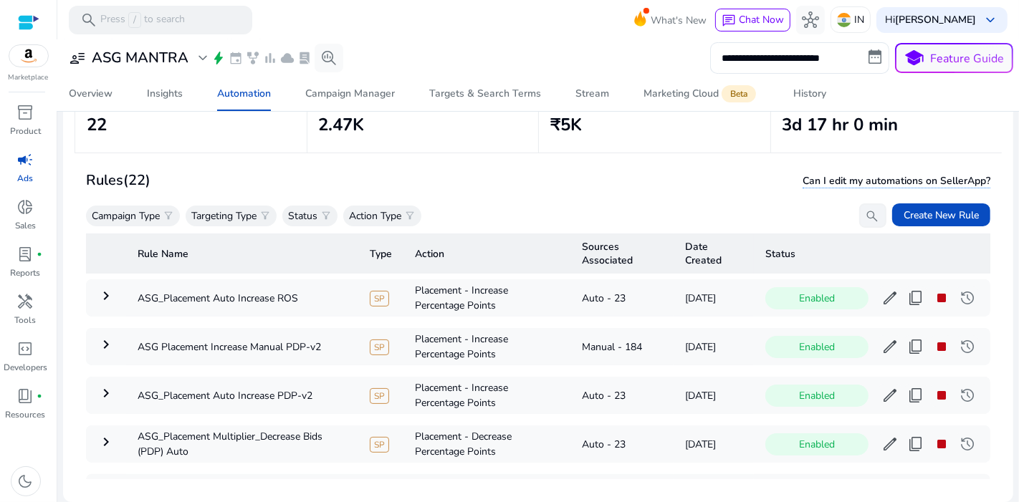
click at [558, 184] on div "Rules (22) Can I edit my automations on SellerApp?" at bounding box center [538, 180] width 904 height 24
click at [907, 344] on span "content_copy" at bounding box center [915, 346] width 17 height 17
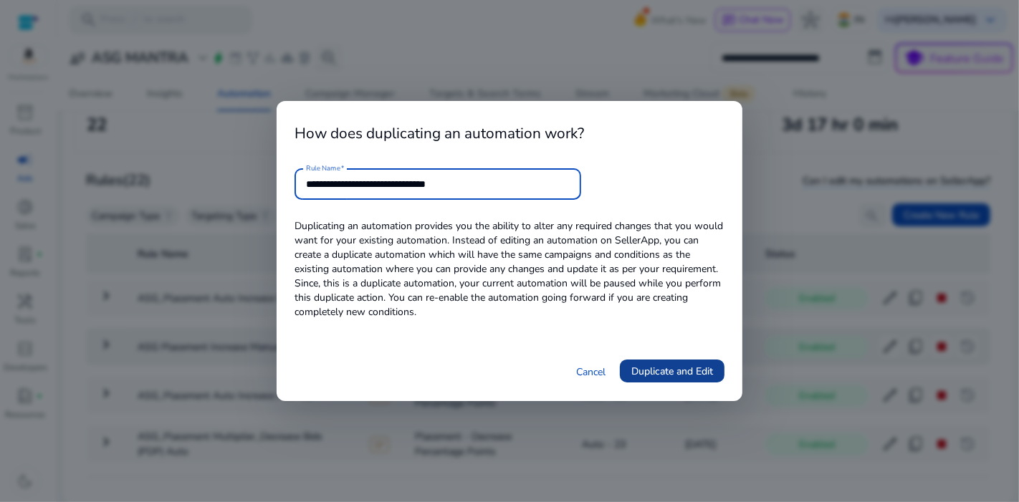
type input "**********"
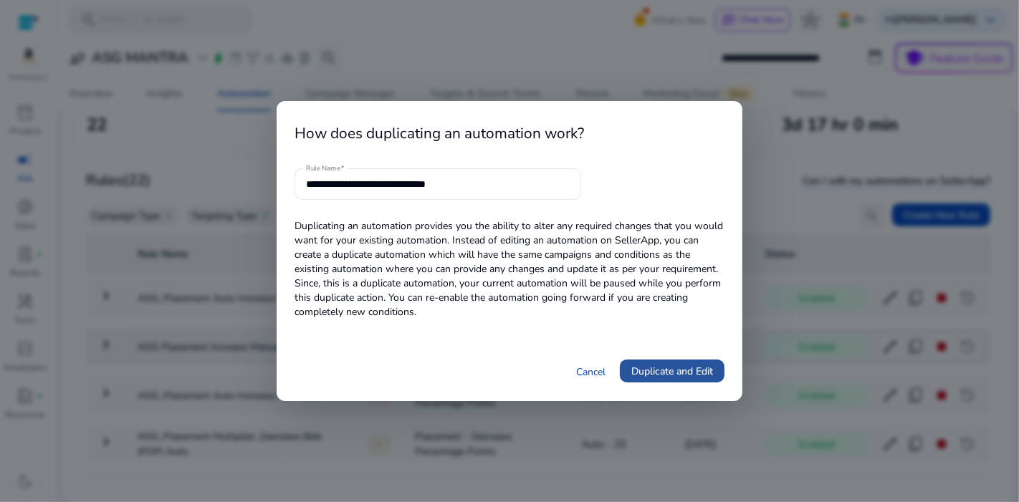
click at [651, 376] on span "Duplicate and Edit" at bounding box center [672, 371] width 82 height 15
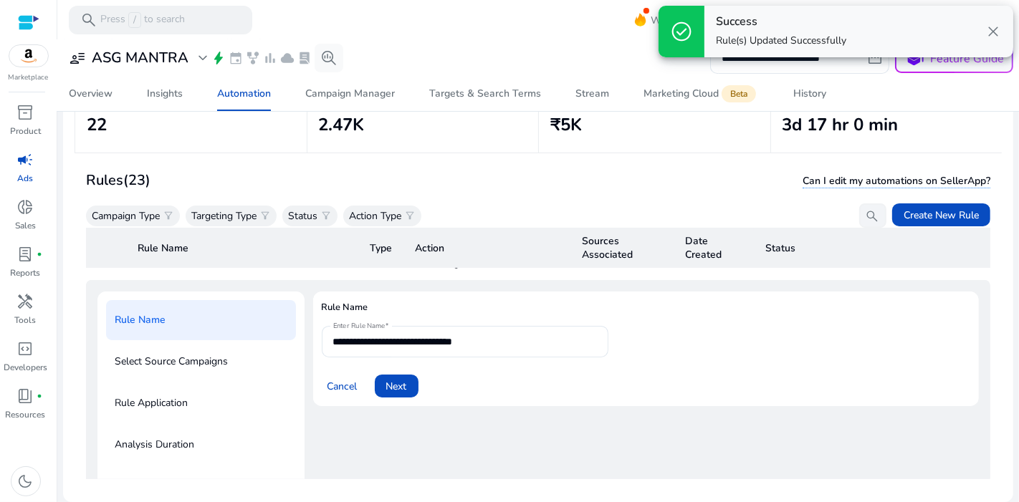
scroll to position [51, 0]
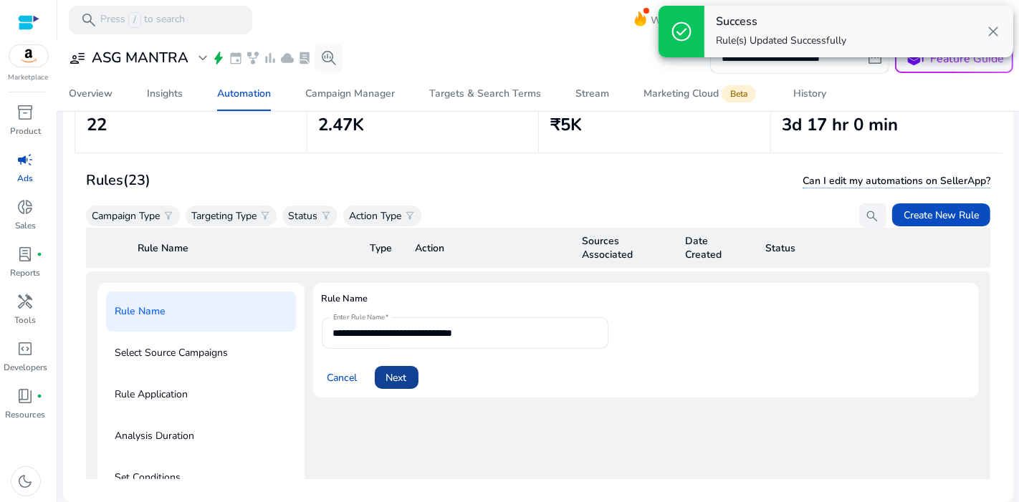
click at [402, 373] on span "Next" at bounding box center [396, 378] width 21 height 15
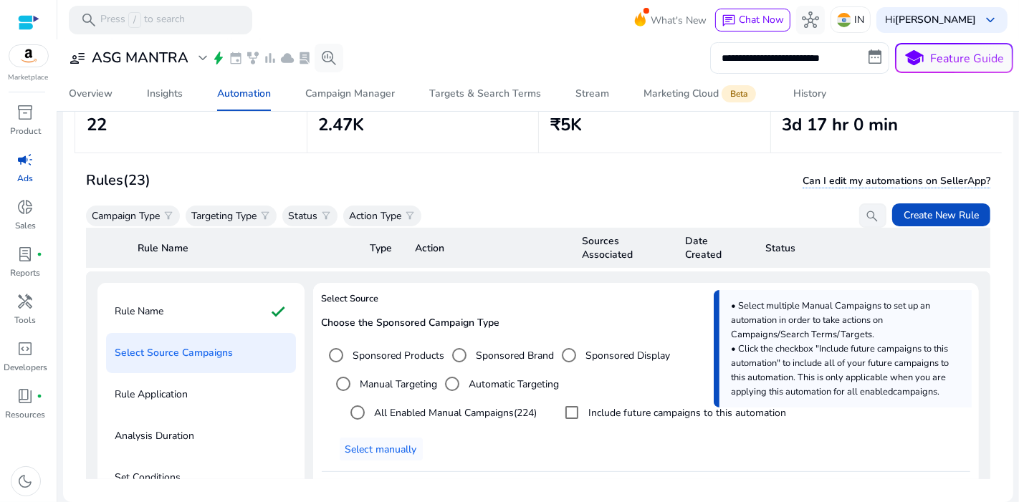
scroll to position [192, 0]
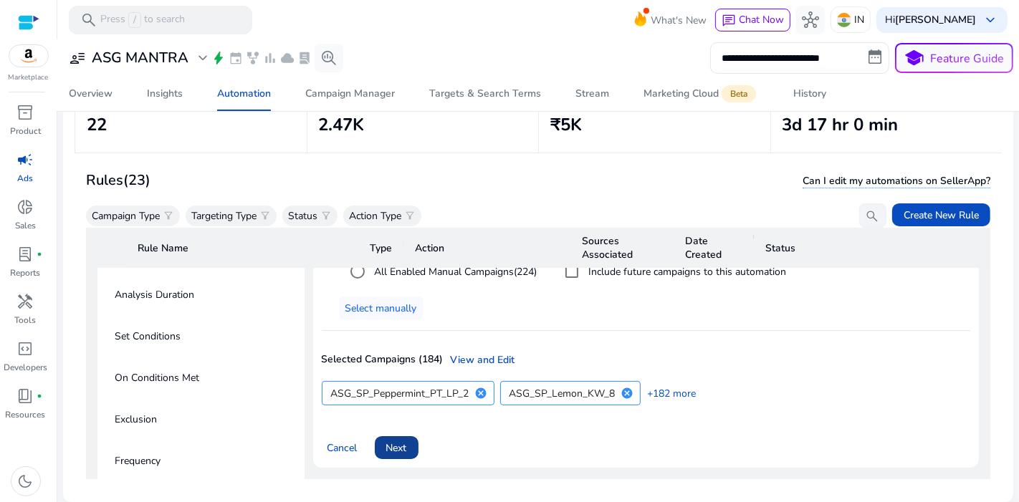
click at [412, 431] on span at bounding box center [397, 448] width 44 height 34
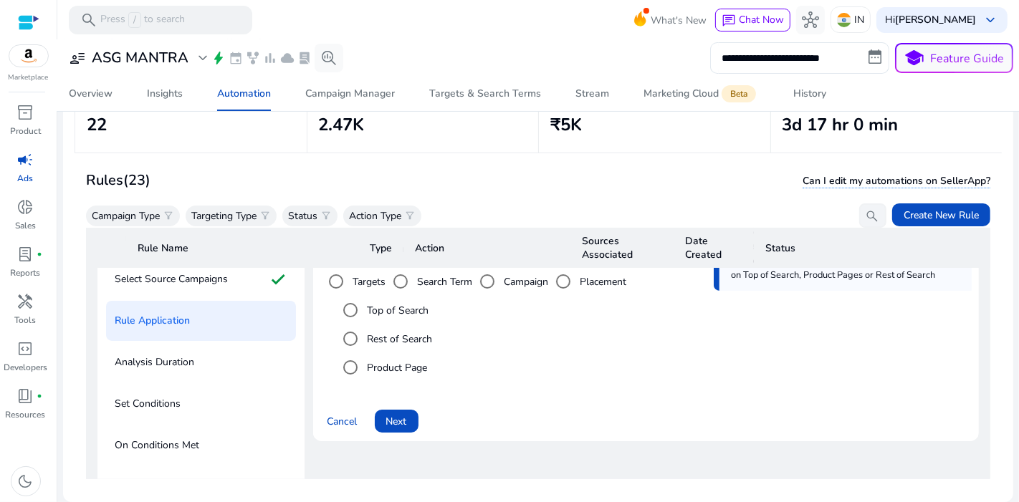
scroll to position [124, 0]
click at [429, 337] on label "Rest of Search" at bounding box center [399, 340] width 68 height 15
click at [407, 418] on span "Next" at bounding box center [396, 422] width 21 height 15
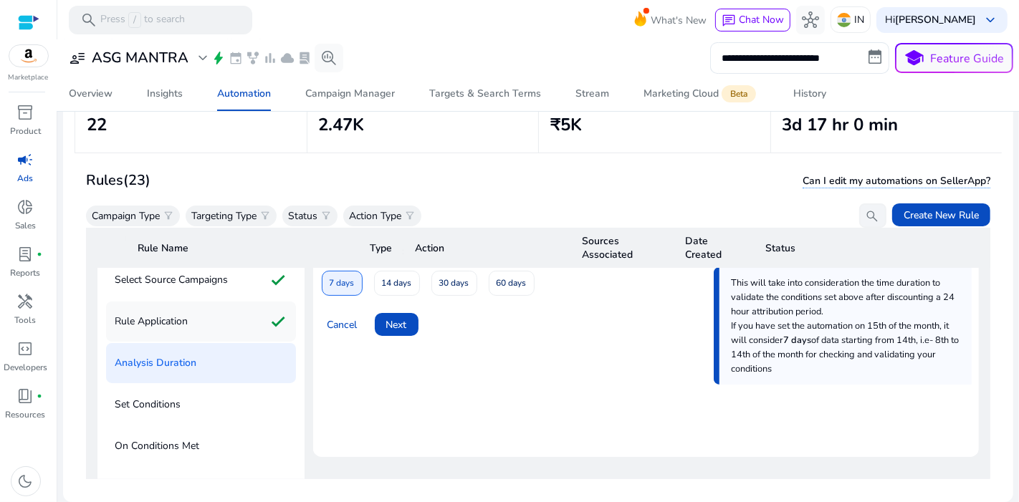
click at [221, 322] on div "Rule Application check" at bounding box center [201, 322] width 190 height 40
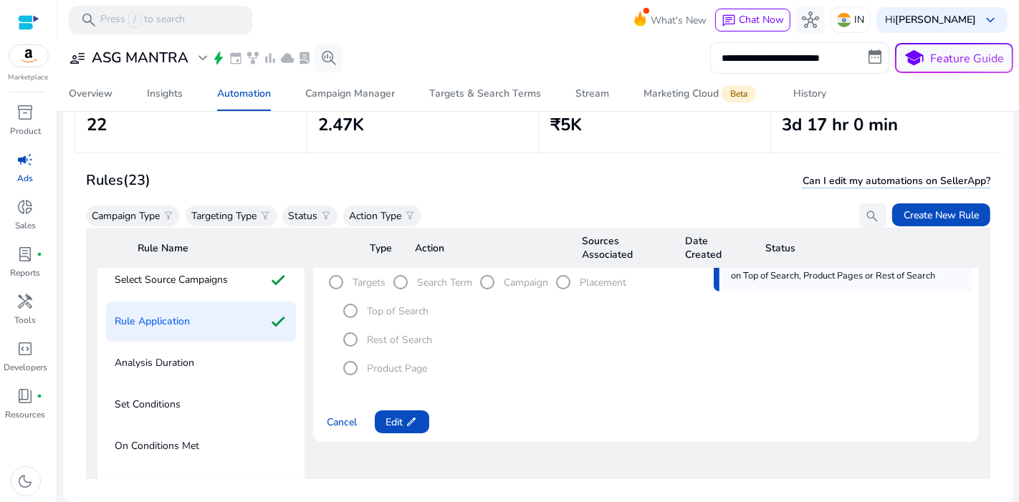
click at [211, 365] on div "Analysis Duration" at bounding box center [201, 363] width 190 height 40
click at [388, 426] on span "Edit edit" at bounding box center [402, 422] width 32 height 15
click at [388, 426] on span "Next" at bounding box center [396, 422] width 21 height 15
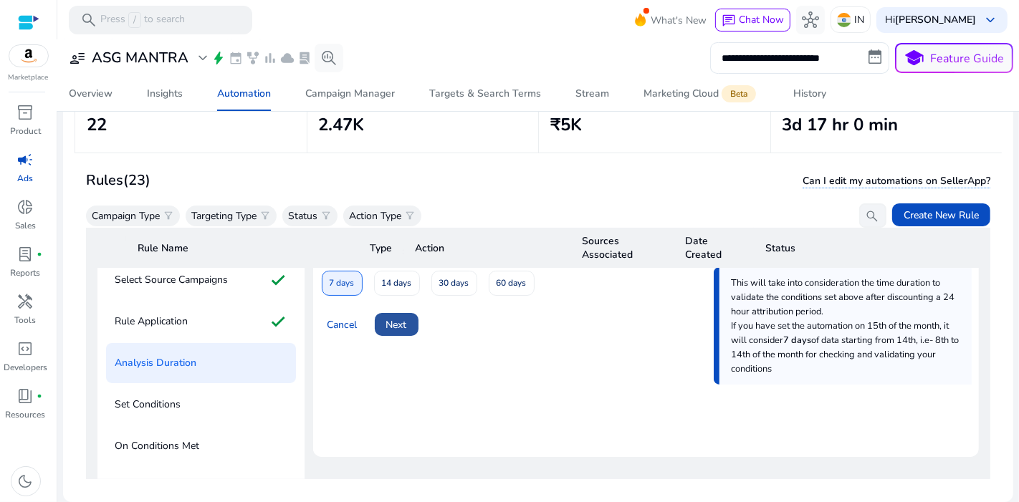
click at [393, 334] on span at bounding box center [397, 324] width 44 height 34
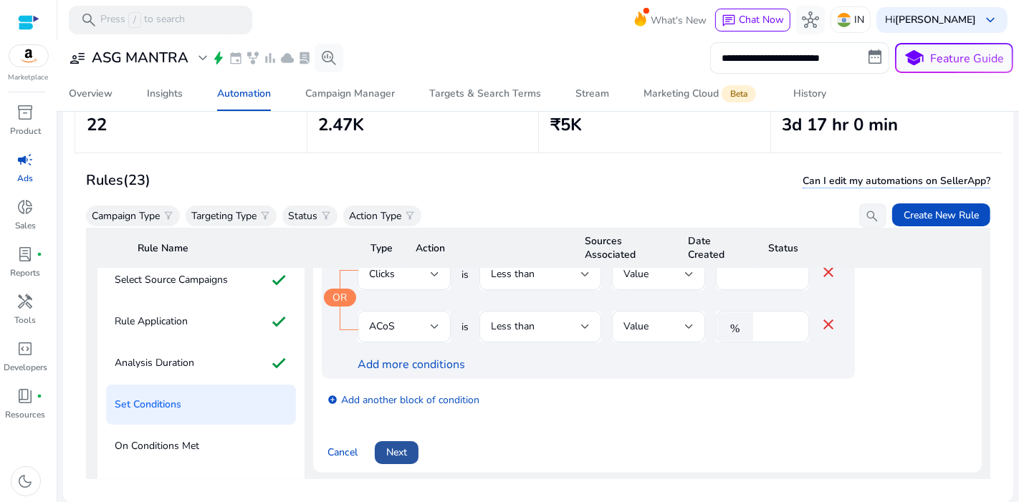
click at [390, 454] on span "Next" at bounding box center [396, 452] width 21 height 15
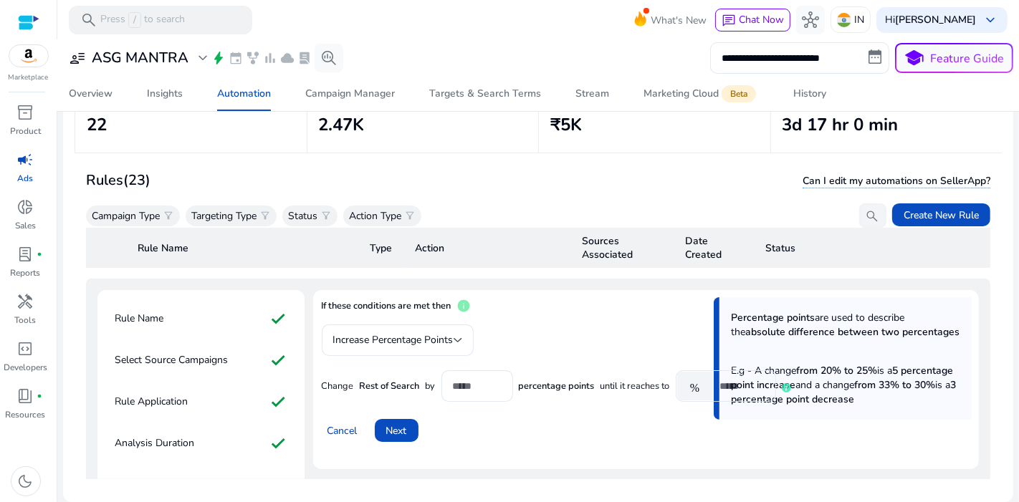
scroll to position [68, 0]
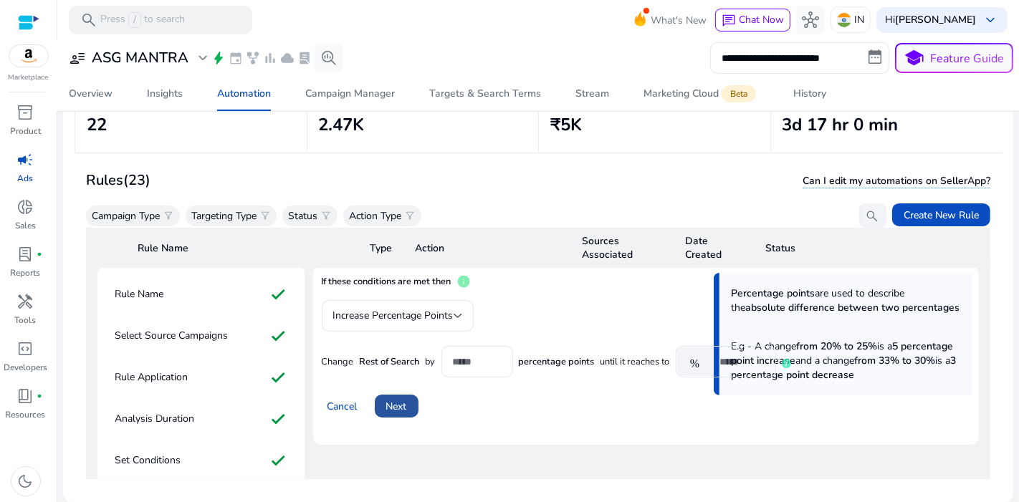
click at [401, 410] on span "Next" at bounding box center [396, 406] width 21 height 15
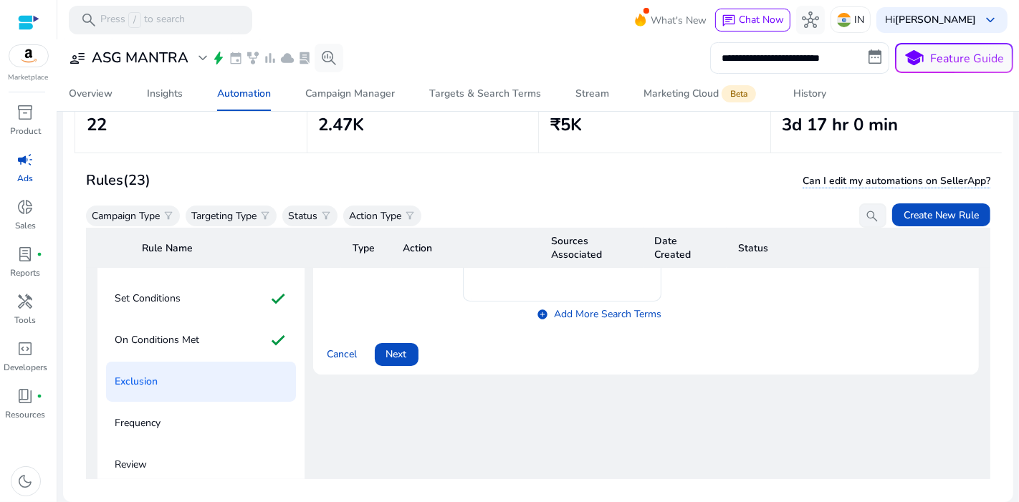
scroll to position [237, 0]
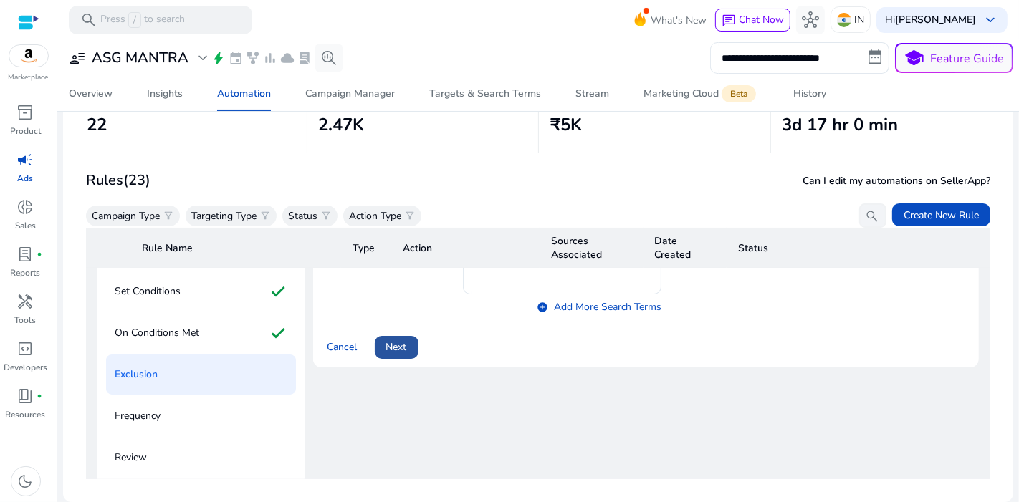
click at [396, 350] on span "Next" at bounding box center [396, 347] width 21 height 15
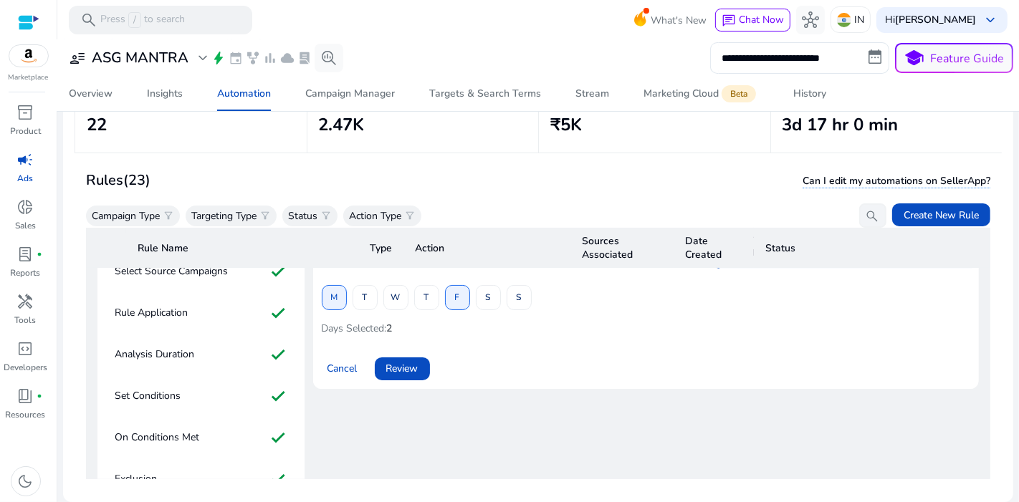
scroll to position [122, 0]
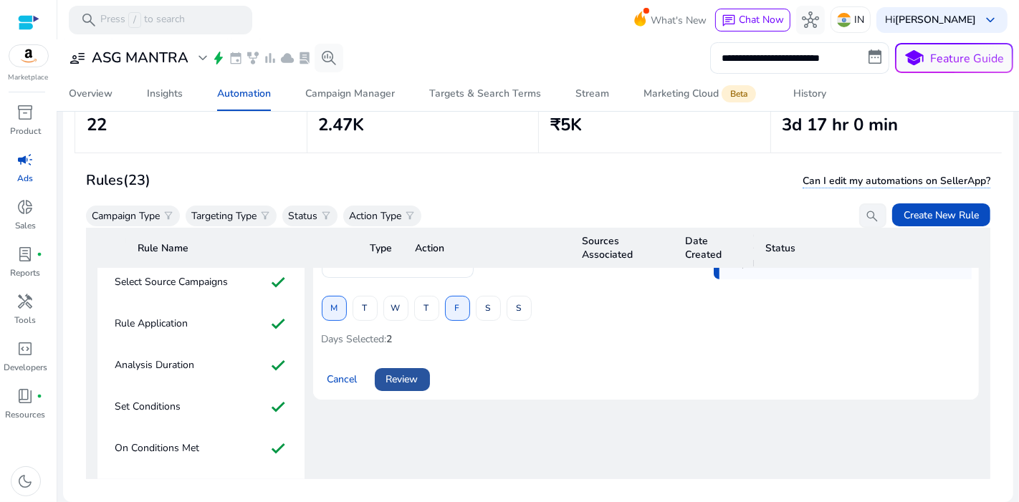
click at [426, 376] on span at bounding box center [402, 380] width 55 height 34
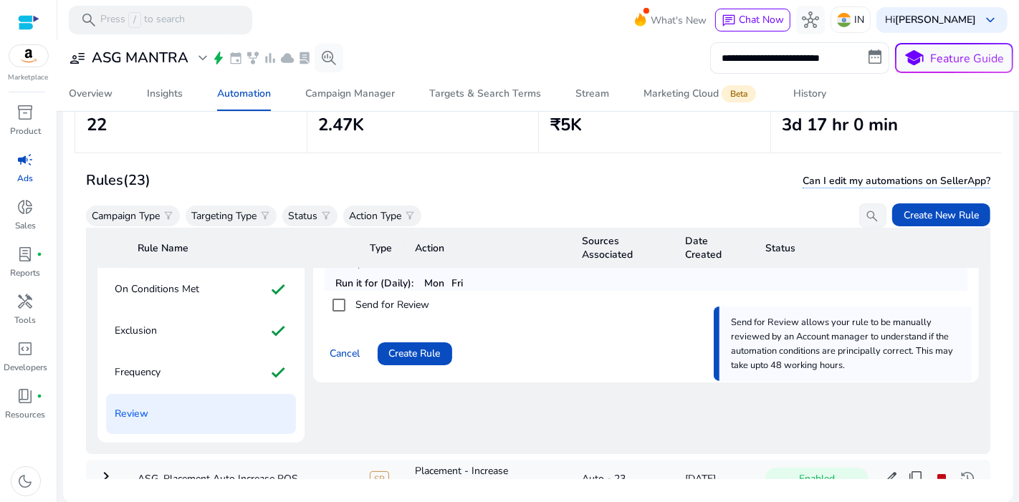
scroll to position [286, 0]
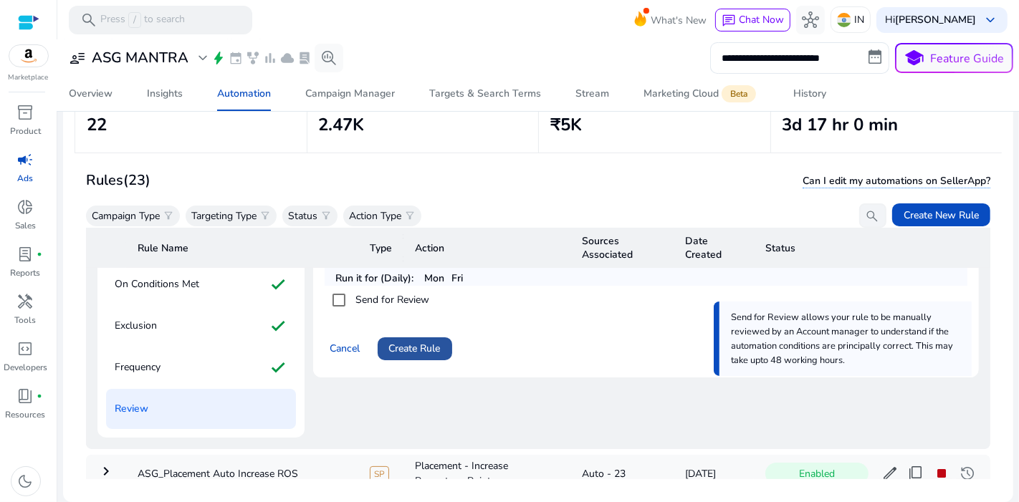
click at [408, 335] on span at bounding box center [415, 349] width 75 height 34
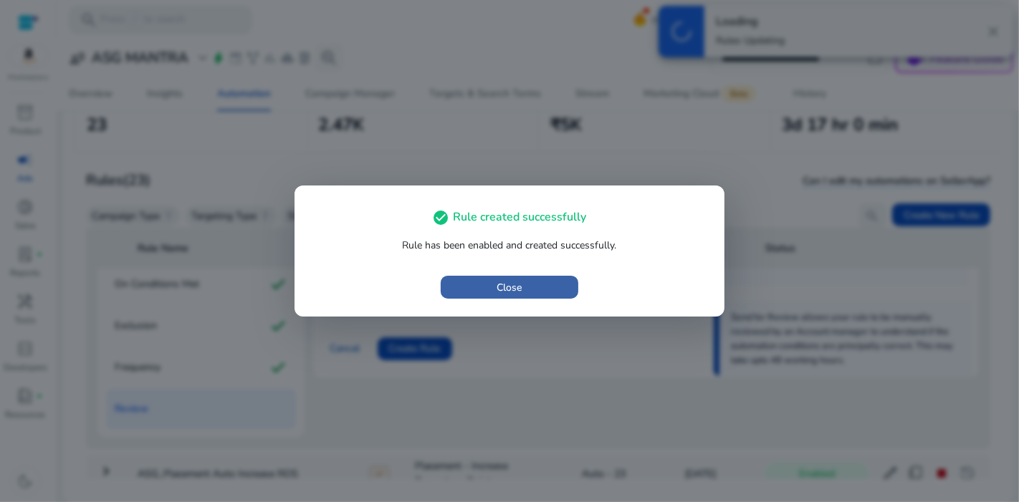
click at [477, 285] on span "button" at bounding box center [510, 287] width 138 height 34
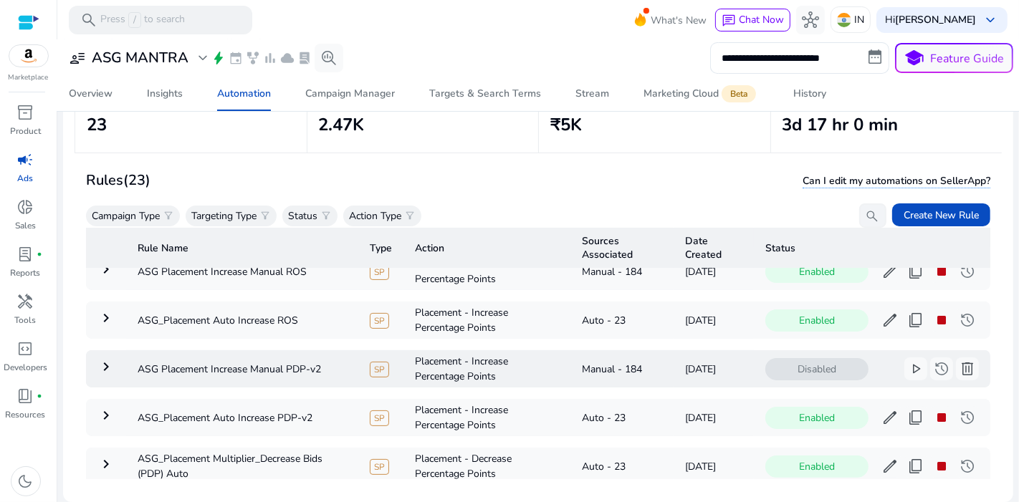
scroll to position [27, 0]
click at [907, 369] on span "play_arrow" at bounding box center [915, 368] width 17 height 17
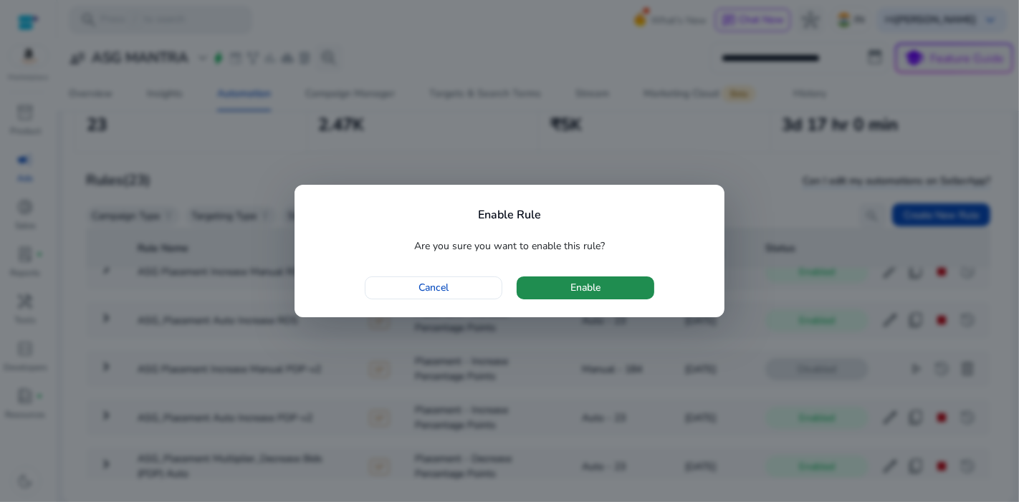
click at [573, 281] on span "Enable" at bounding box center [585, 287] width 30 height 15
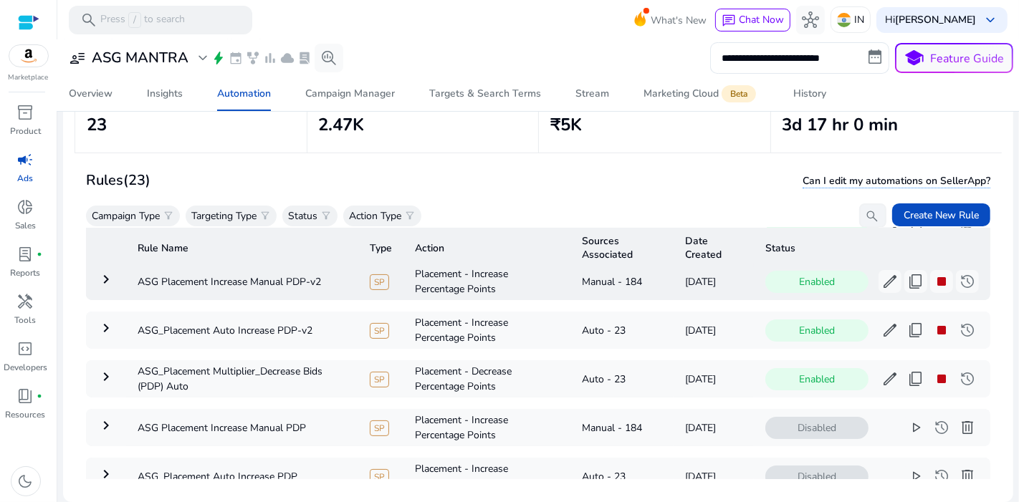
scroll to position [115, 0]
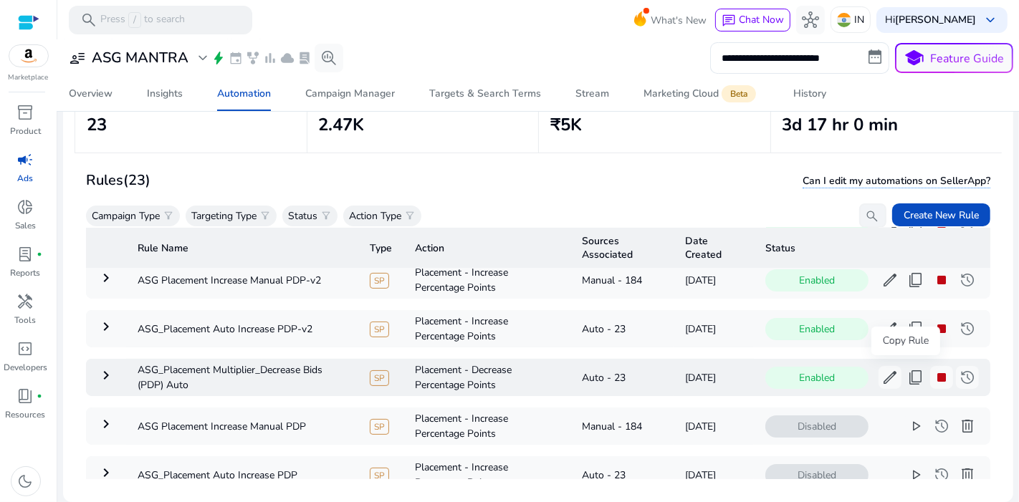
click at [907, 369] on span "content_copy" at bounding box center [915, 377] width 17 height 17
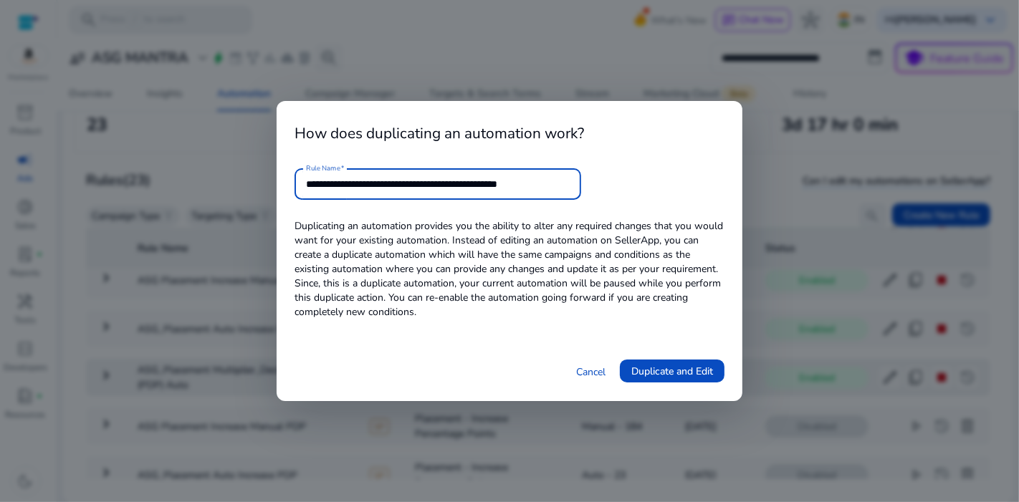
scroll to position [0, 0]
click at [429, 179] on input "**********" at bounding box center [438, 184] width 264 height 16
type input "**********"
click at [657, 371] on span "Duplicate and Edit" at bounding box center [672, 371] width 82 height 15
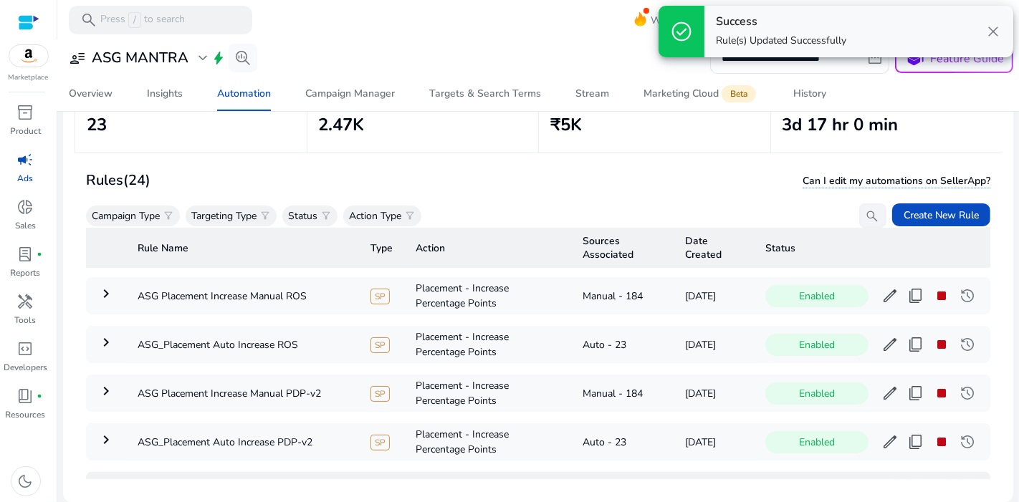
scroll to position [51, 0]
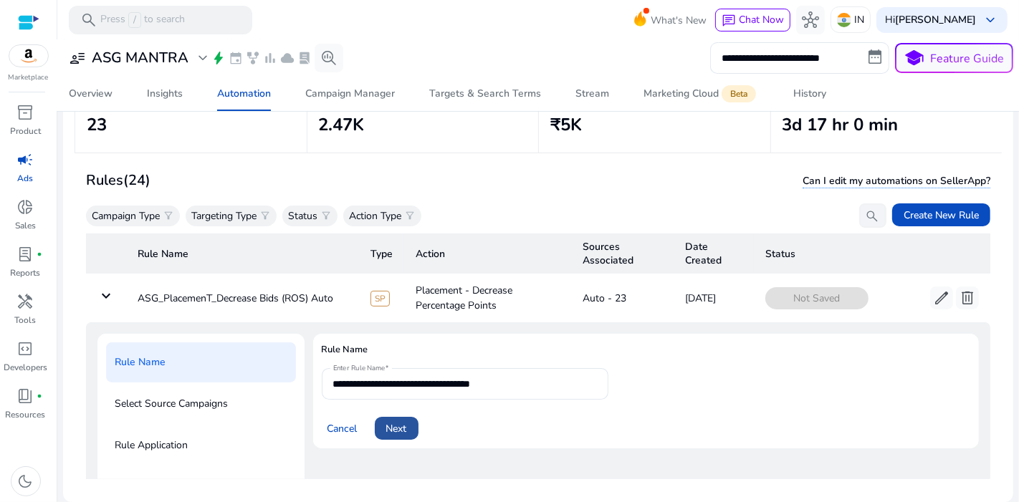
click at [414, 427] on span at bounding box center [397, 428] width 44 height 34
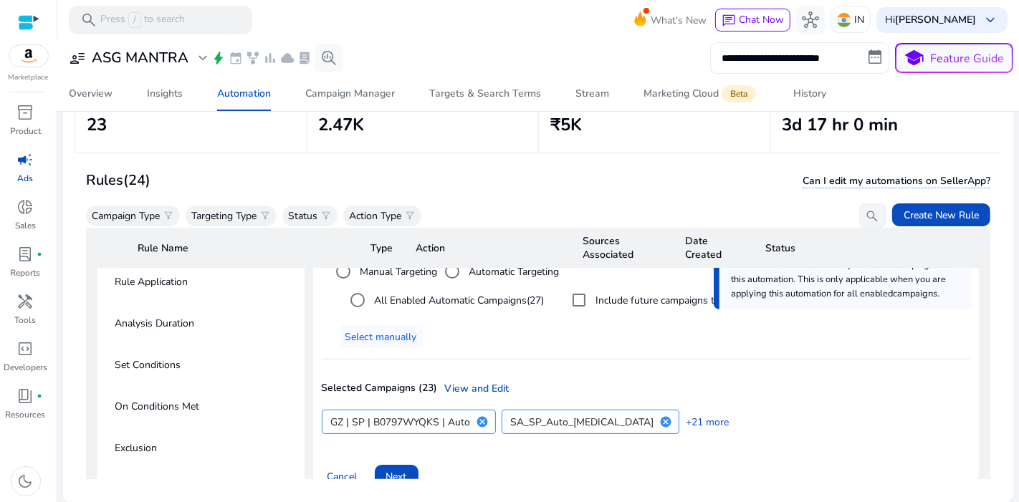
scroll to position [275, 0]
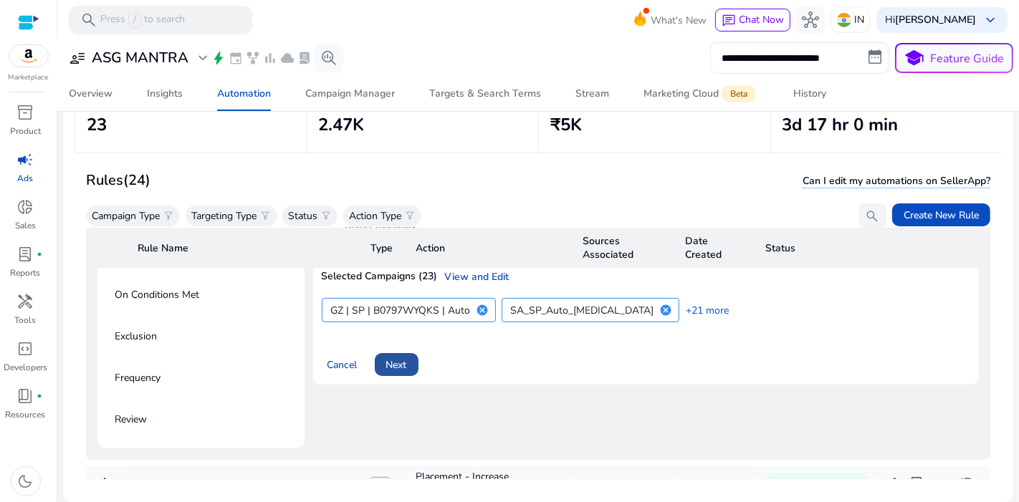
click at [398, 359] on span "Next" at bounding box center [396, 365] width 21 height 15
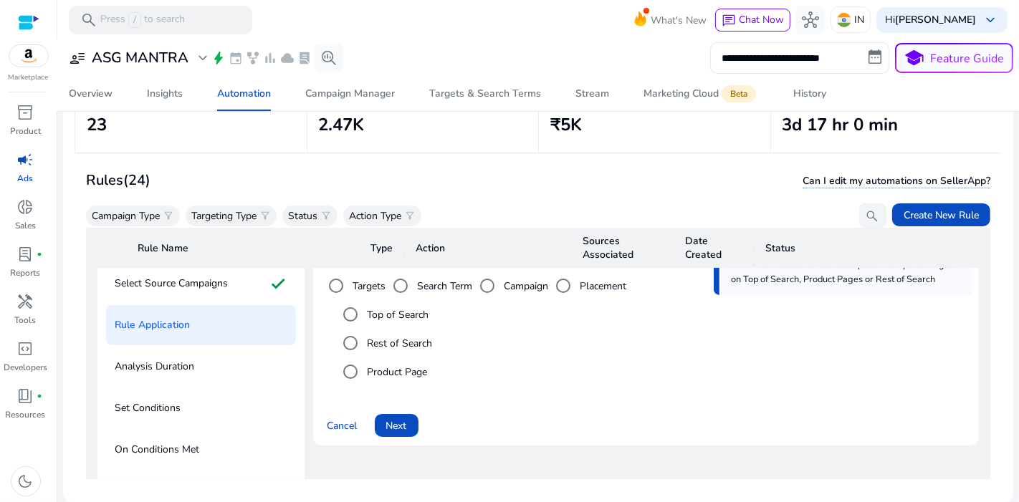
scroll to position [118, 0]
click at [404, 338] on label "Rest of Search" at bounding box center [399, 345] width 68 height 15
click at [391, 421] on span "Next" at bounding box center [396, 428] width 21 height 15
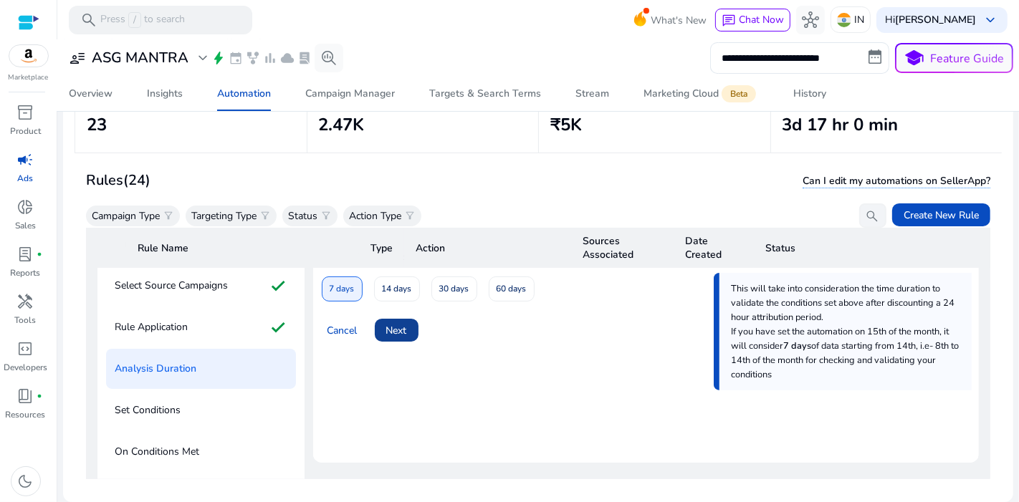
click at [400, 318] on span at bounding box center [397, 330] width 44 height 34
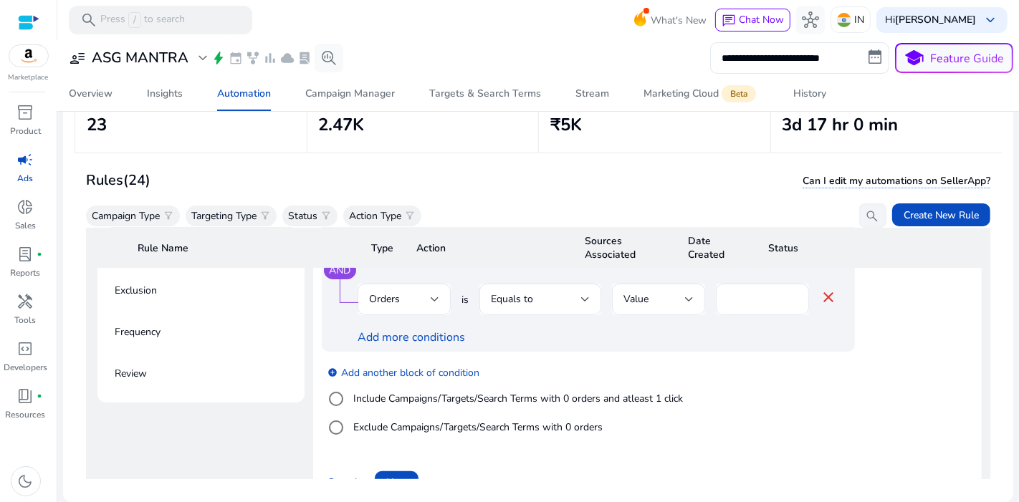
scroll to position [343, 0]
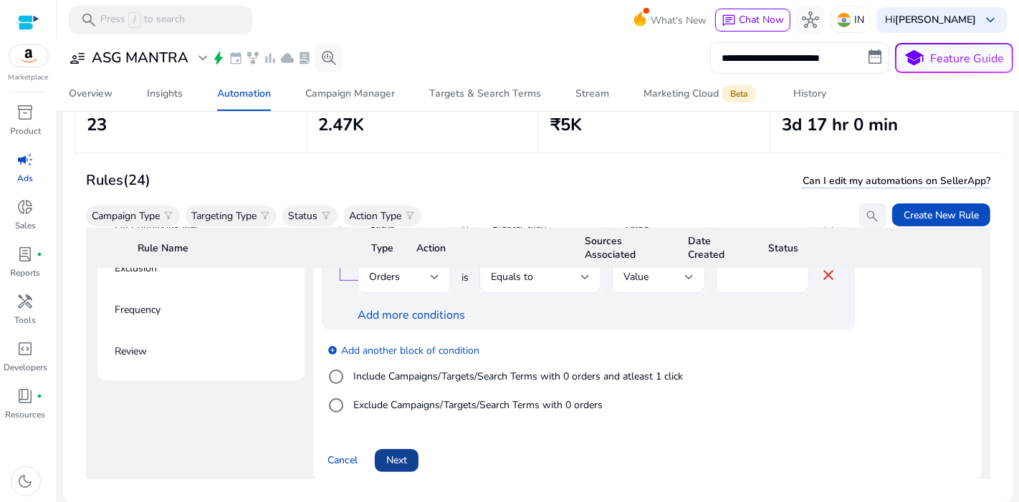
click at [408, 461] on span at bounding box center [397, 461] width 44 height 34
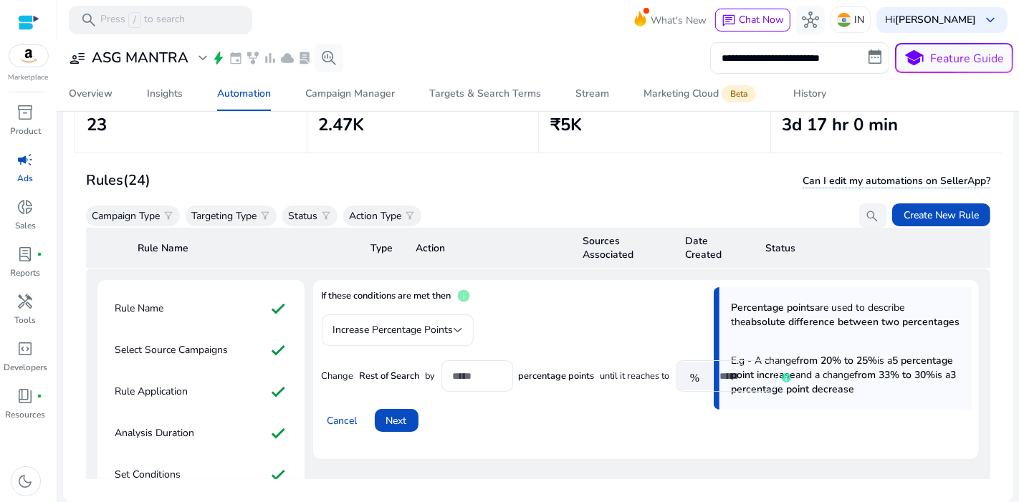
scroll to position [0, 0]
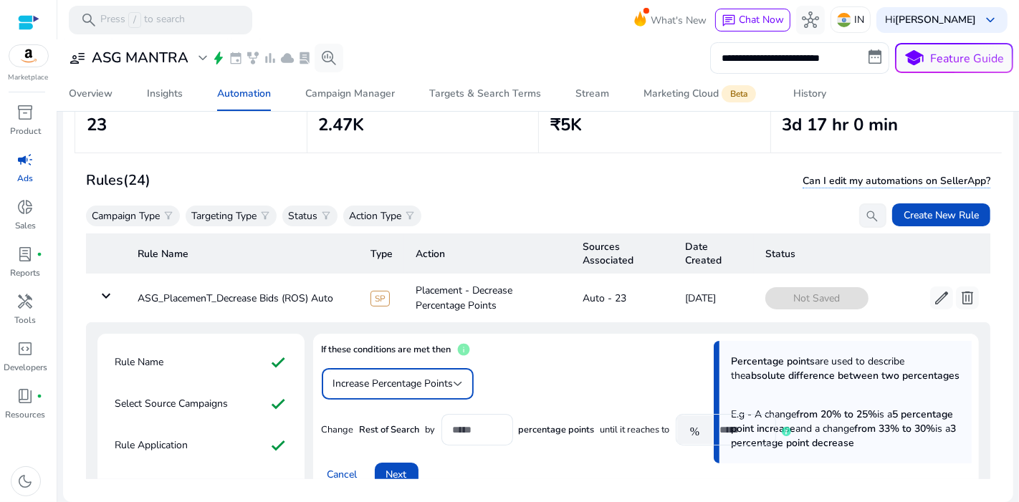
click at [438, 381] on span "Increase Percentage Points" at bounding box center [393, 384] width 120 height 14
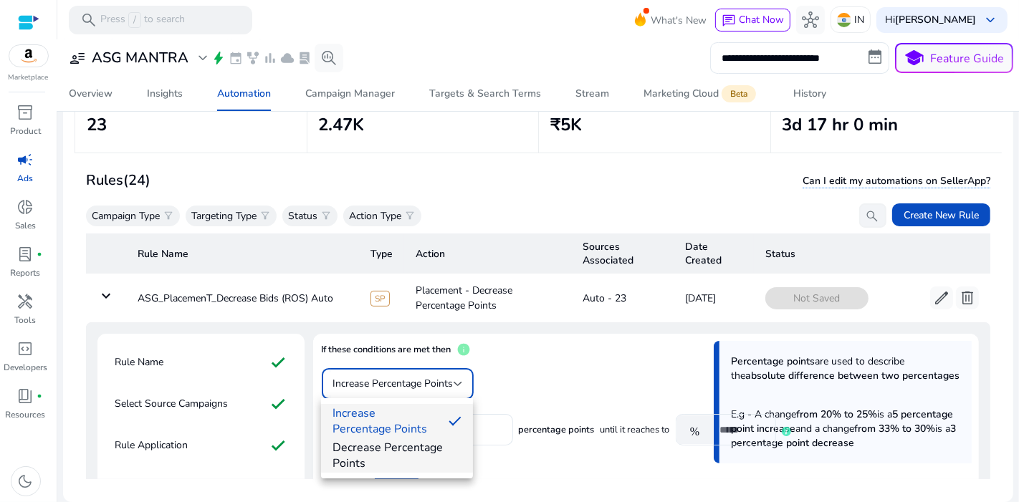
drag, startPoint x: 414, startPoint y: 435, endPoint x: 430, endPoint y: 457, distance: 27.7
click at [430, 457] on div "Increase Percentage Points Decrease Percentage Points" at bounding box center [397, 438] width 152 height 80
click at [430, 457] on span "Decrease Percentage Points" at bounding box center [397, 456] width 129 height 32
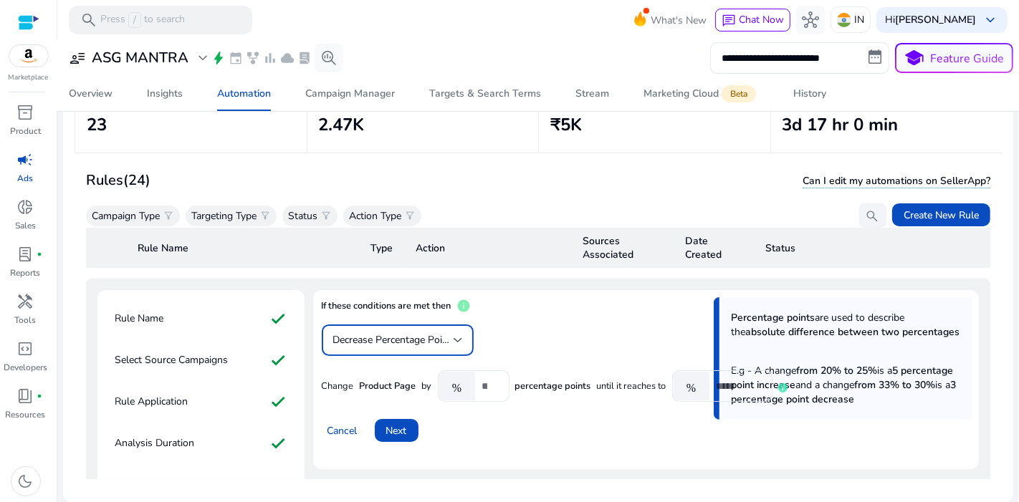
scroll to position [44, 0]
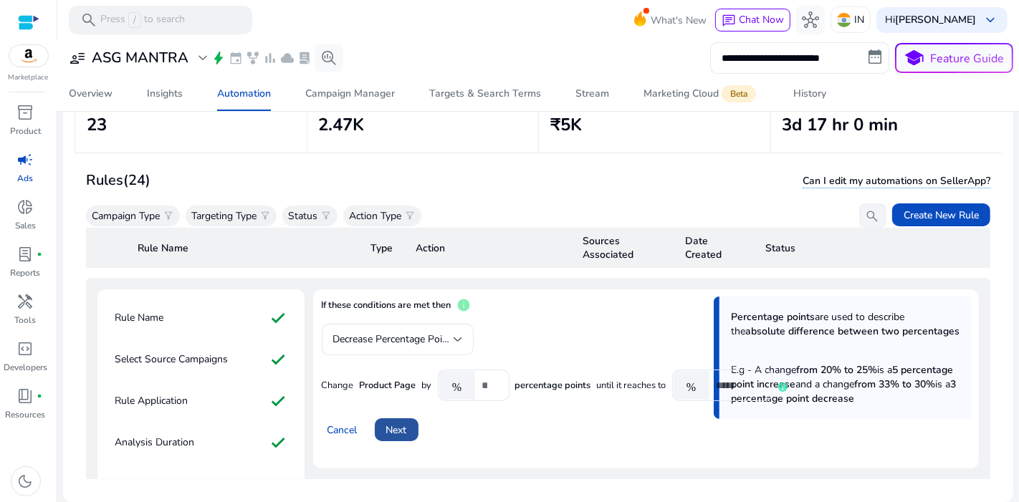
click at [411, 424] on span at bounding box center [397, 430] width 44 height 34
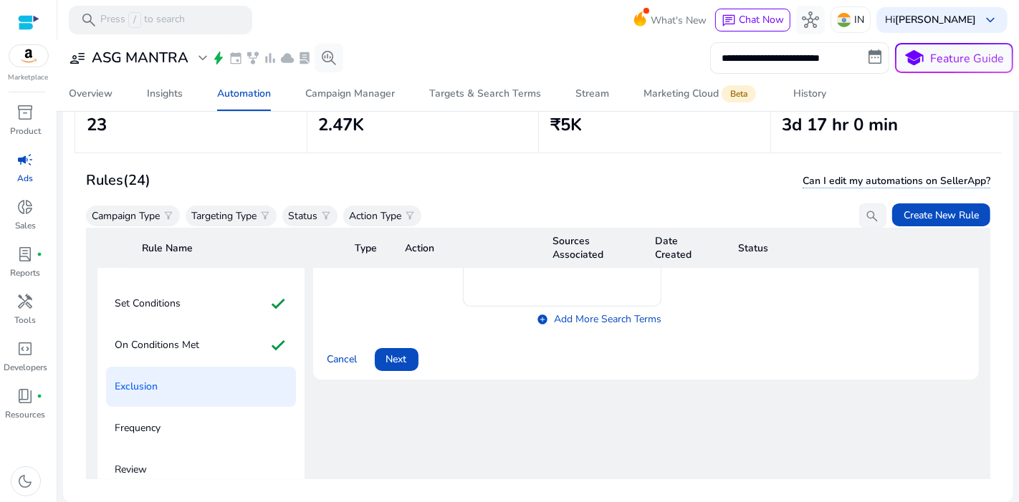
scroll to position [226, 0]
click at [405, 357] on span "Next" at bounding box center [396, 358] width 21 height 15
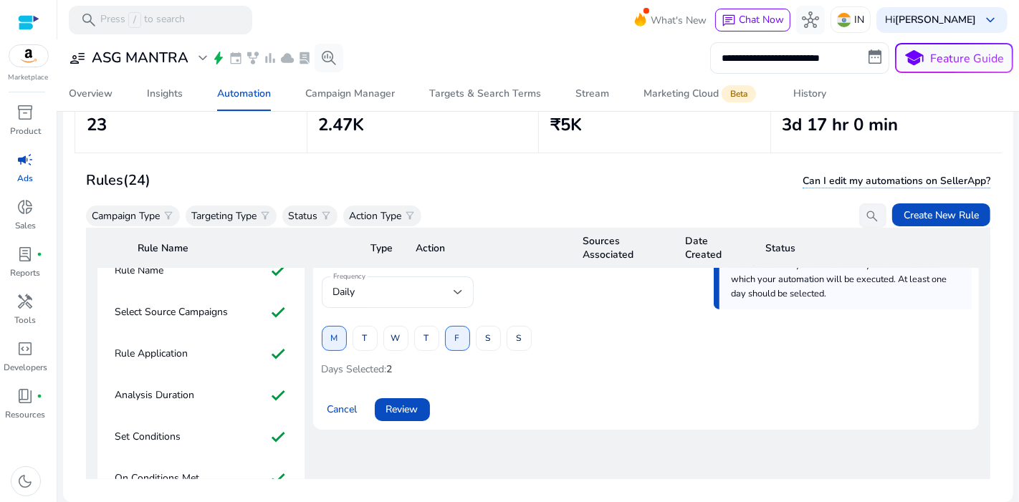
scroll to position [79, 0]
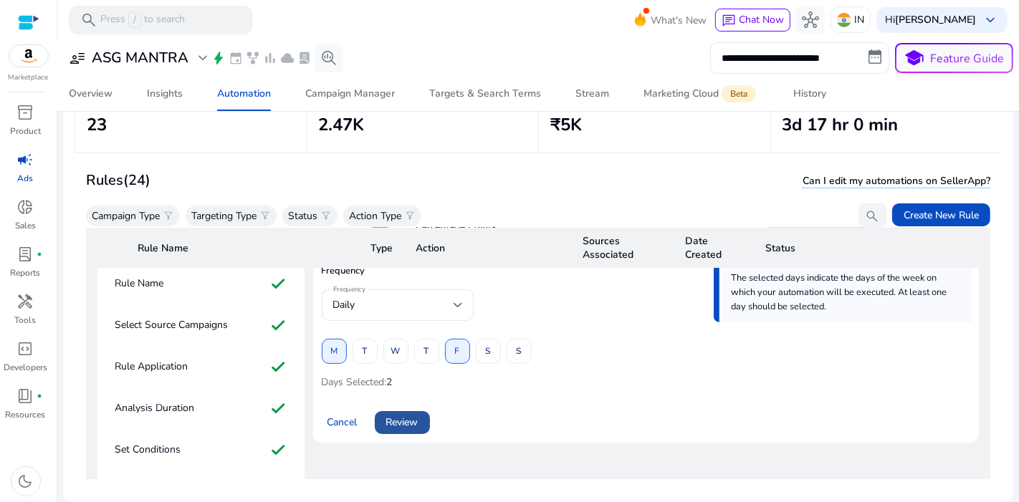
click at [404, 419] on span "Review" at bounding box center [402, 422] width 32 height 15
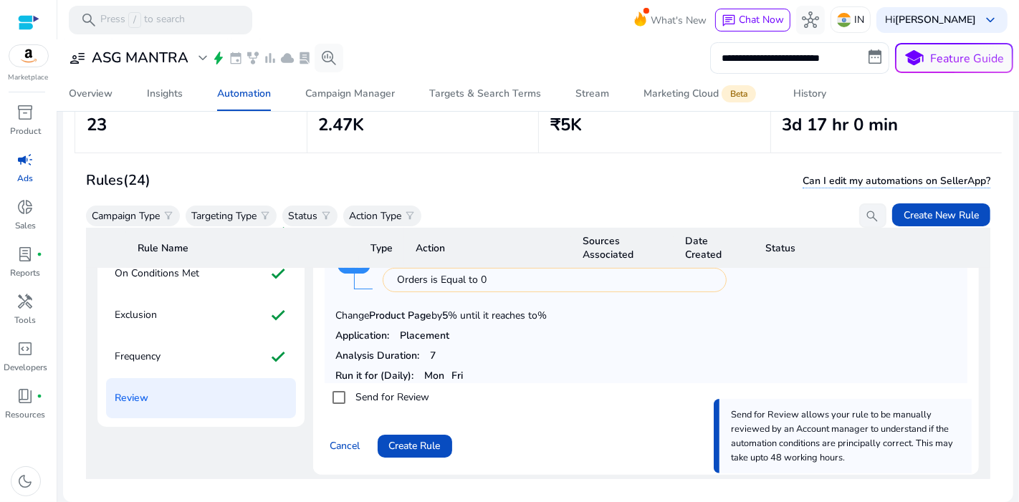
scroll to position [297, 0]
click at [416, 446] on span "Create Rule" at bounding box center [415, 445] width 52 height 15
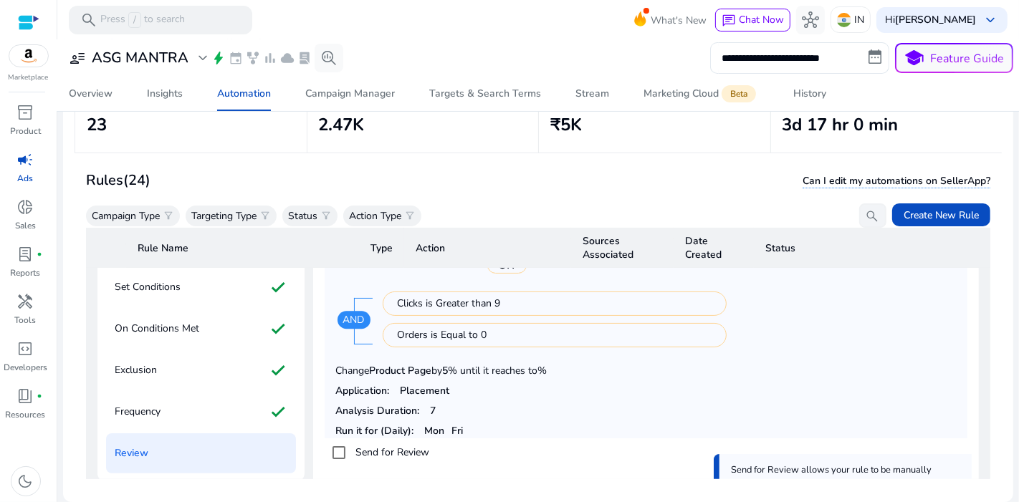
scroll to position [244, 0]
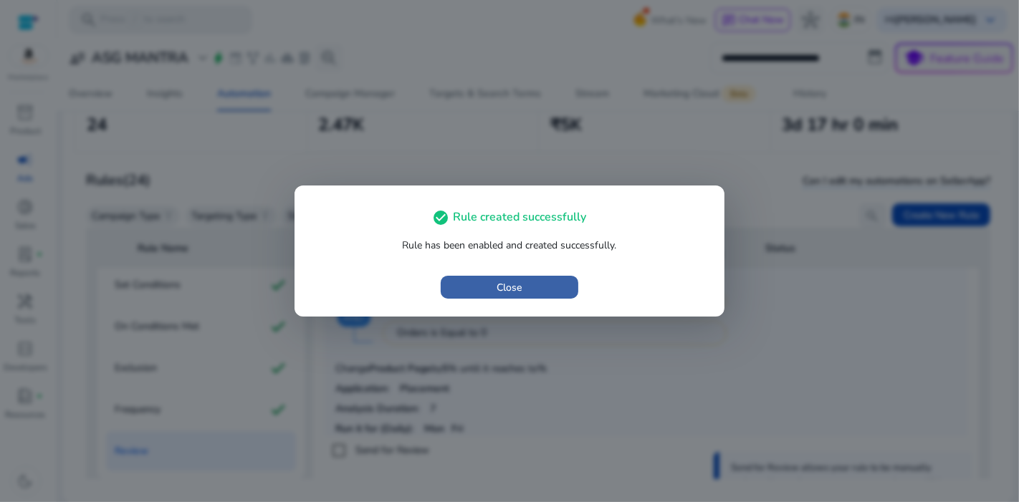
click at [512, 292] on span "Close" at bounding box center [509, 287] width 25 height 15
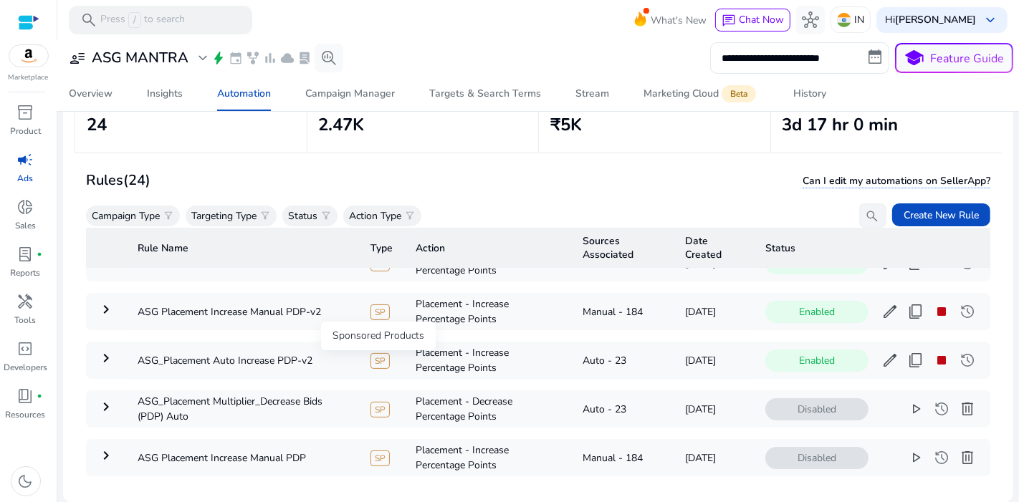
scroll to position [140, 0]
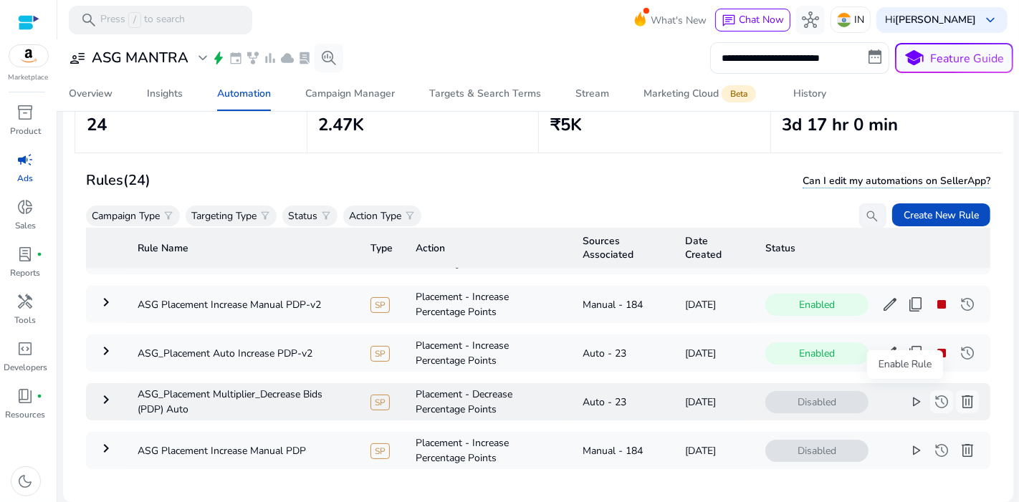
click at [910, 394] on span "play_arrow" at bounding box center [915, 401] width 17 height 17
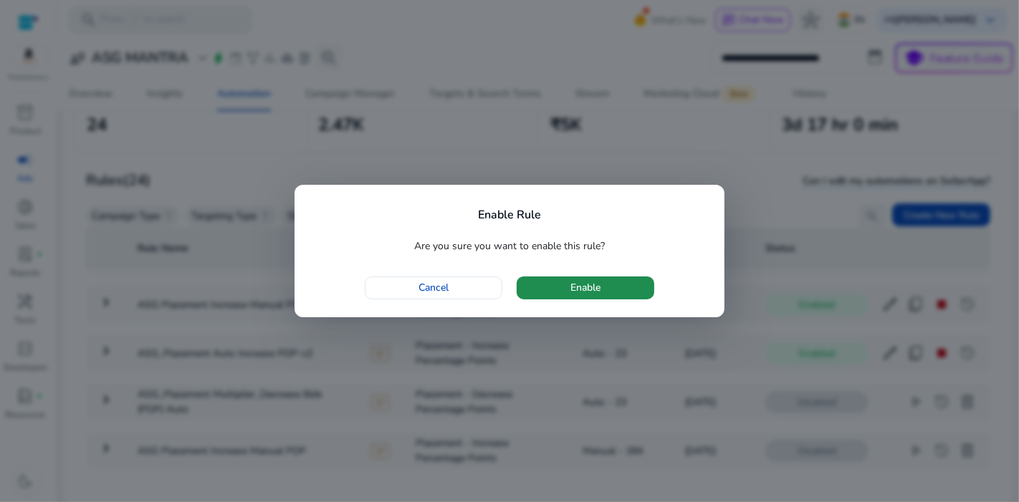
click at [587, 287] on span "Enable" at bounding box center [585, 287] width 30 height 15
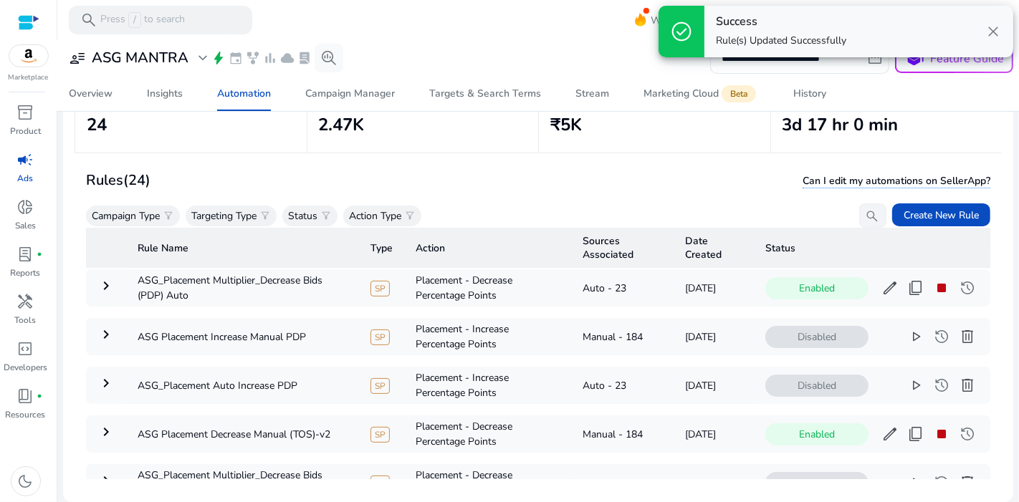
scroll to position [0, 0]
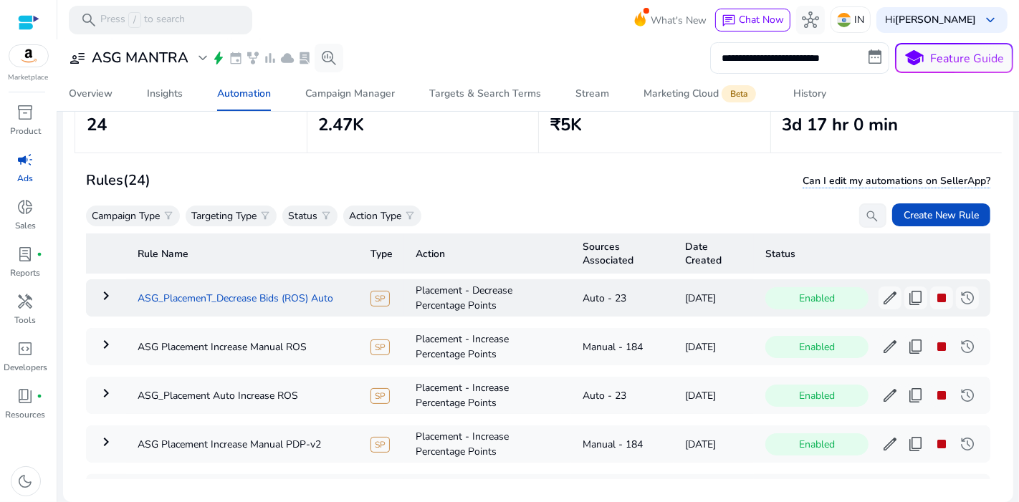
click at [269, 302] on td "ASG_PlacemenT_Decrease Bids (ROS) Auto" at bounding box center [242, 297] width 233 height 37
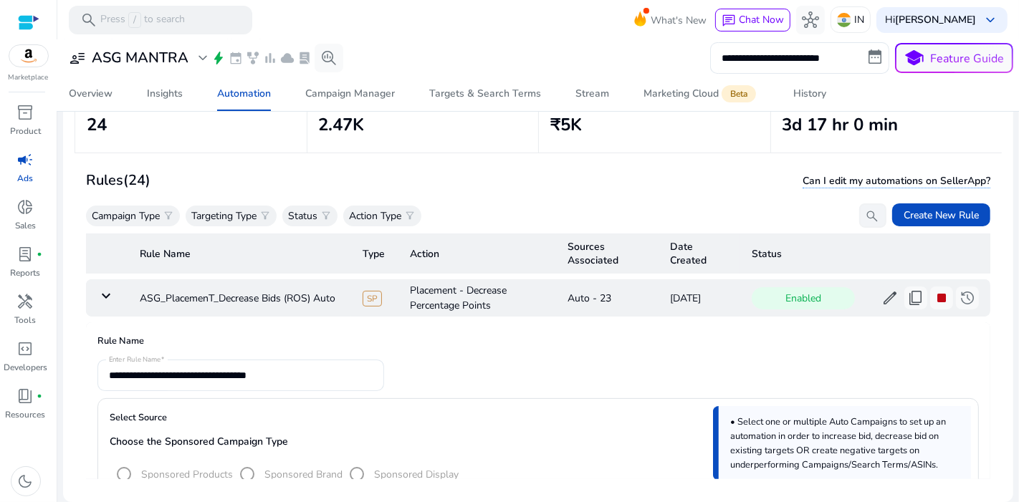
click at [878, 308] on td "Enabled edit content_copy stop history more_horiz" at bounding box center [865, 297] width 250 height 37
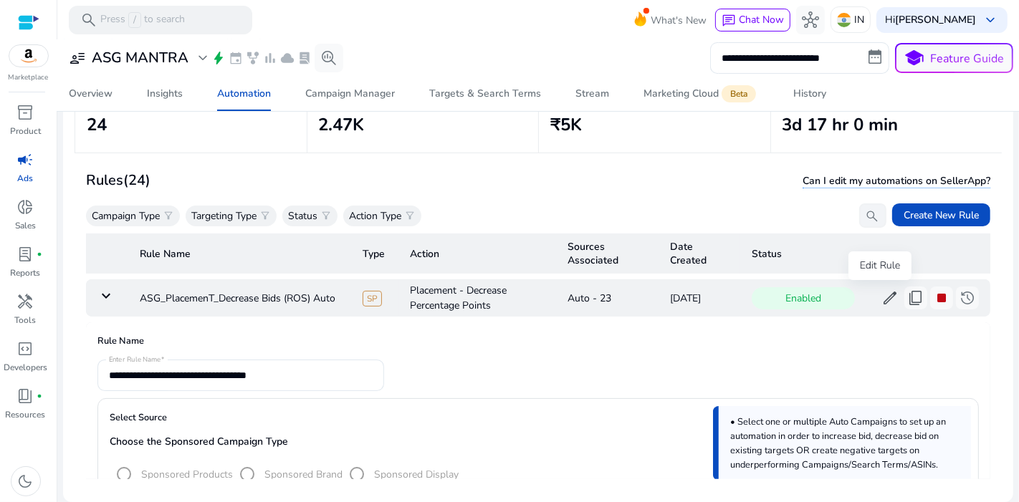
click at [881, 297] on span "edit" at bounding box center [889, 298] width 17 height 17
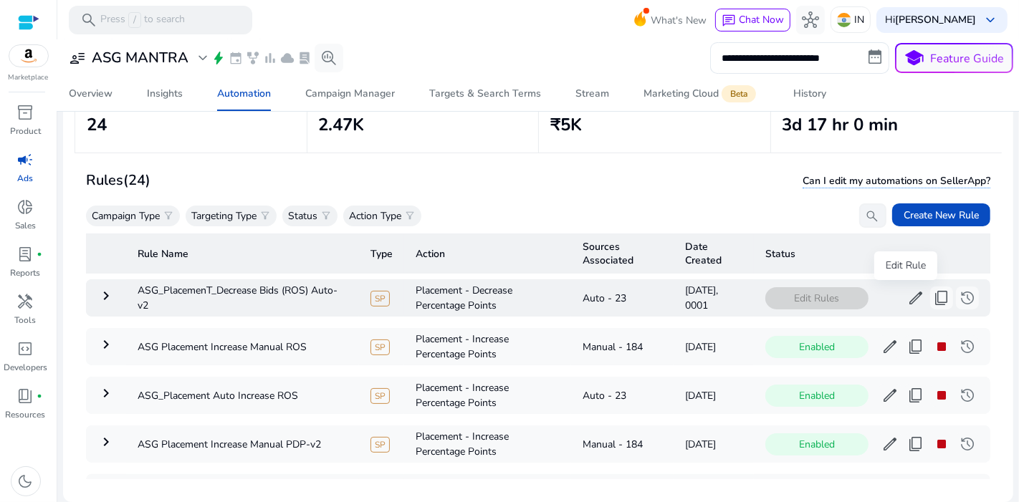
click at [904, 288] on button "edit" at bounding box center [915, 298] width 23 height 23
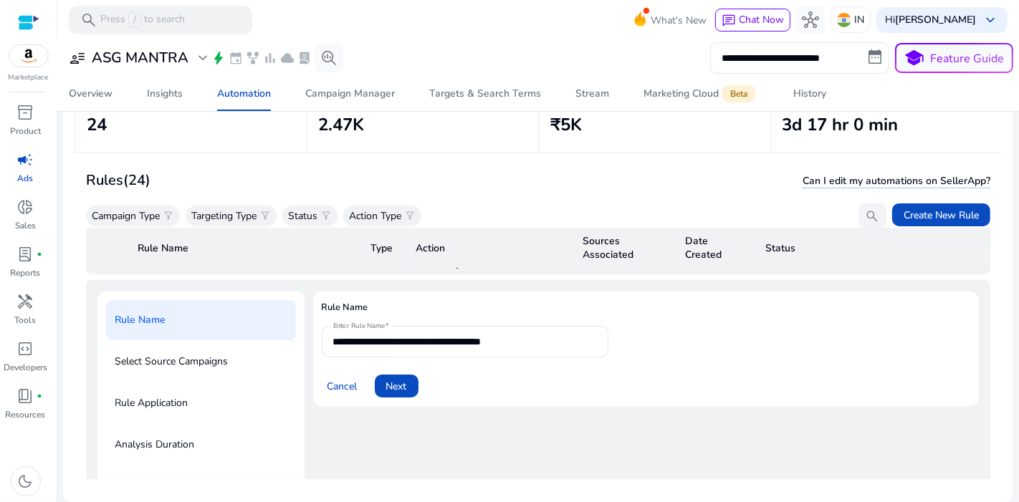
scroll to position [51, 0]
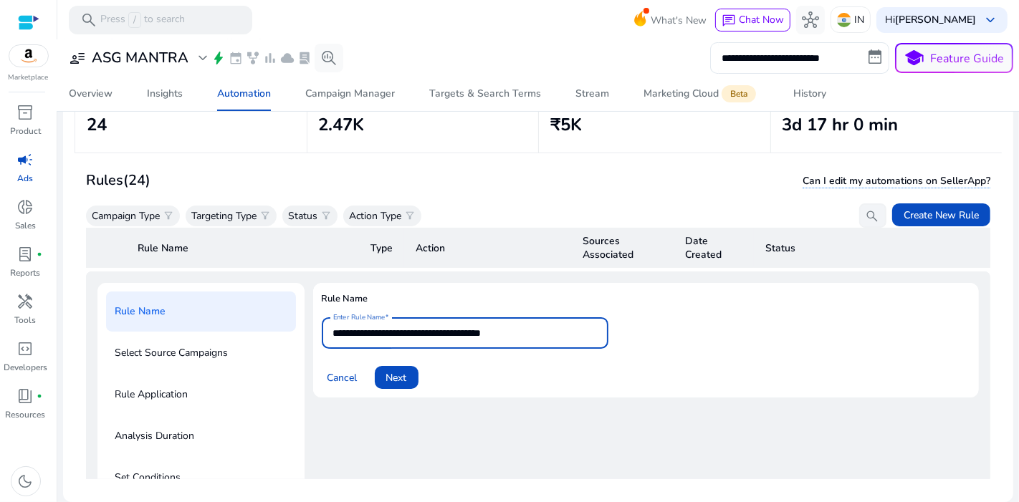
click at [423, 329] on input "**********" at bounding box center [465, 333] width 264 height 16
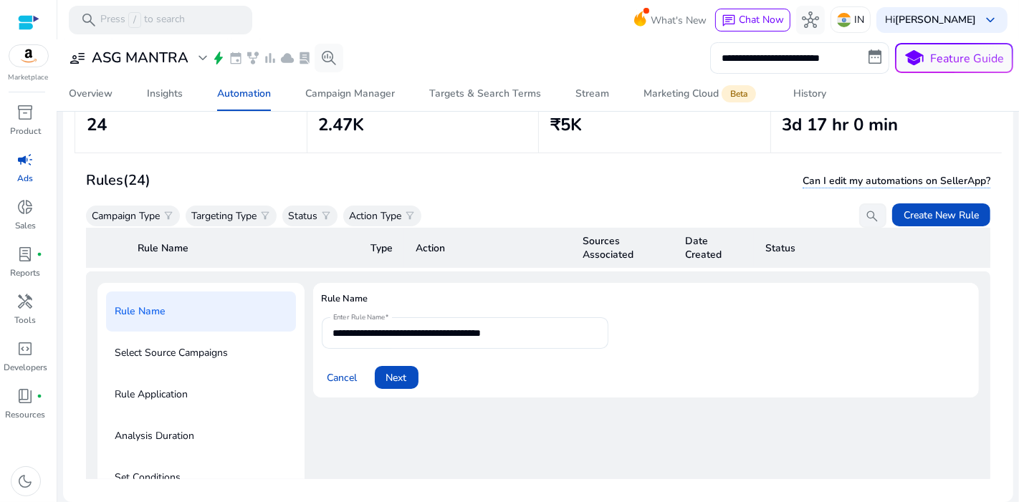
click at [486, 312] on h4 "Rule Name" at bounding box center [646, 305] width 649 height 26
click at [386, 371] on span "Next" at bounding box center [396, 378] width 21 height 15
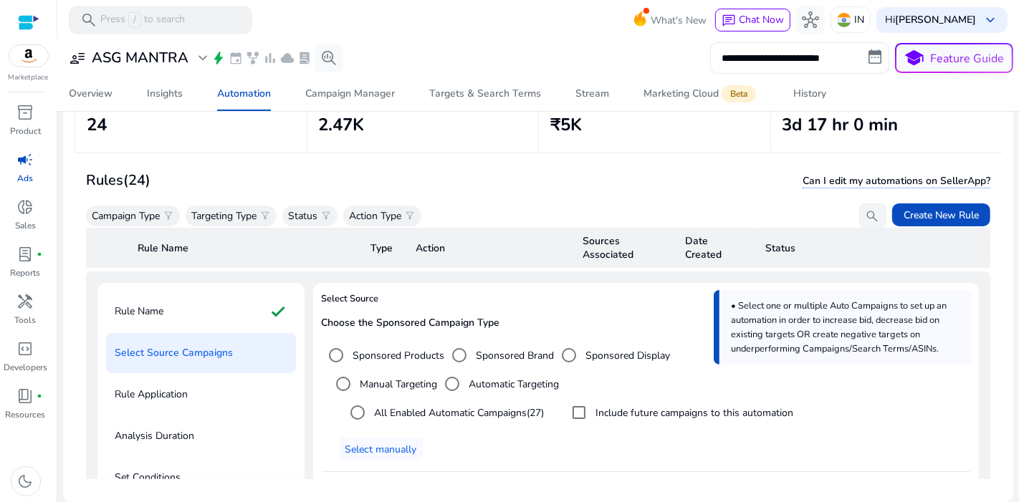
scroll to position [206, 0]
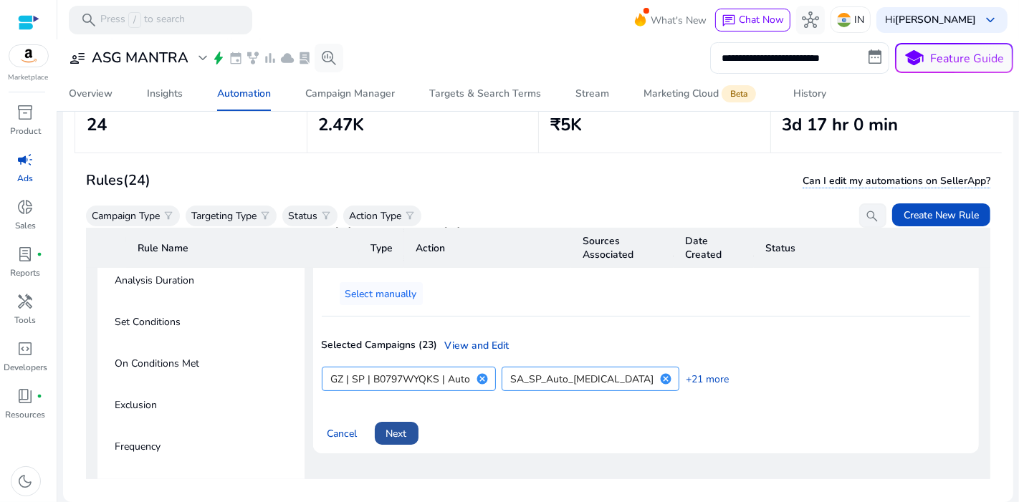
click at [402, 436] on span "Next" at bounding box center [396, 433] width 21 height 15
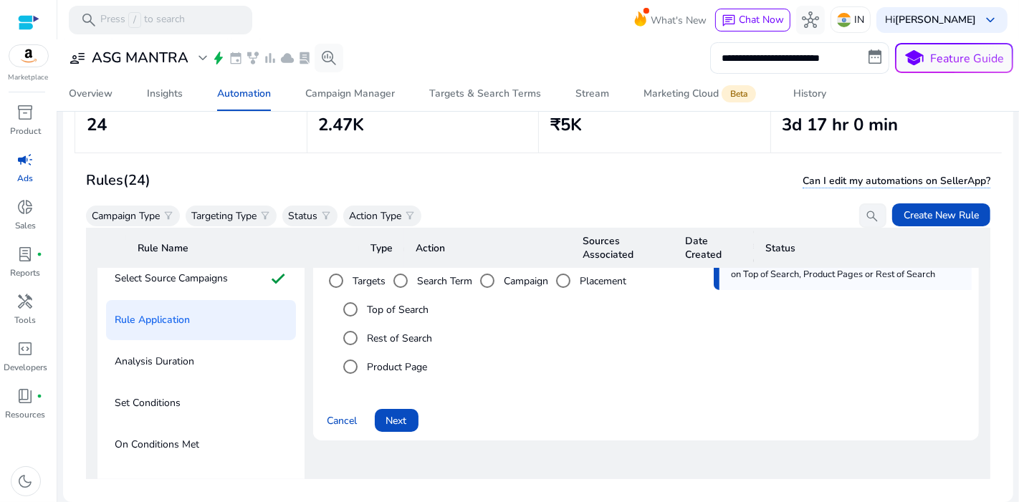
scroll to position [125, 0]
click at [401, 346] on div "Rest of Search" at bounding box center [384, 339] width 97 height 29
click at [395, 341] on label "Rest of Search" at bounding box center [399, 339] width 68 height 15
click at [405, 420] on span "Next" at bounding box center [396, 421] width 21 height 15
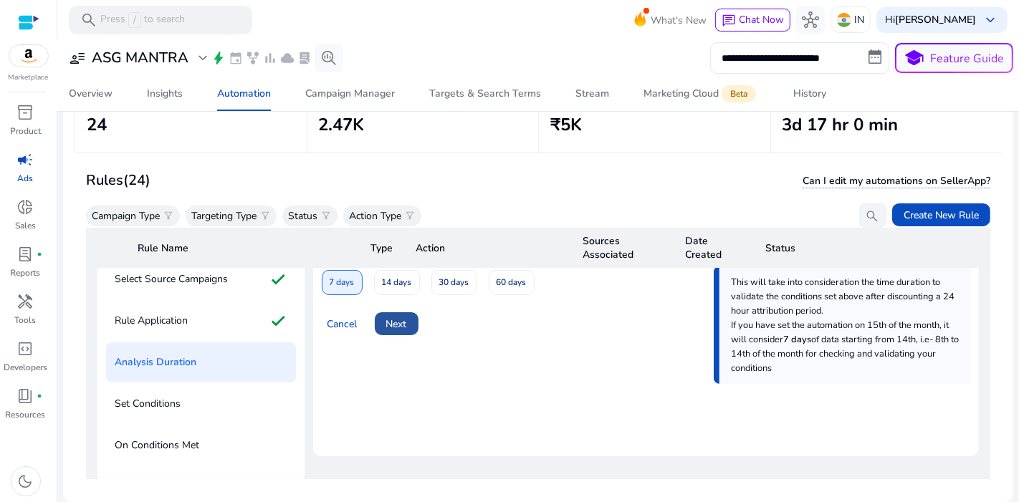
click at [393, 310] on span at bounding box center [397, 324] width 44 height 34
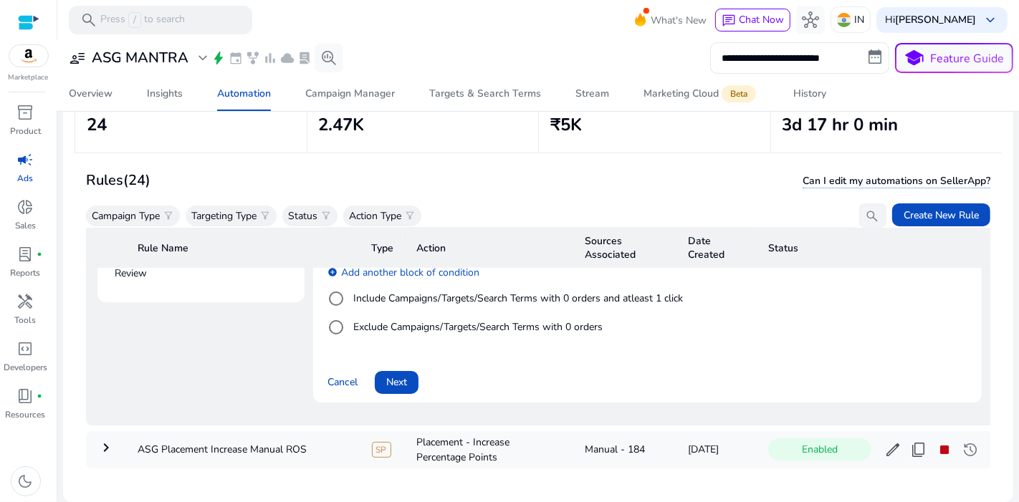
scroll to position [461, 0]
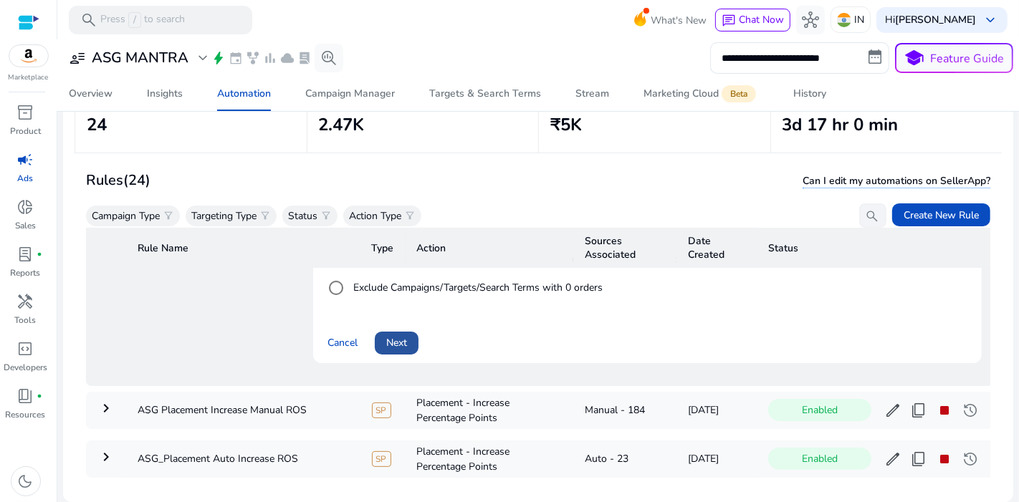
click at [419, 345] on span at bounding box center [397, 343] width 44 height 34
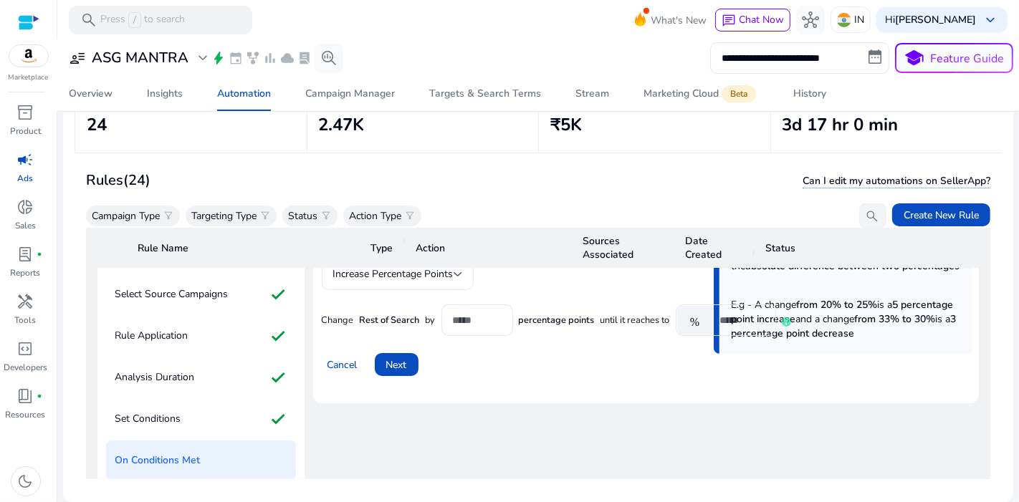
scroll to position [0, 0]
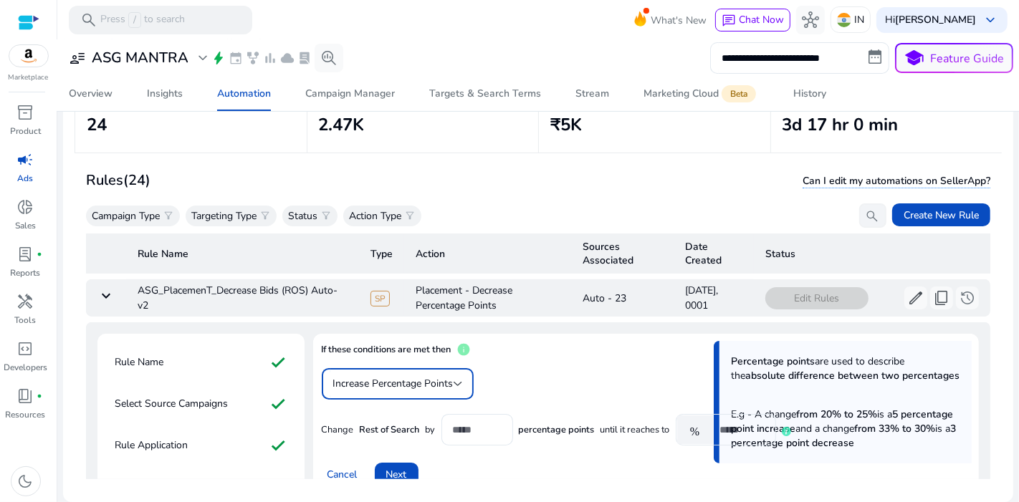
click at [434, 376] on div "Increase Percentage Points" at bounding box center [397, 384] width 129 height 17
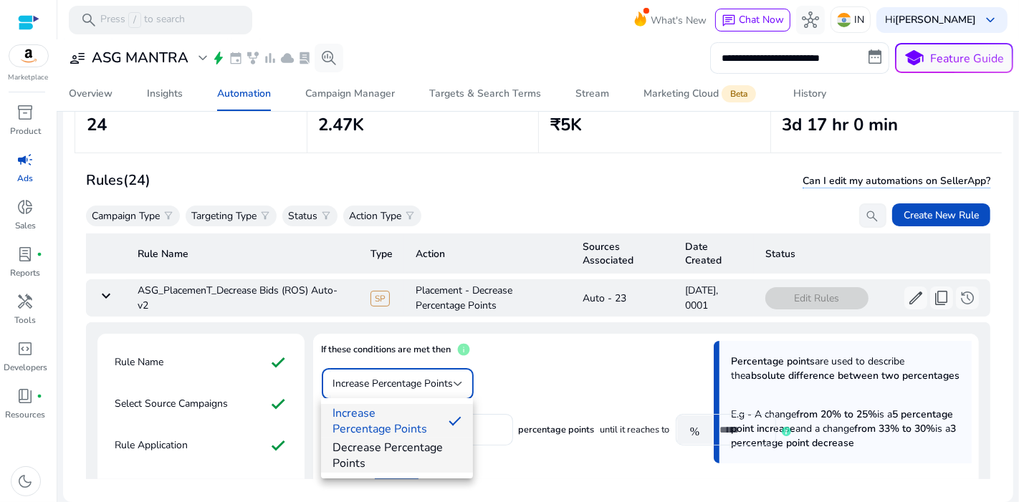
click at [397, 453] on span "Decrease Percentage Points" at bounding box center [397, 456] width 129 height 32
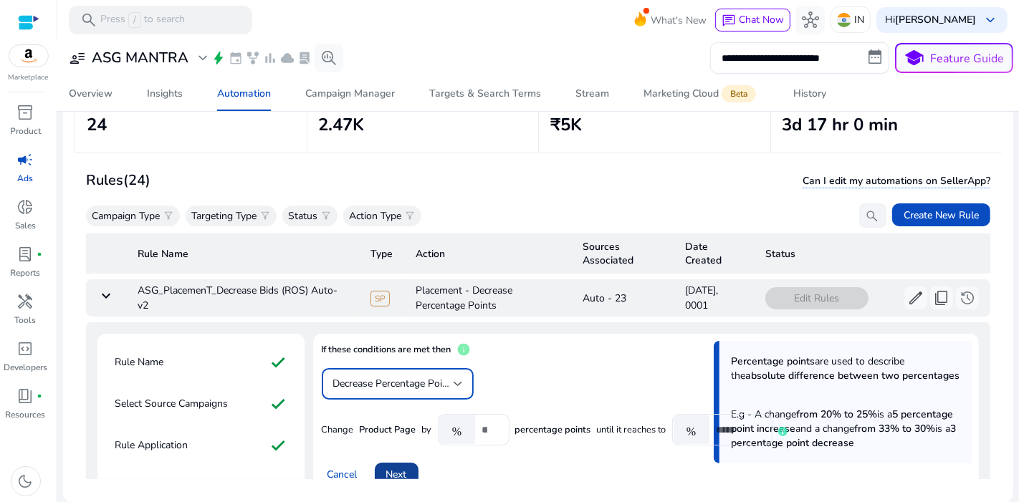
scroll to position [122, 0]
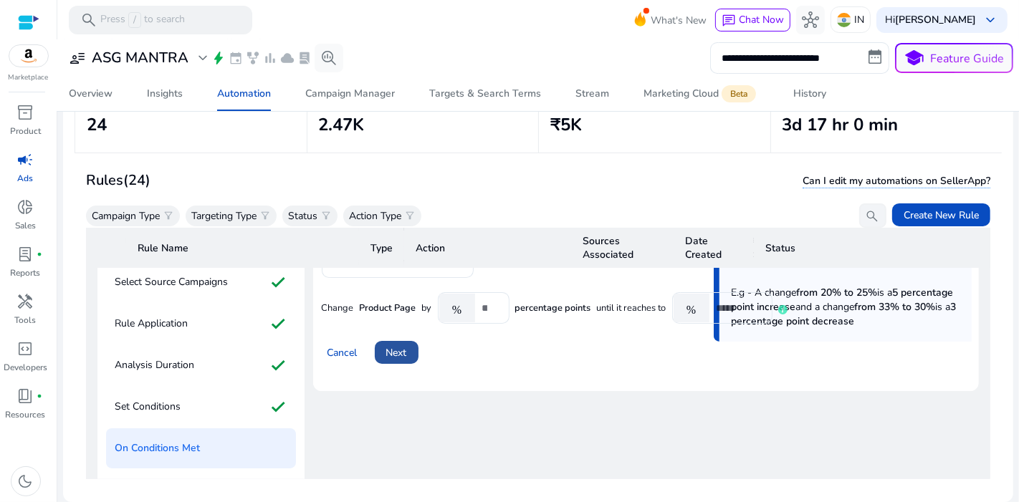
click at [393, 362] on span at bounding box center [397, 352] width 44 height 34
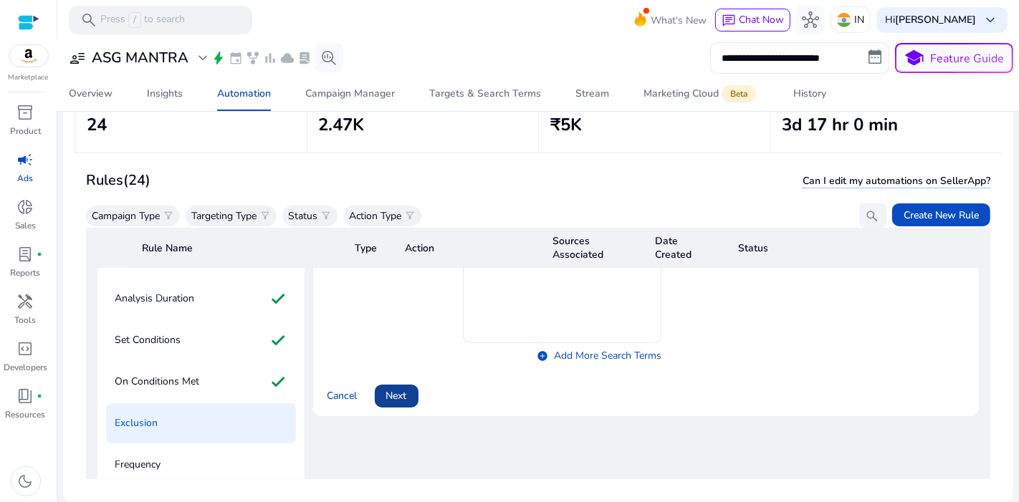
scroll to position [189, 0]
click at [408, 386] on span at bounding box center [397, 395] width 44 height 34
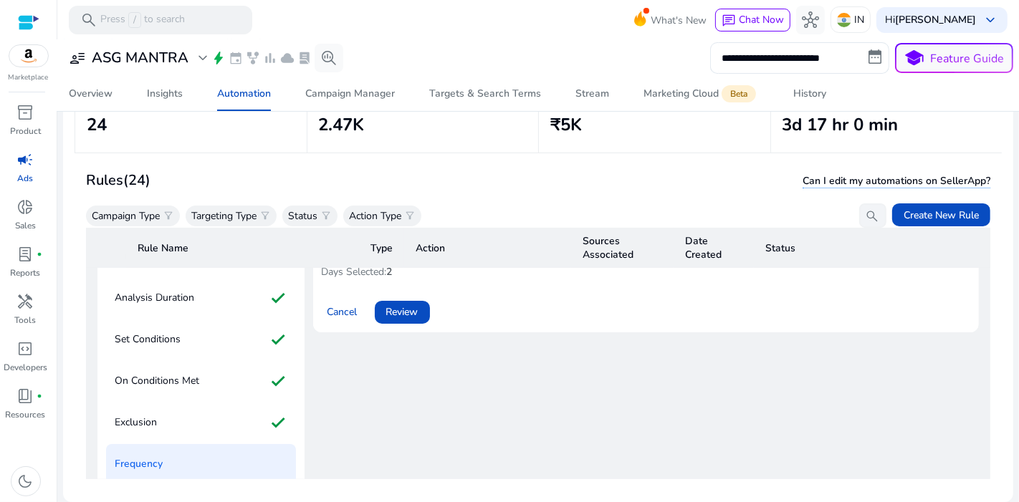
click at [408, 386] on div "Frequency The selected days indicate the days of the week on which your automat…" at bounding box center [646, 340] width 666 height 390
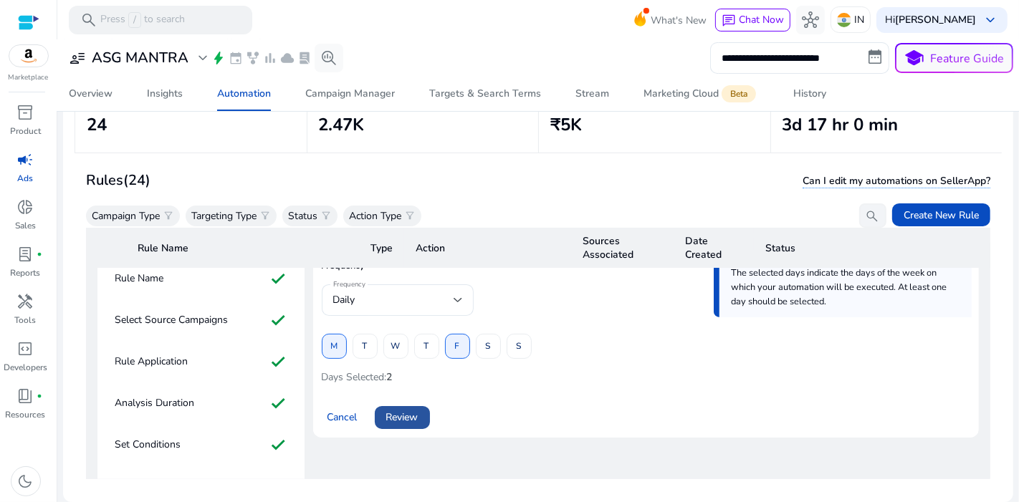
click at [424, 414] on span at bounding box center [402, 418] width 55 height 34
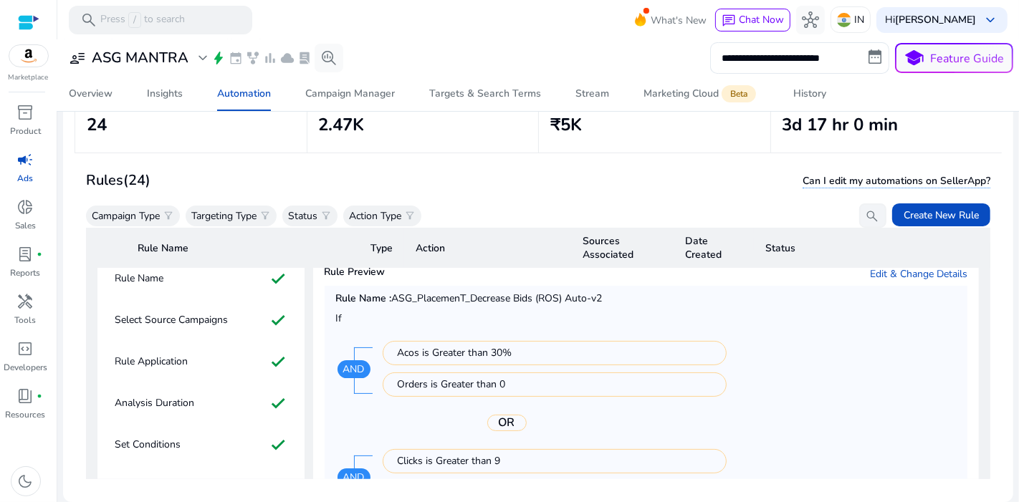
scroll to position [402, 0]
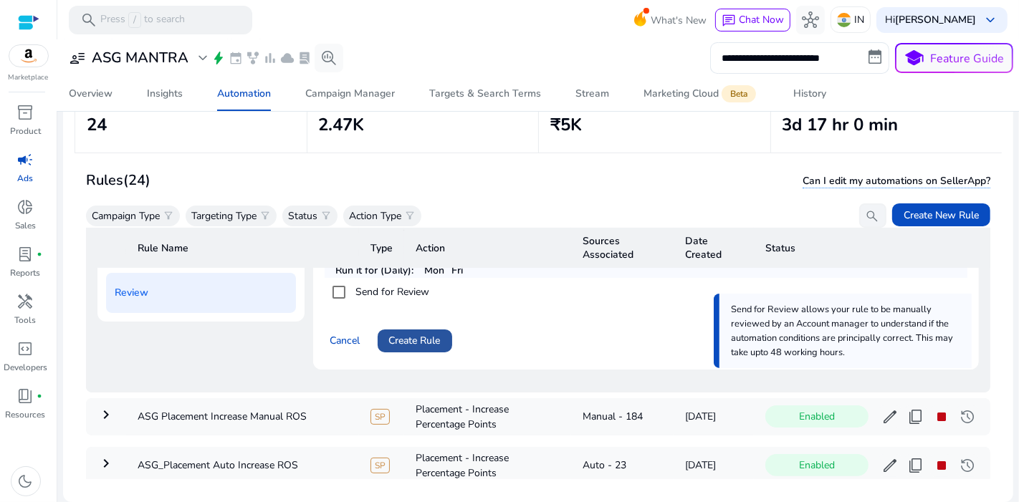
click at [441, 340] on span "Create Rule" at bounding box center [415, 340] width 52 height 15
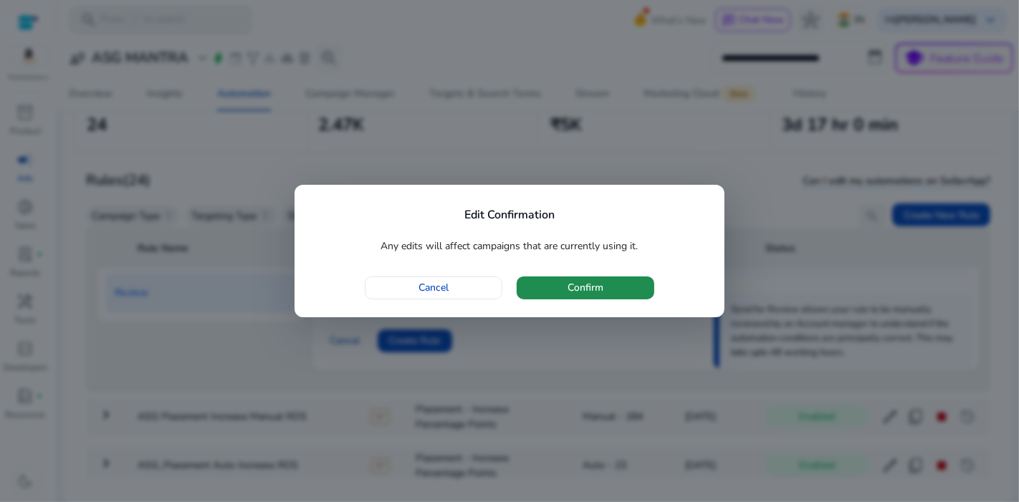
click at [565, 300] on span "button" at bounding box center [586, 288] width 138 height 34
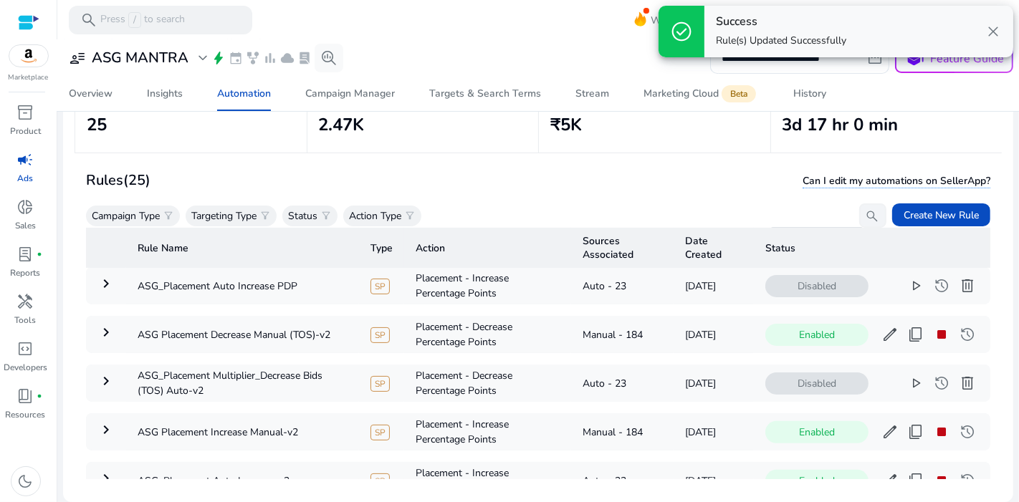
scroll to position [450, 0]
